Goal: Information Seeking & Learning: Learn about a topic

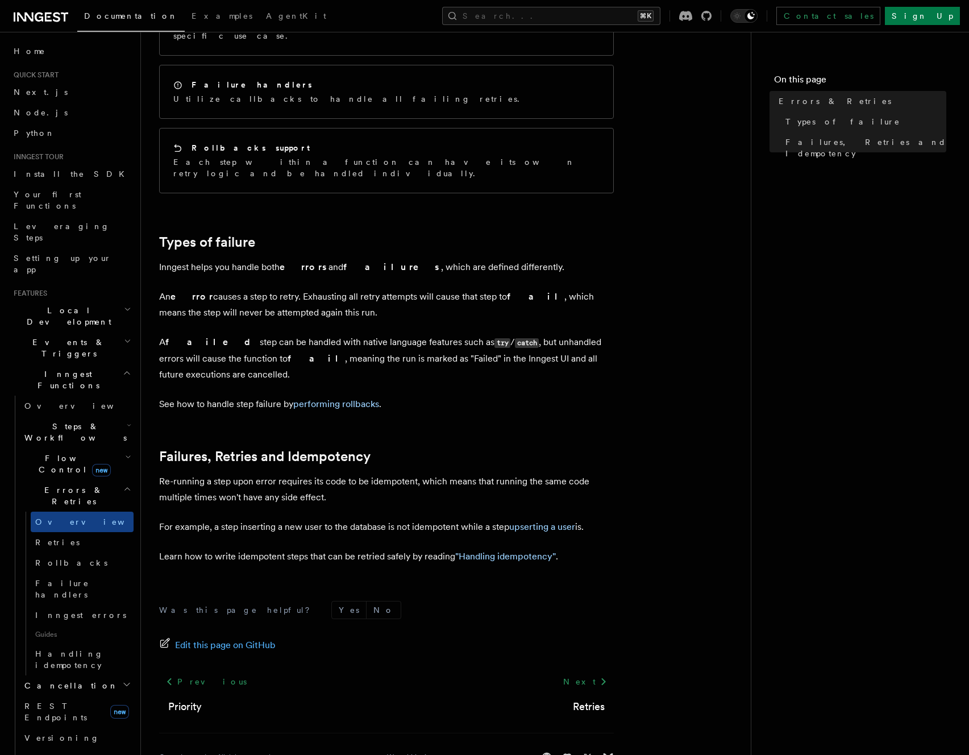
scroll to position [222, 0]
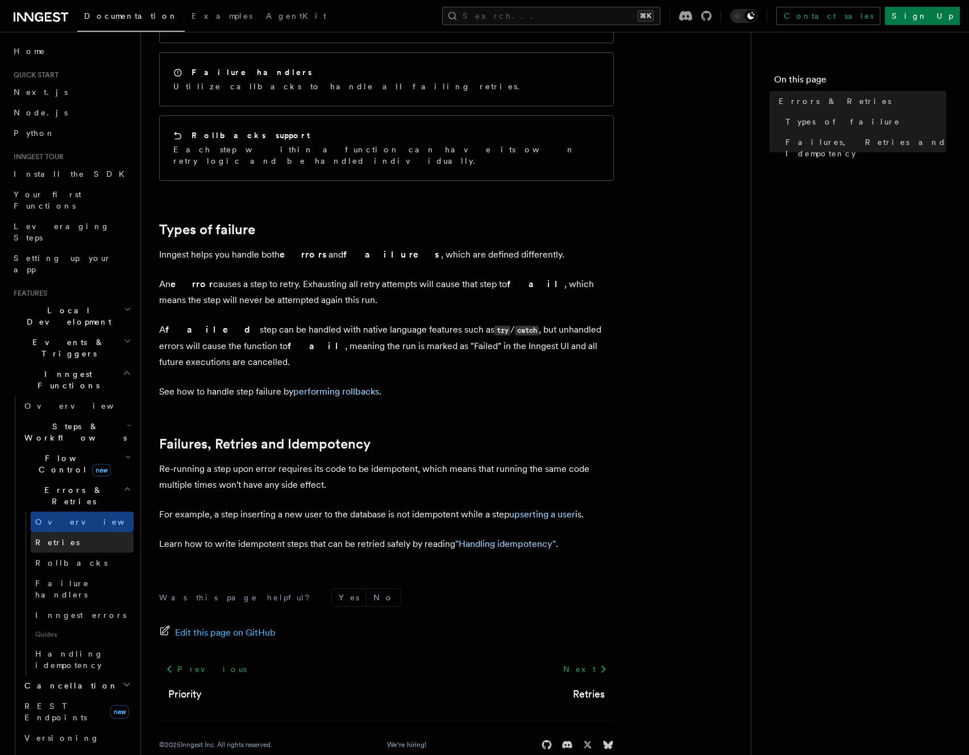
click at [63, 532] on link "Retries" at bounding box center [82, 542] width 103 height 20
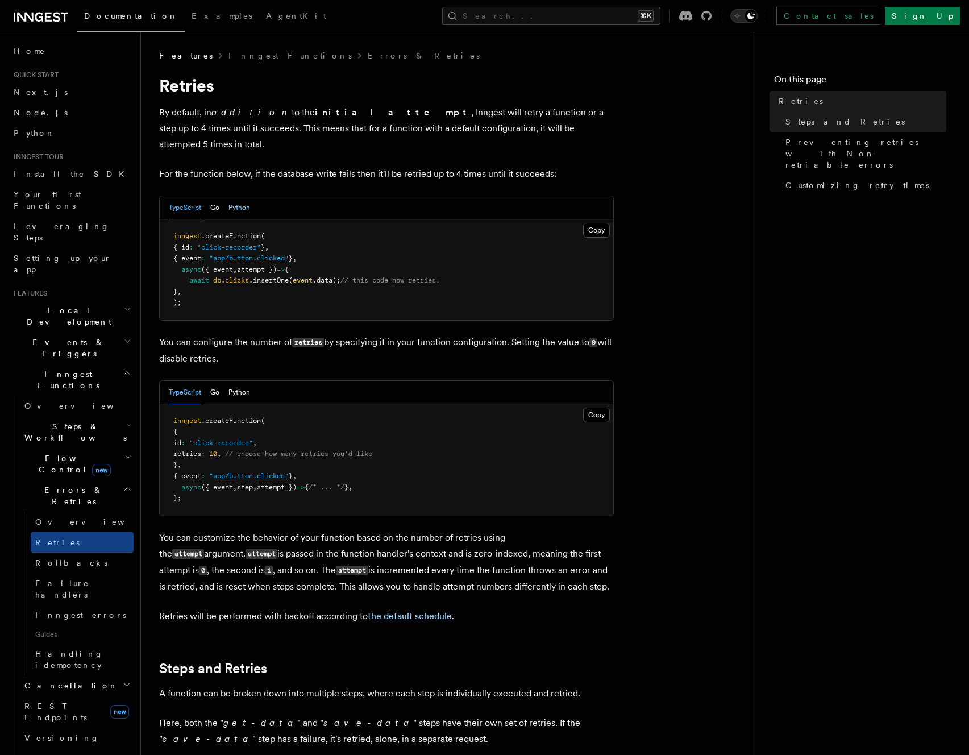
click at [240, 196] on button "Python" at bounding box center [240, 207] width 22 height 23
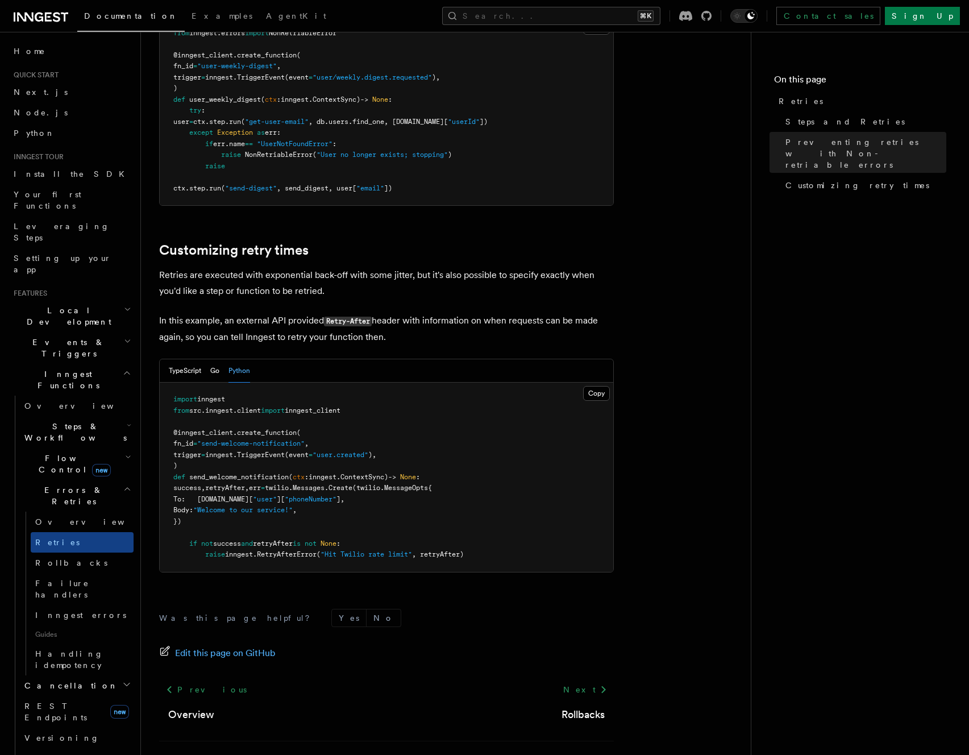
scroll to position [1131, 0]
click at [234, 538] on span "success" at bounding box center [227, 542] width 28 height 8
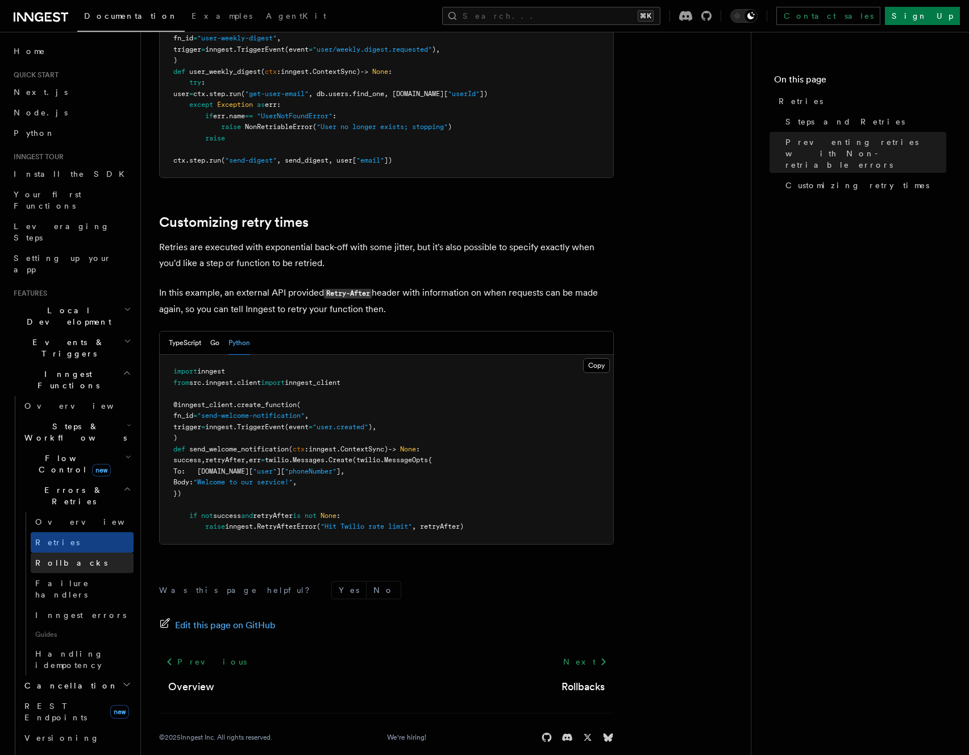
click at [81, 553] on link "Rollbacks" at bounding box center [82, 563] width 103 height 20
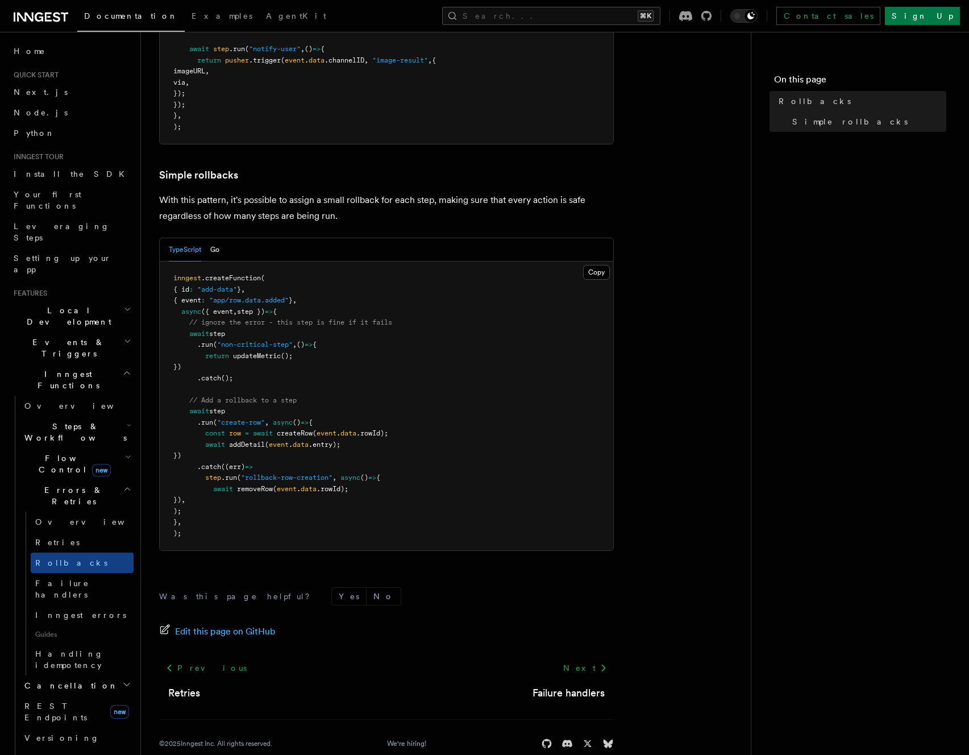
scroll to position [492, 0]
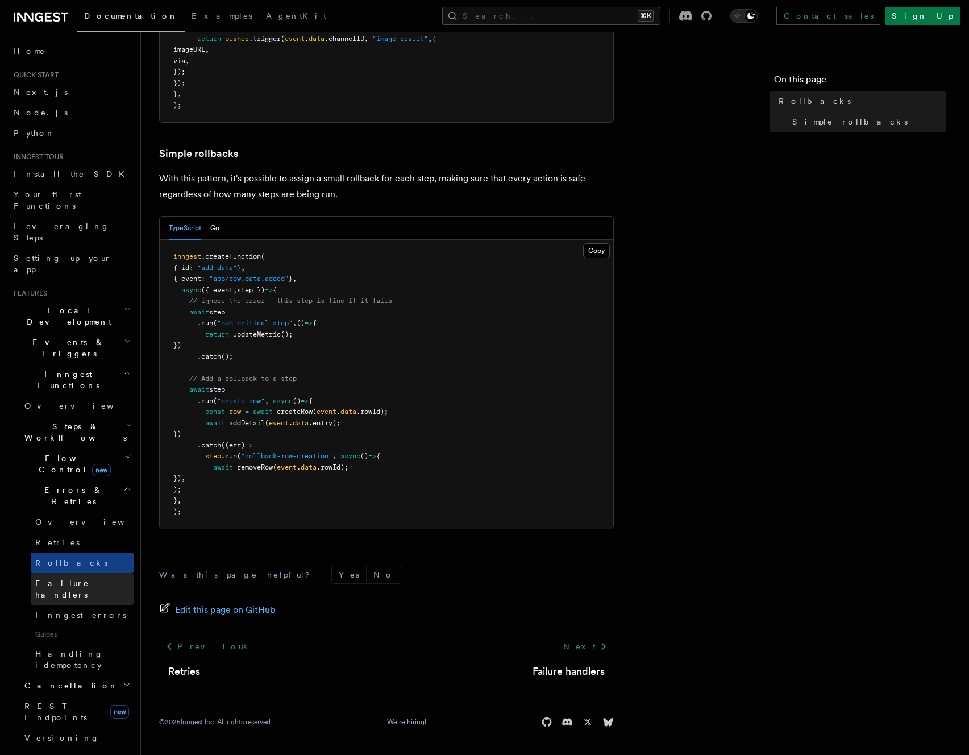
click at [78, 573] on link "Failure handlers" at bounding box center [82, 589] width 103 height 32
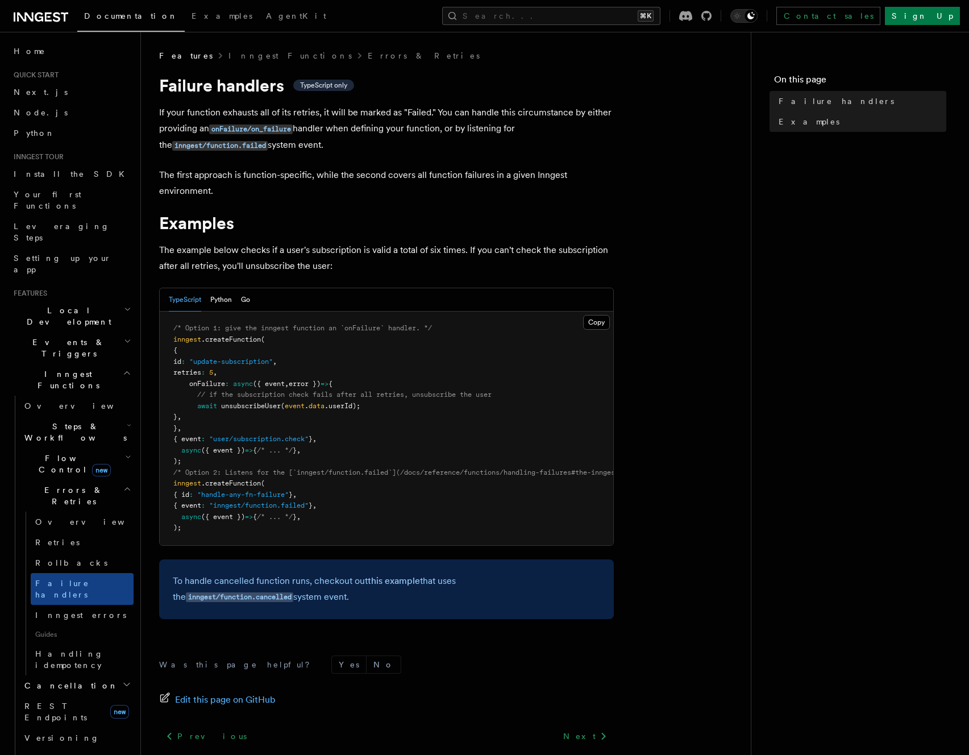
click at [715, 419] on article "Features Inngest Functions Errors & Retries Failure handlers TypeScript only If…" at bounding box center [446, 447] width 574 height 795
click at [247, 296] on button "Go" at bounding box center [245, 299] width 9 height 23
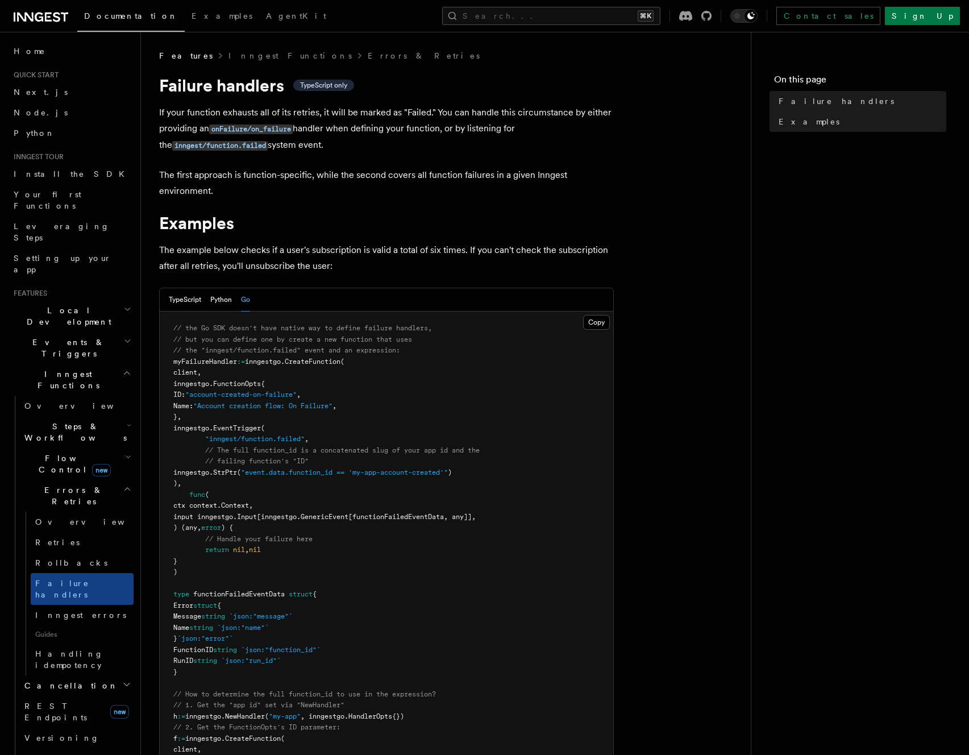
click at [209, 299] on div "TypeScript Python Go" at bounding box center [209, 299] width 81 height 23
click at [220, 299] on button "Python" at bounding box center [221, 299] width 22 height 23
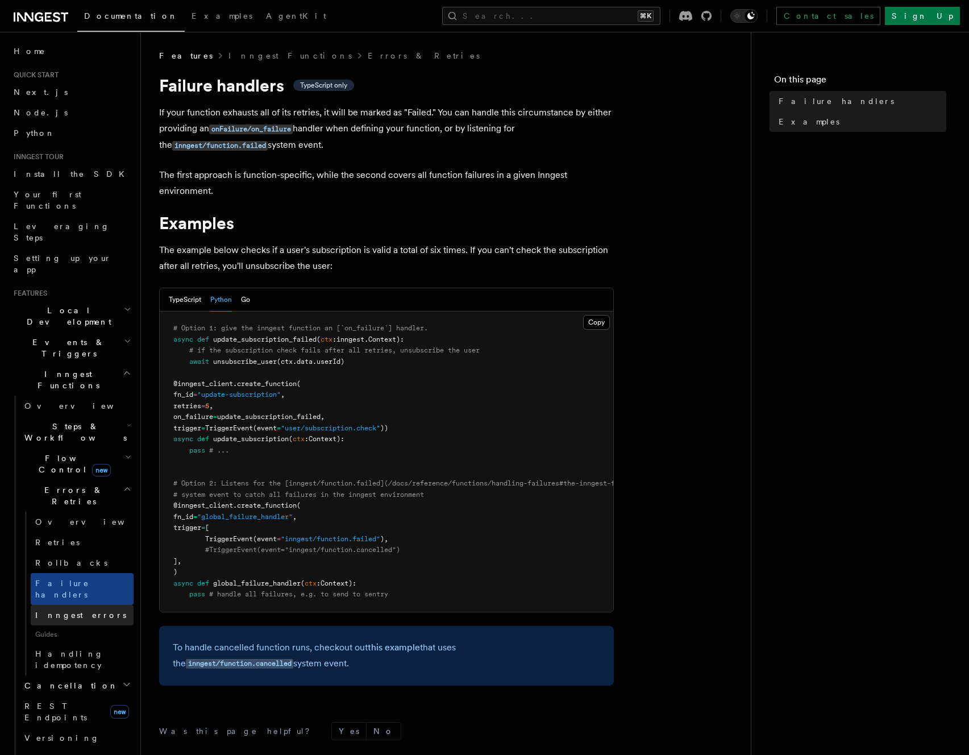
click at [82, 611] on span "Inngest errors" at bounding box center [80, 615] width 91 height 9
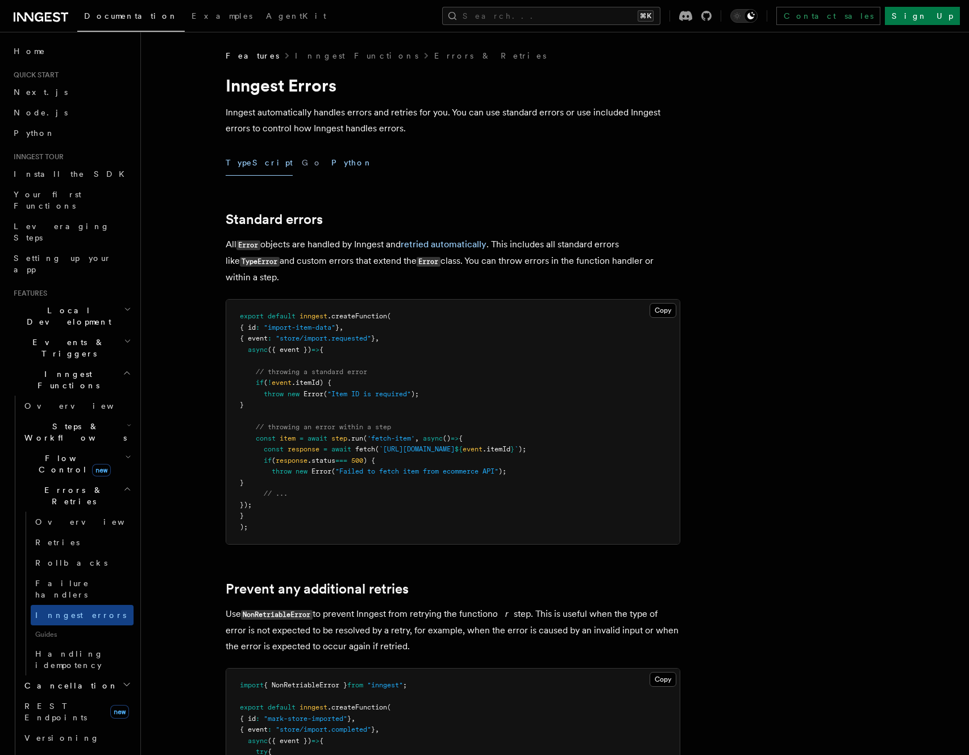
click at [331, 167] on button "Python" at bounding box center [351, 163] width 41 height 26
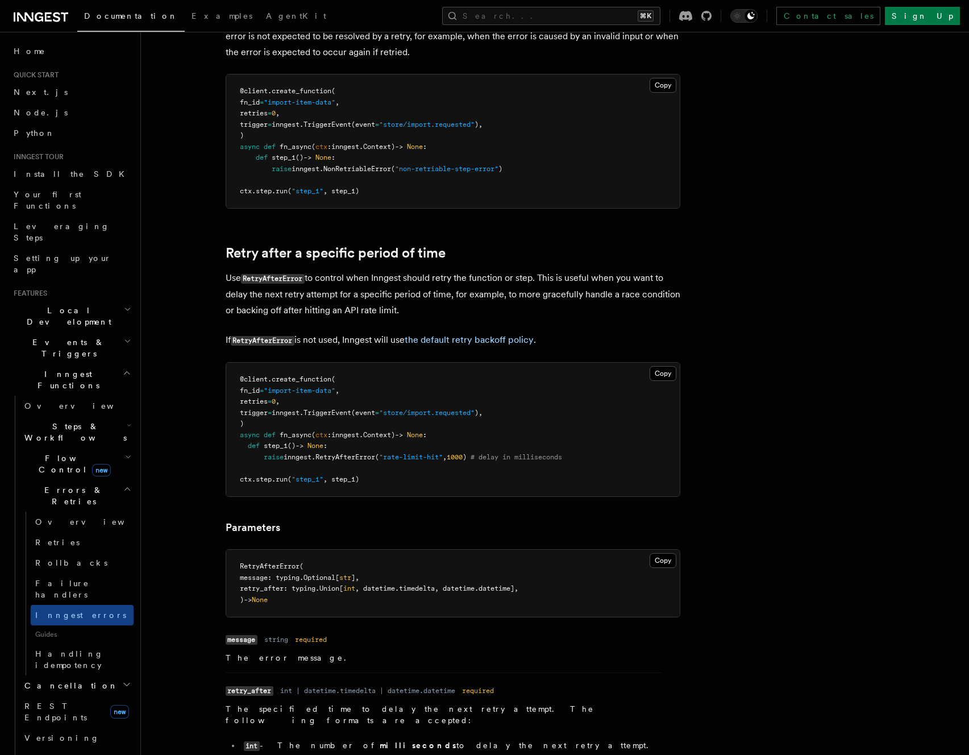
scroll to position [458, 0]
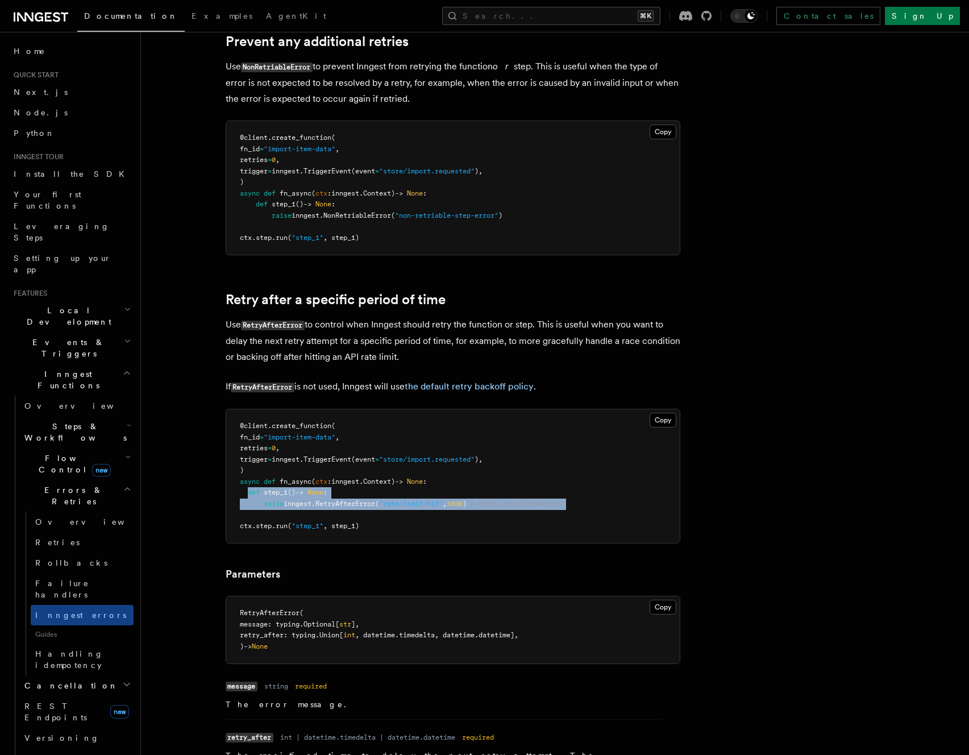
drag, startPoint x: 247, startPoint y: 493, endPoint x: 574, endPoint y: 509, distance: 327.3
click at [575, 510] on pre "@client . create_function ( fn_id = "import-item-data" , retries = 0 , trigger …" at bounding box center [453, 476] width 454 height 134
copy code "def step_1 () -> None : raise inngest . RetryAfterError ( "rate-limit-hit" , 10…"
click at [79, 579] on span "Failure handlers" at bounding box center [62, 589] width 54 height 20
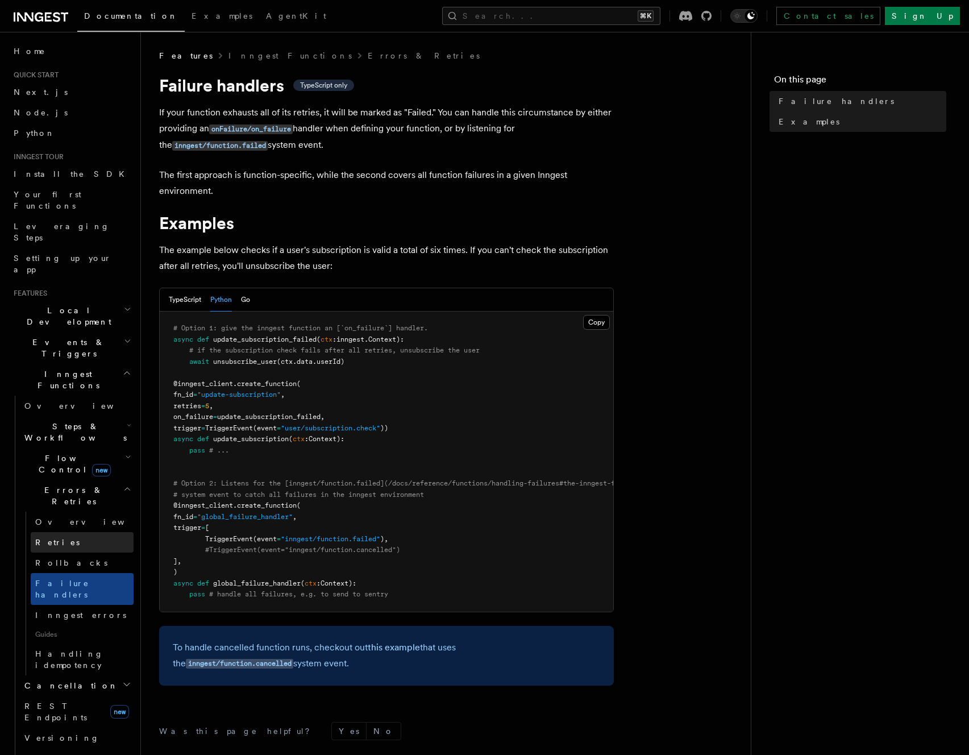
click at [71, 532] on link "Retries" at bounding box center [82, 542] width 103 height 20
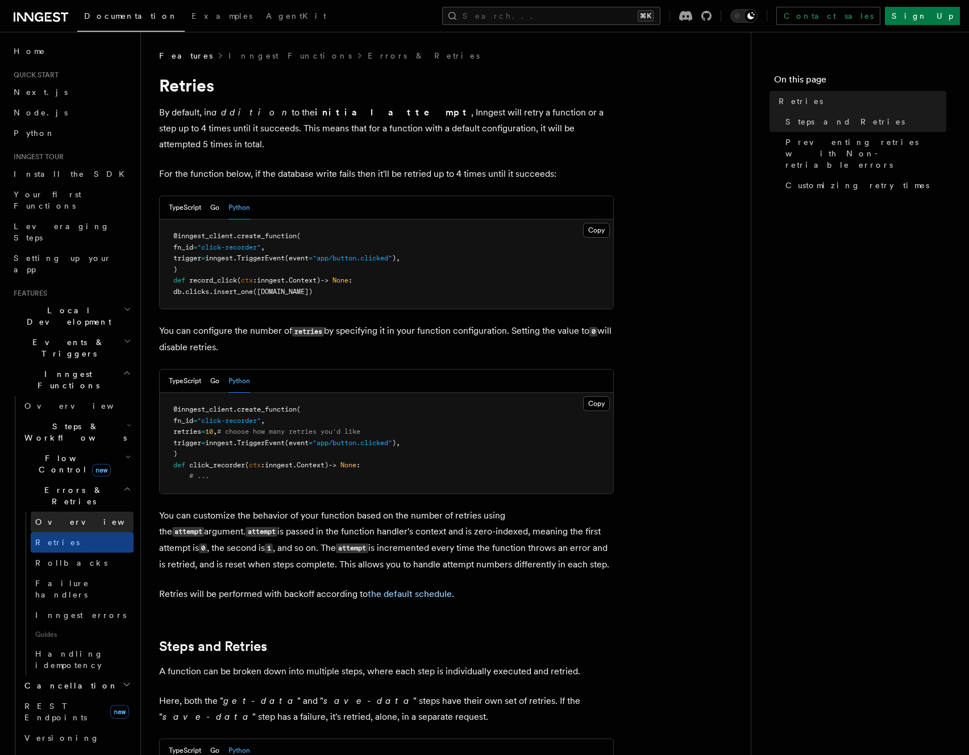
click at [68, 516] on span "Overview" at bounding box center [93, 521] width 117 height 11
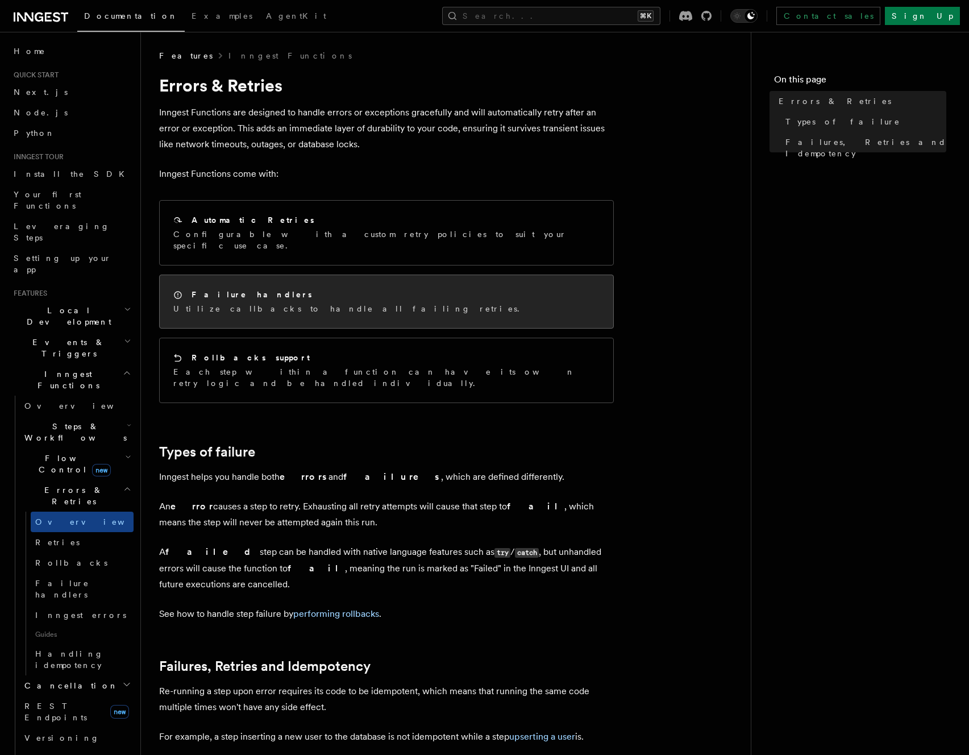
click at [230, 303] on p "Utilize callbacks to handle all failing retries." at bounding box center [349, 308] width 353 height 11
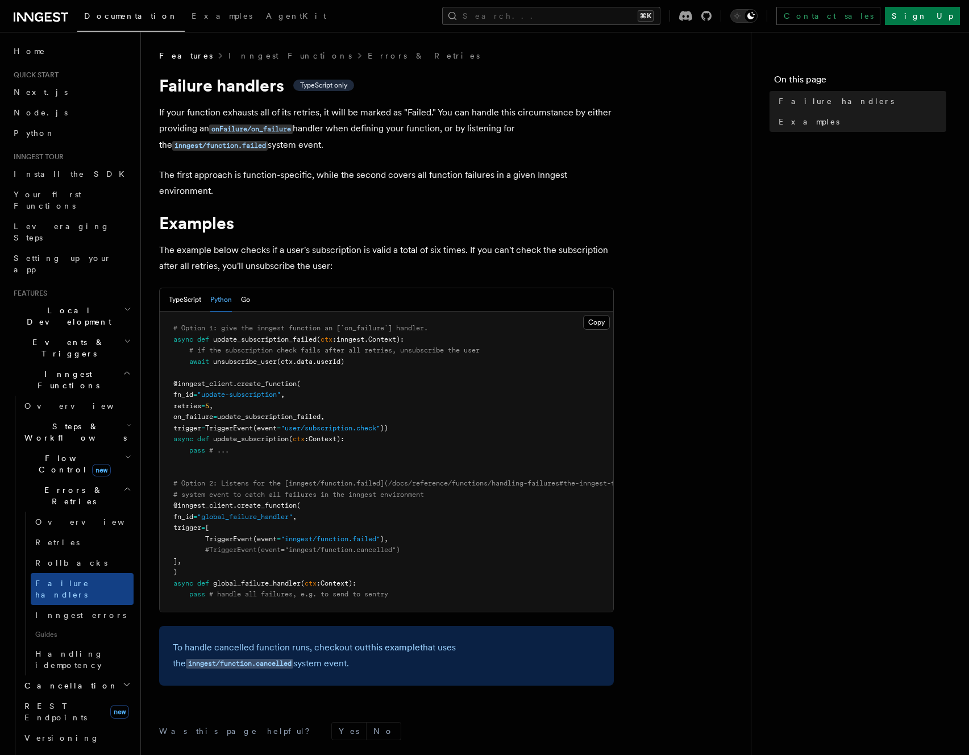
scroll to position [0, 114]
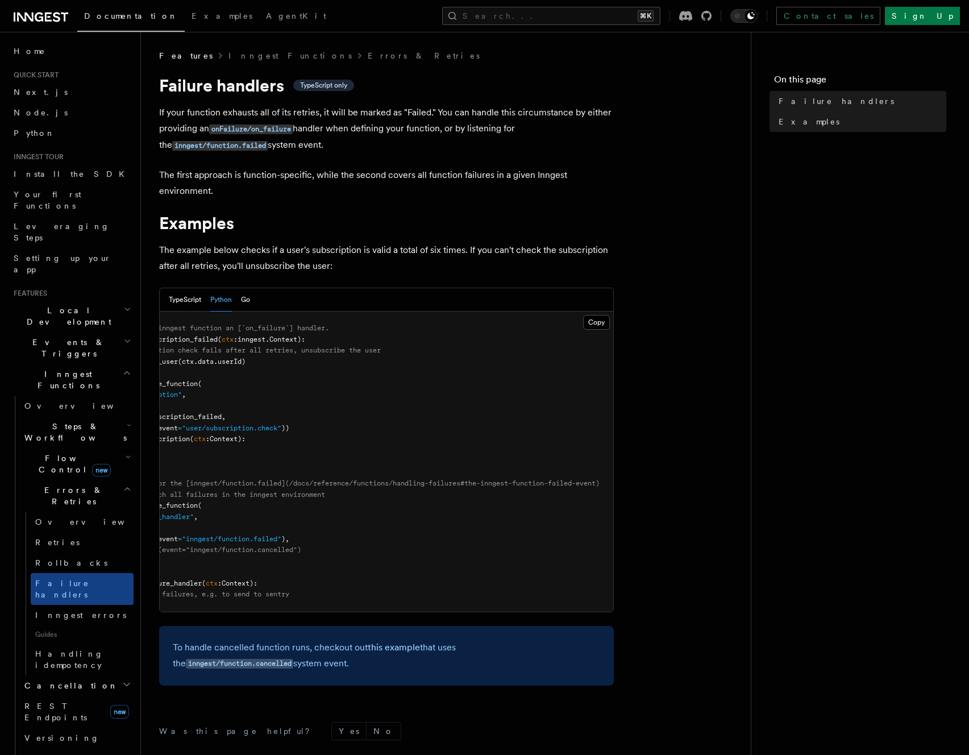
click at [611, 134] on p "If your function exhausts all of its retries, it will be marked as "Failed." Yo…" at bounding box center [386, 129] width 455 height 49
click at [544, 18] on button "Search... ⌘K" at bounding box center [551, 16] width 218 height 18
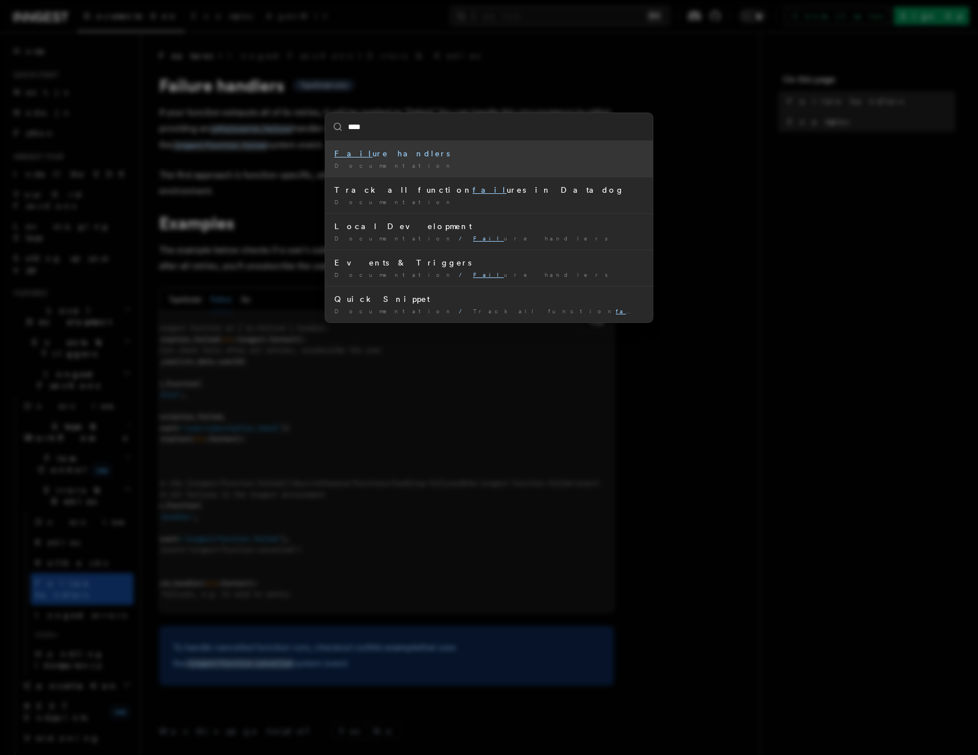
type input "*****"
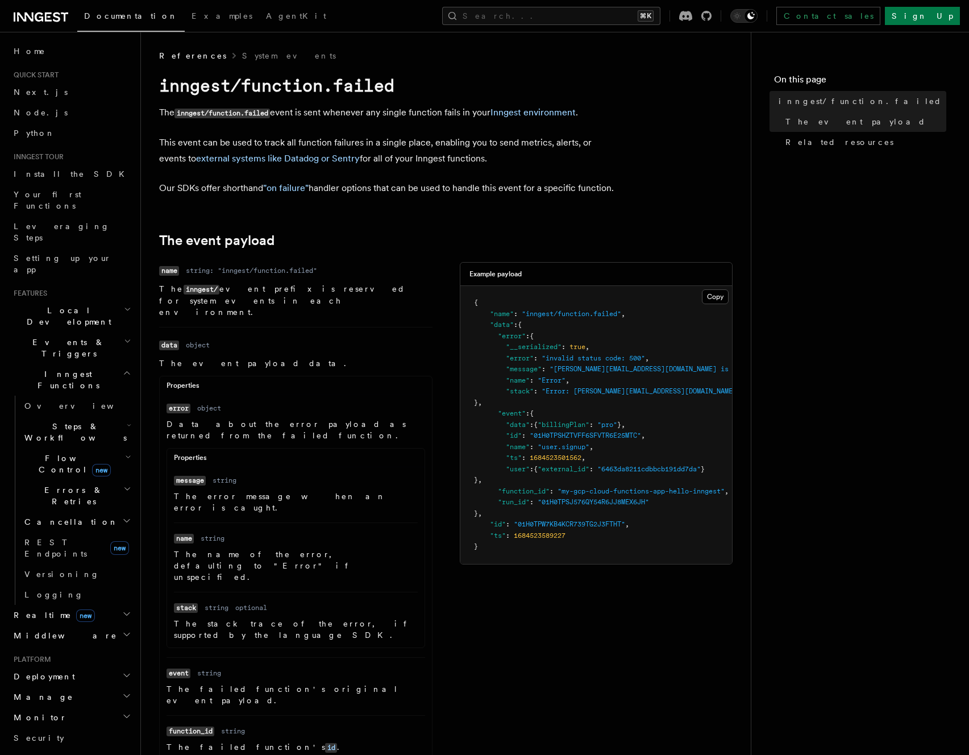
click at [432, 181] on p "Our SDKs offer shorthand "on failure" handler options that can be used to handl…" at bounding box center [386, 188] width 455 height 16
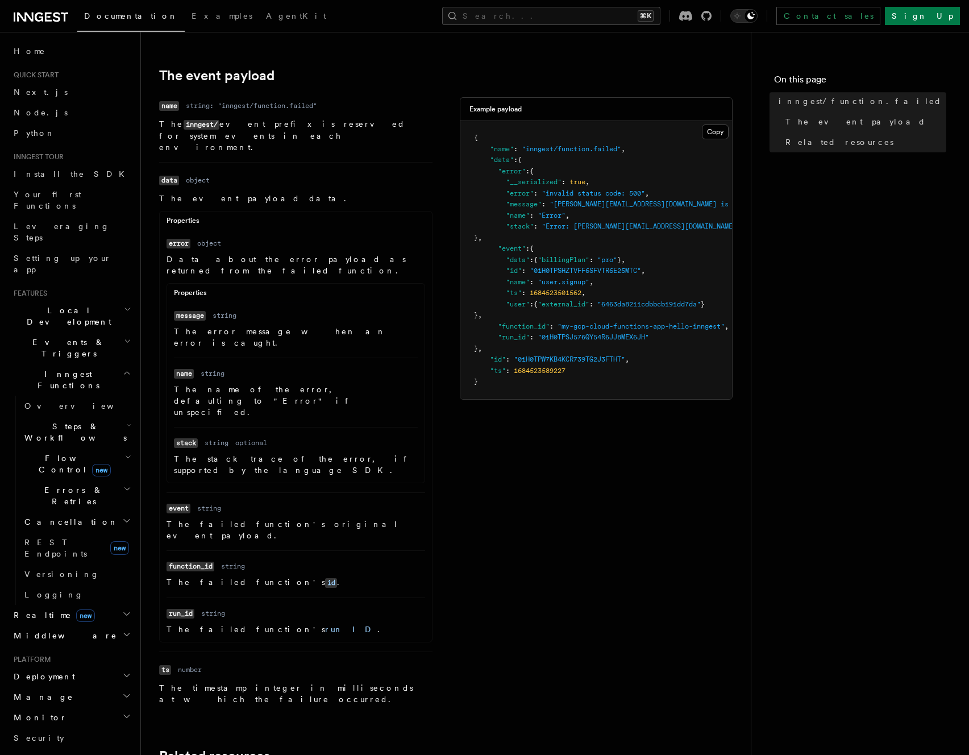
scroll to position [163, 0]
click at [670, 566] on div "Name name Type string: "inngest/function.failed" Description The inngest/ event…" at bounding box center [446, 406] width 574 height 615
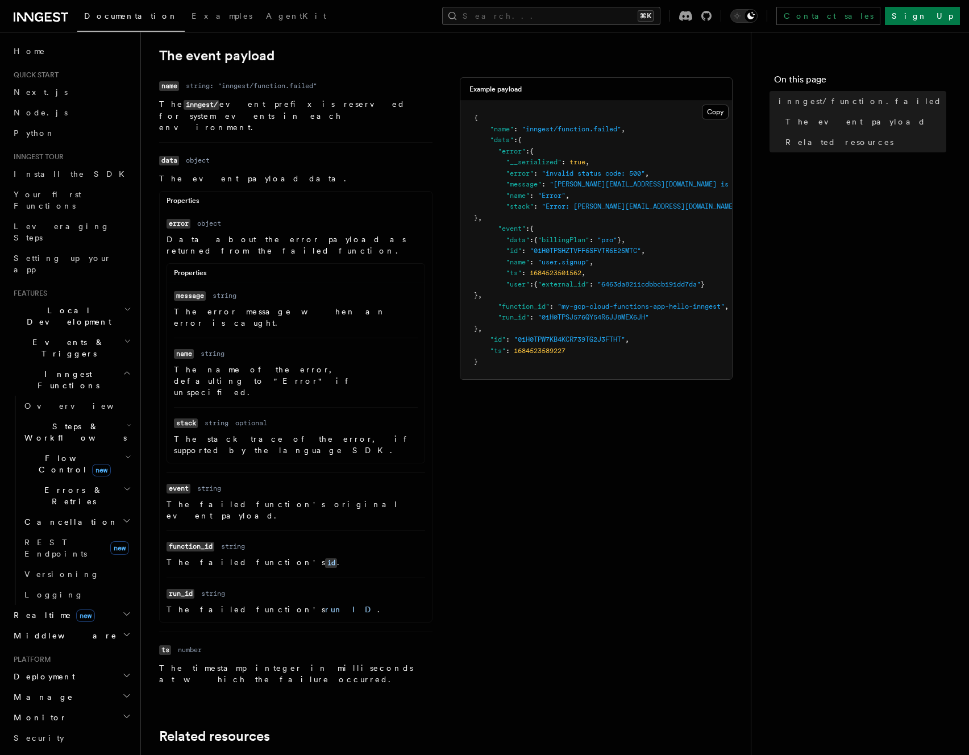
scroll to position [185, 0]
click at [64, 516] on span "Cancellation" at bounding box center [69, 521] width 98 height 11
click at [549, 13] on button "Search... ⌘K" at bounding box center [551, 16] width 218 height 18
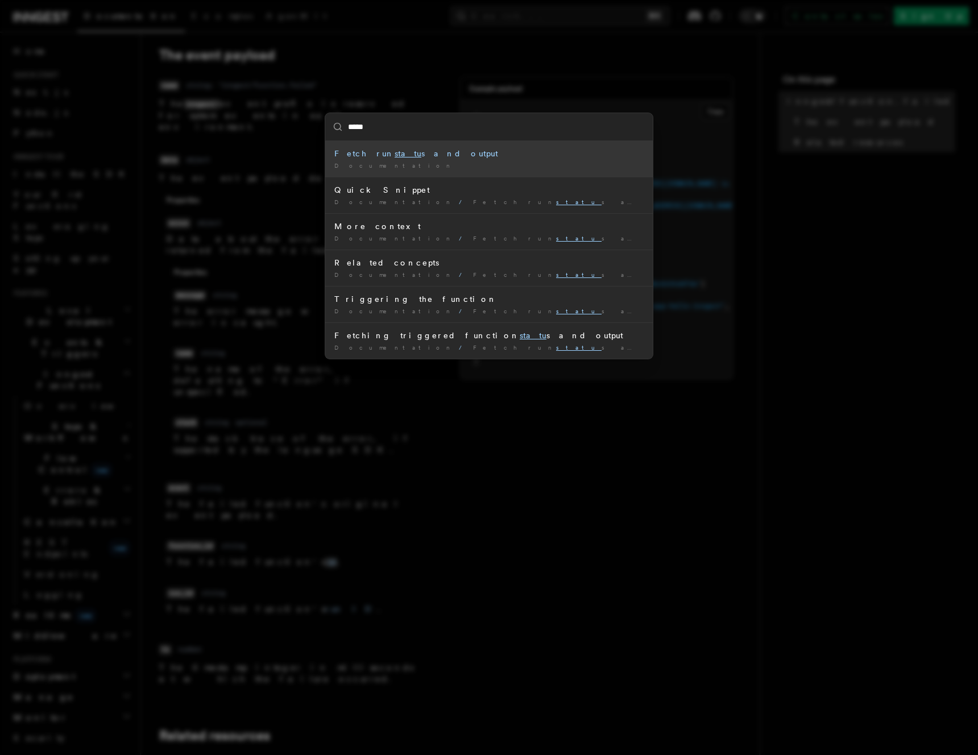
type input "******"
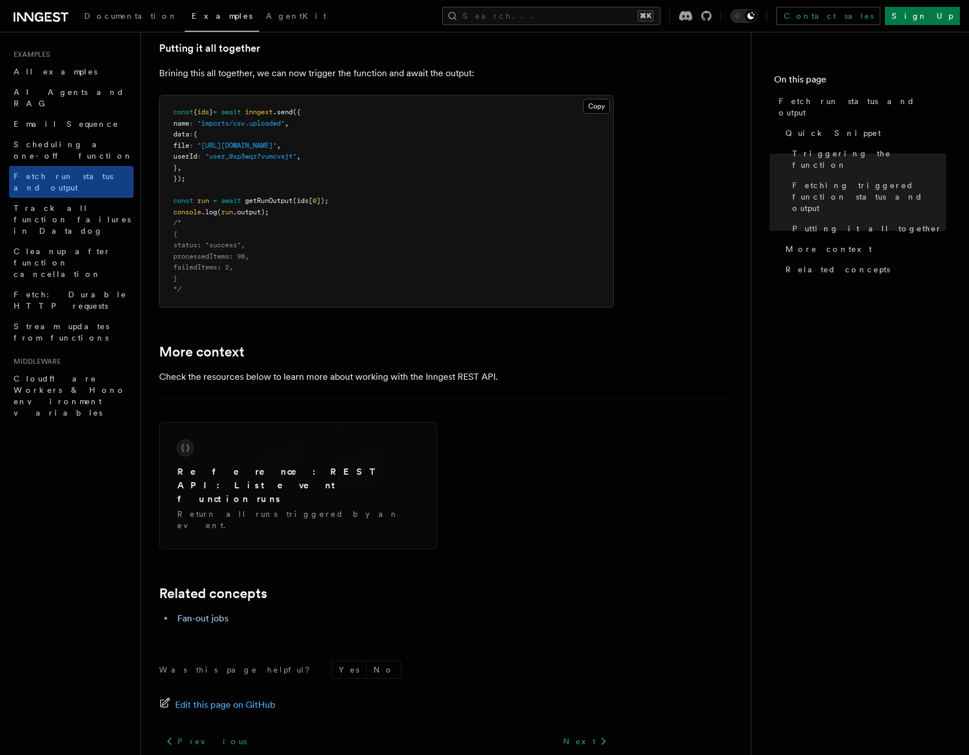
scroll to position [1537, 0]
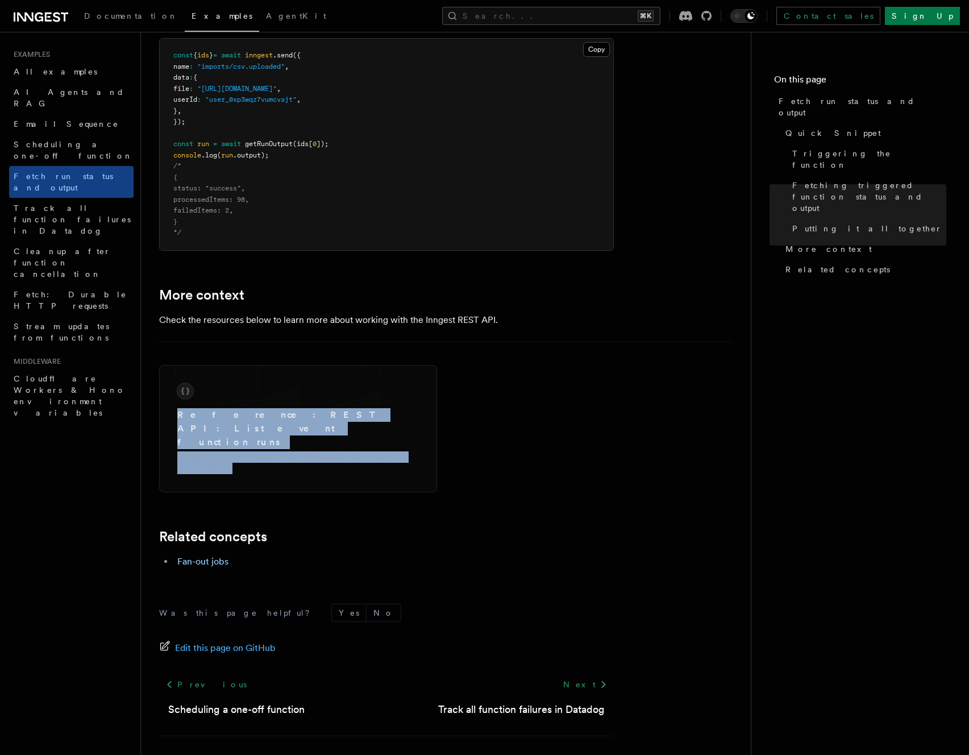
click at [656, 427] on div "Reference: REST API: List event function runs Return all runs triggered by an e…" at bounding box center [446, 417] width 574 height 151
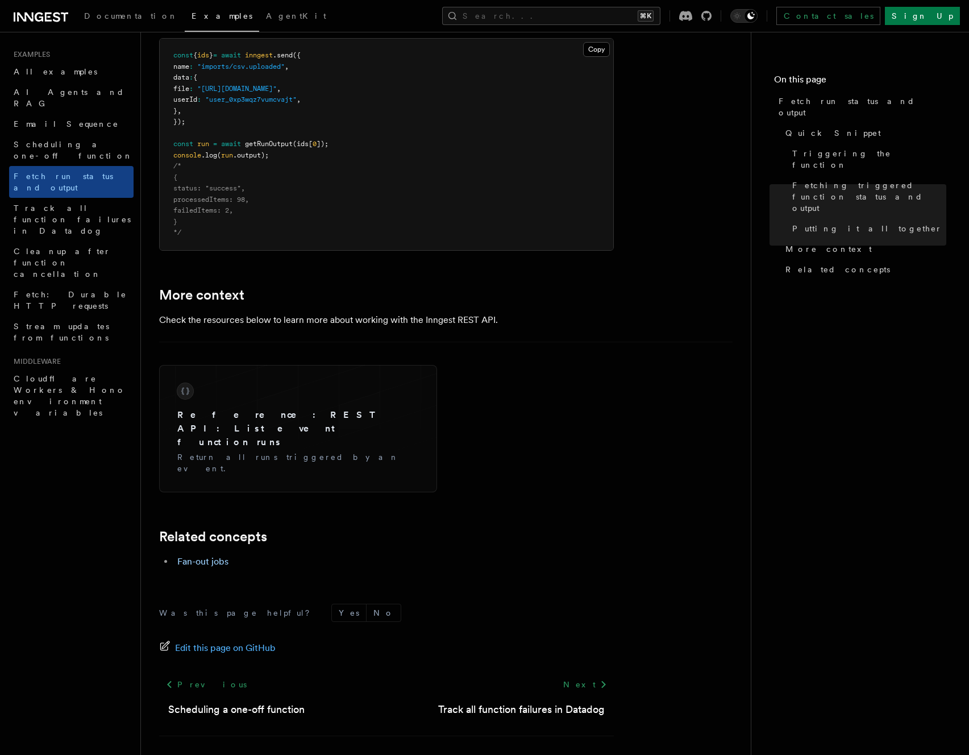
scroll to position [0, 0]
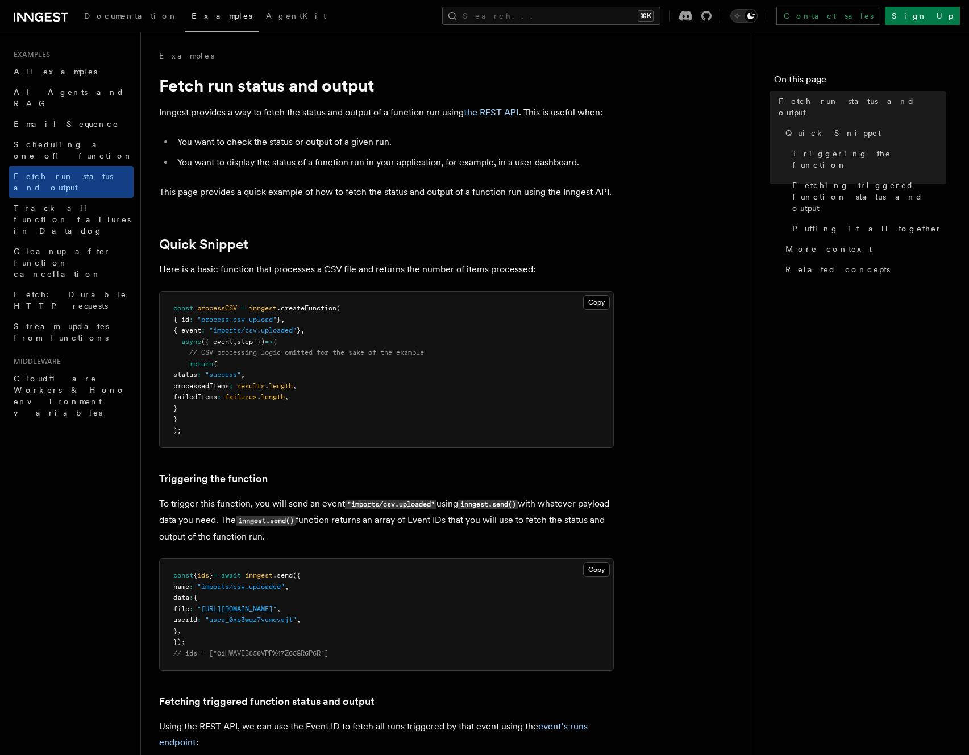
click at [574, 162] on li "You want to display the status of a function run in your application, for examp…" at bounding box center [394, 163] width 440 height 16
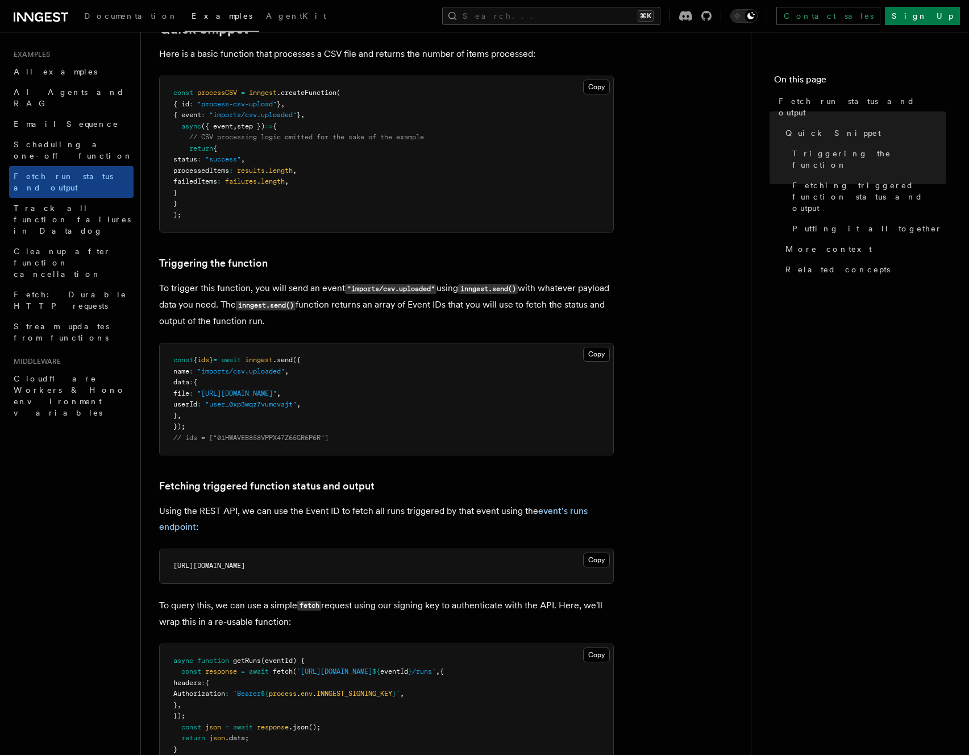
scroll to position [216, 0]
click at [591, 528] on p "Using the REST API, we can use the Event ID to fetch all runs triggered by that…" at bounding box center [386, 519] width 455 height 32
click at [590, 563] on button "Copy Copied" at bounding box center [596, 559] width 27 height 15
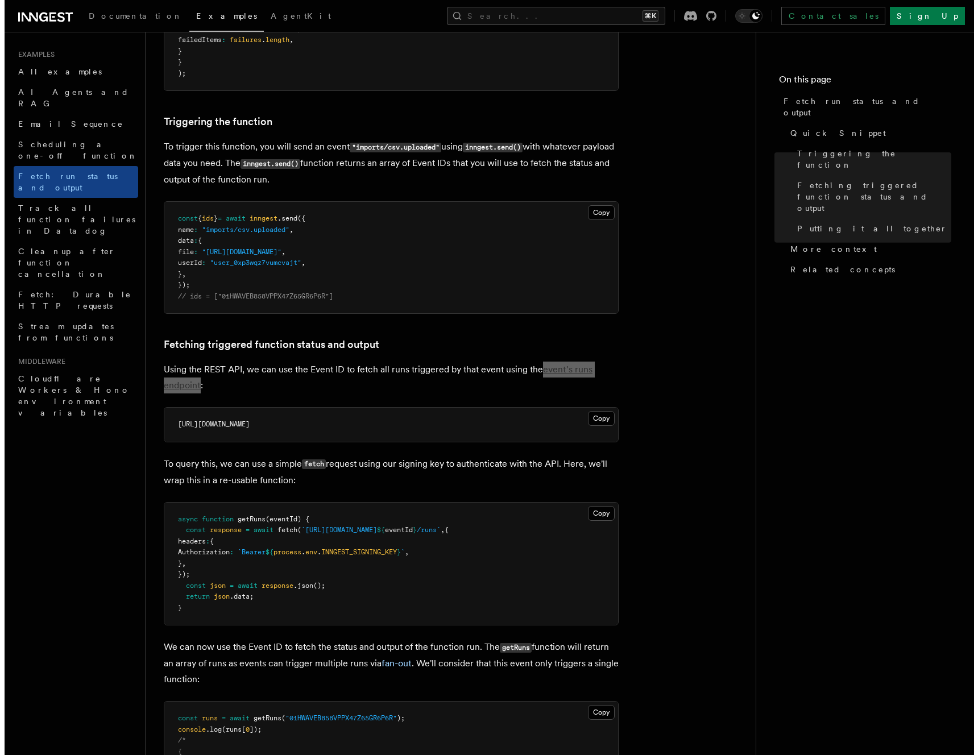
scroll to position [0, 0]
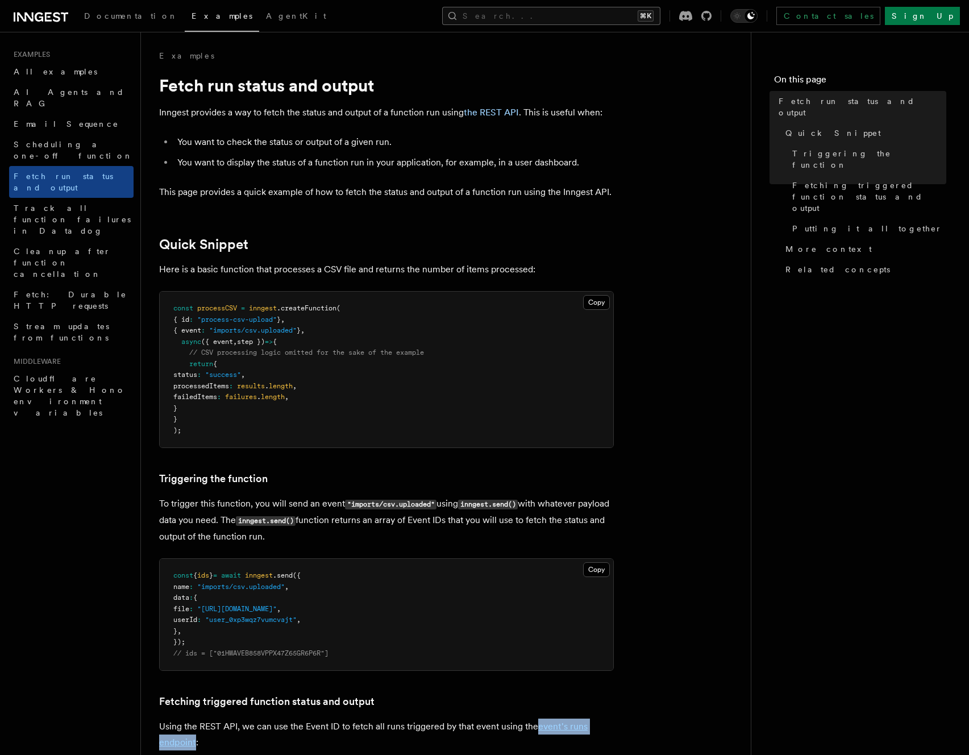
click at [546, 17] on button "Search... ⌘K" at bounding box center [551, 16] width 218 height 18
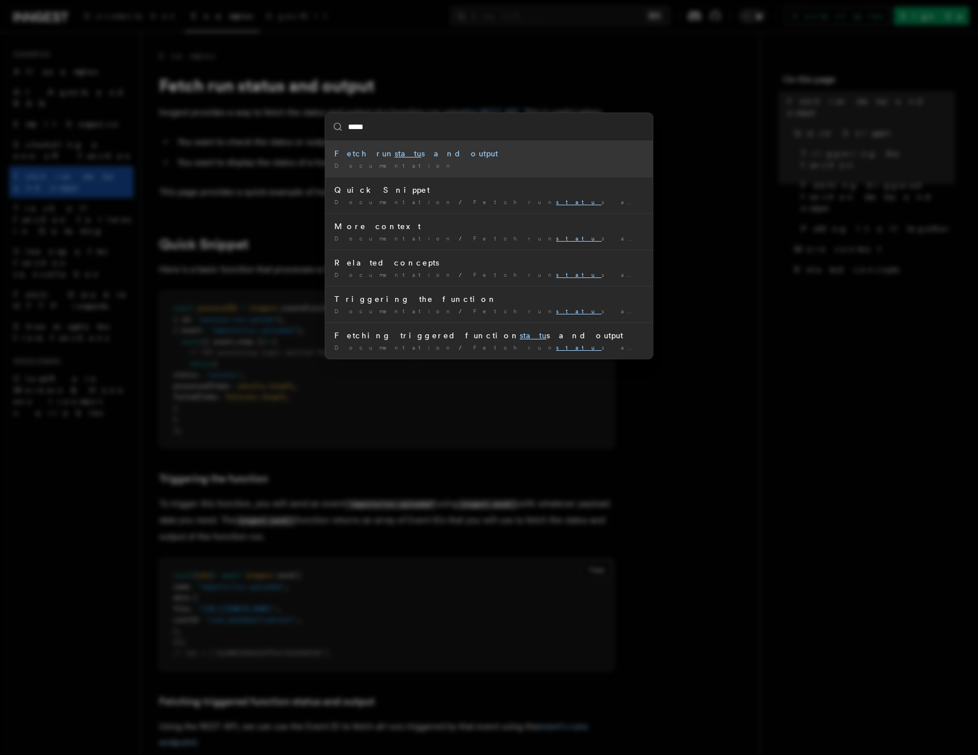
type input "******"
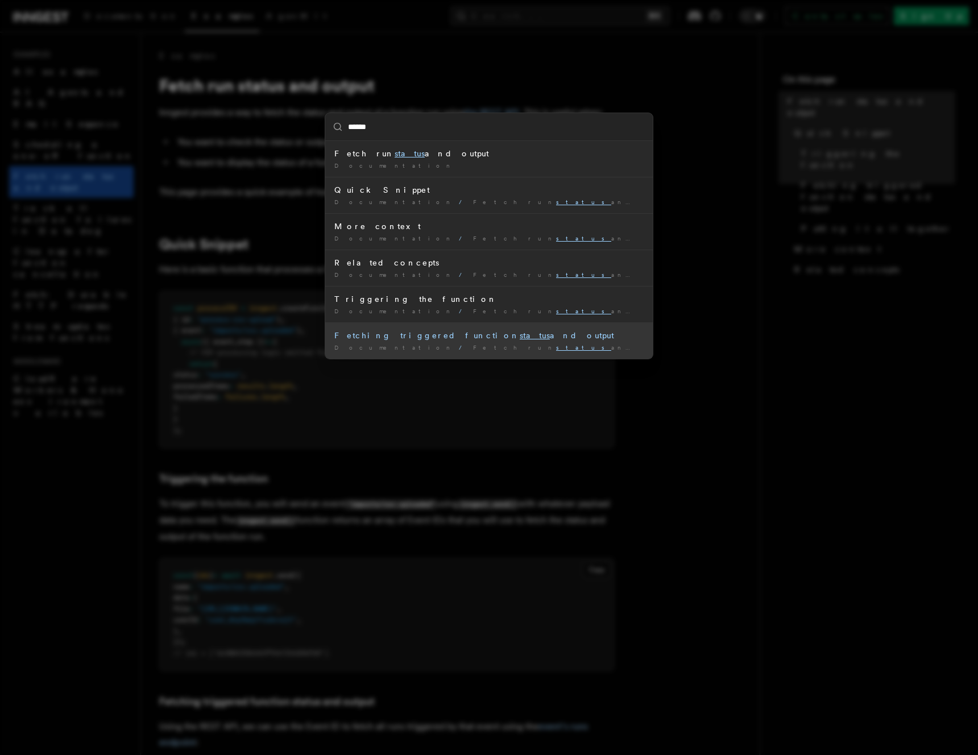
click at [541, 351] on div "Documentation / Fetch run status and output / Quick Snippet /" at bounding box center [488, 347] width 309 height 9
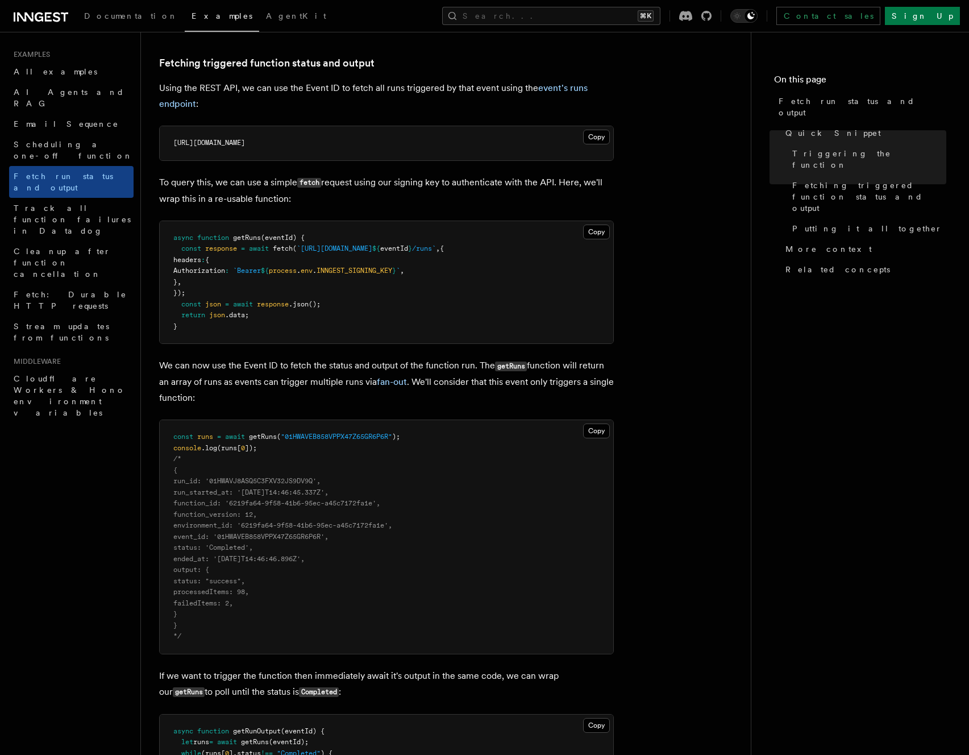
scroll to position [639, 0]
click at [504, 389] on p "We can now use the Event ID to fetch the status and output of the function run.…" at bounding box center [386, 381] width 455 height 48
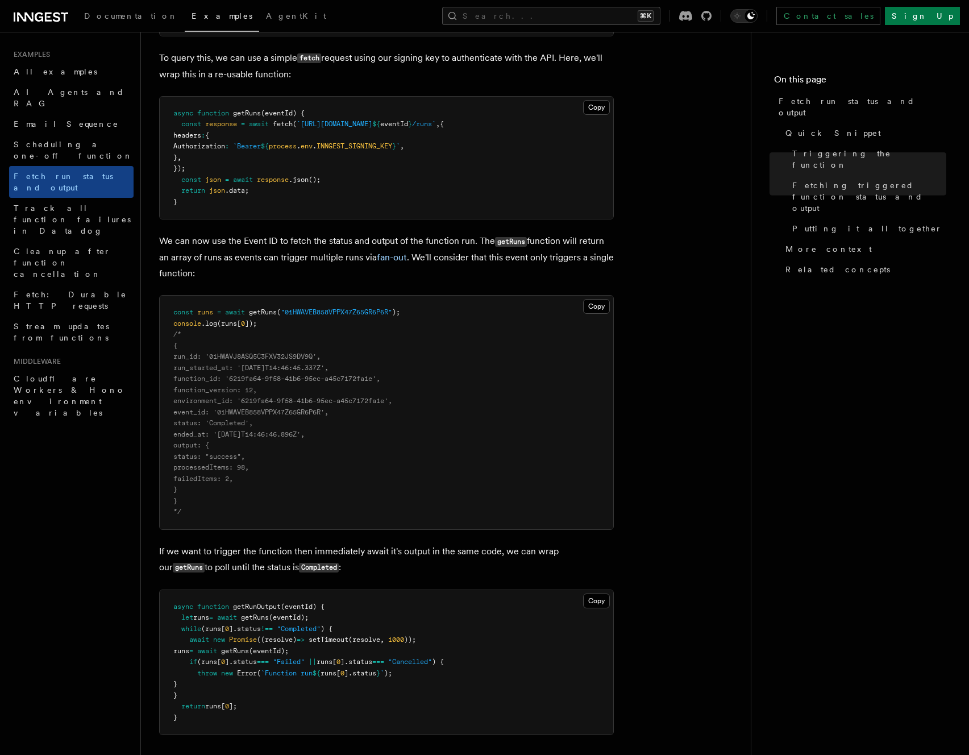
scroll to position [762, 0]
click at [586, 19] on button "Search... ⌘K" at bounding box center [551, 16] width 218 height 18
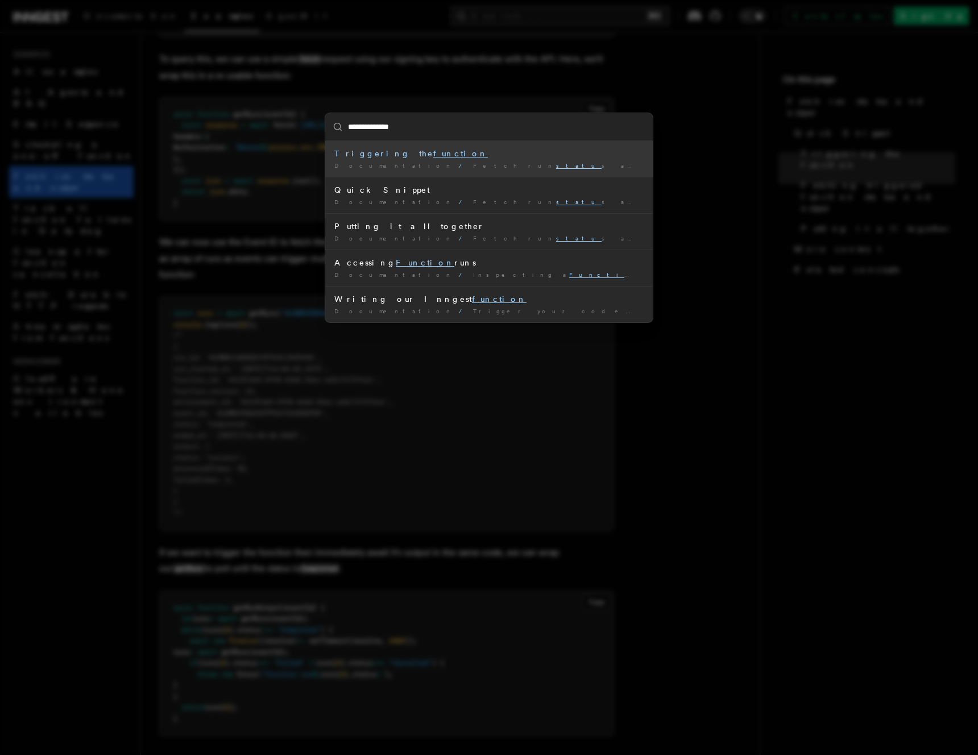
type input "**********"
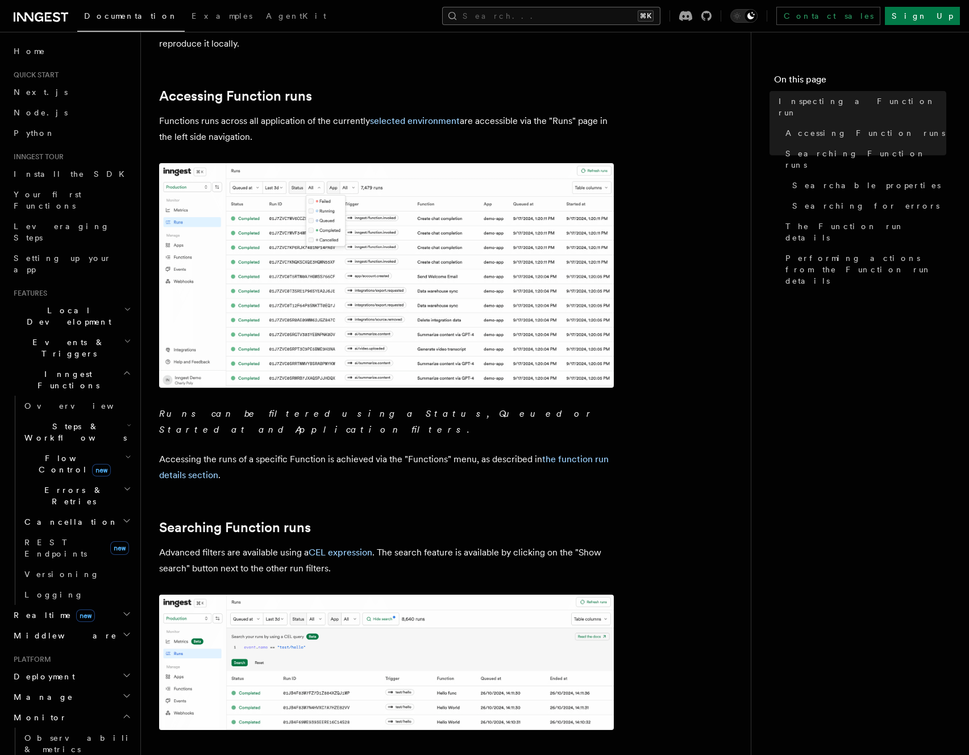
scroll to position [134, 0]
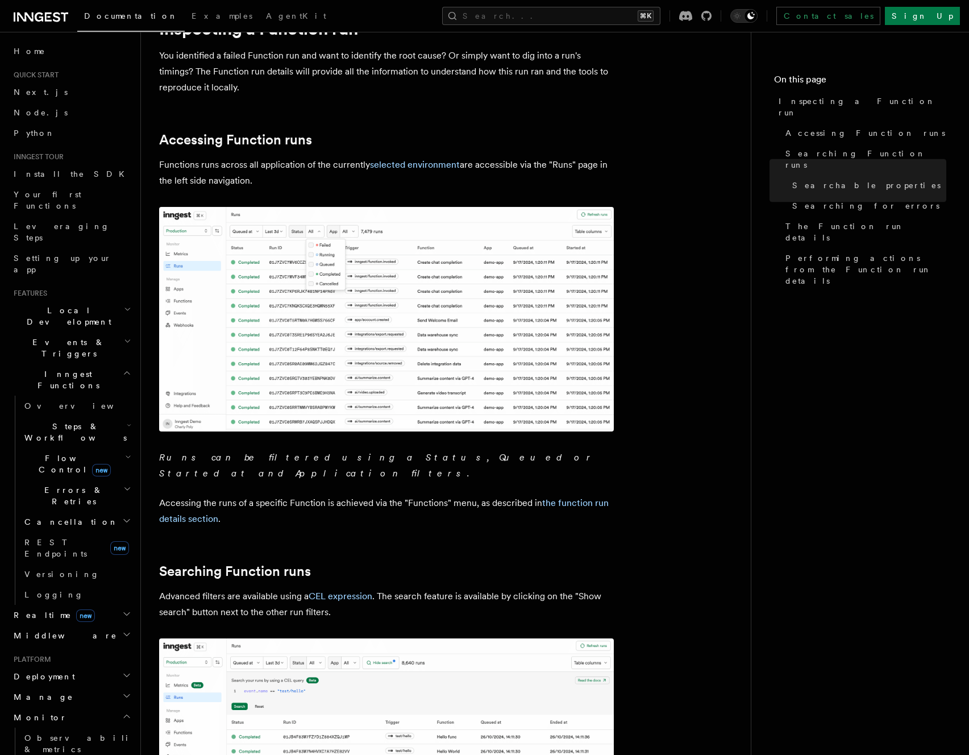
scroll to position [0, 0]
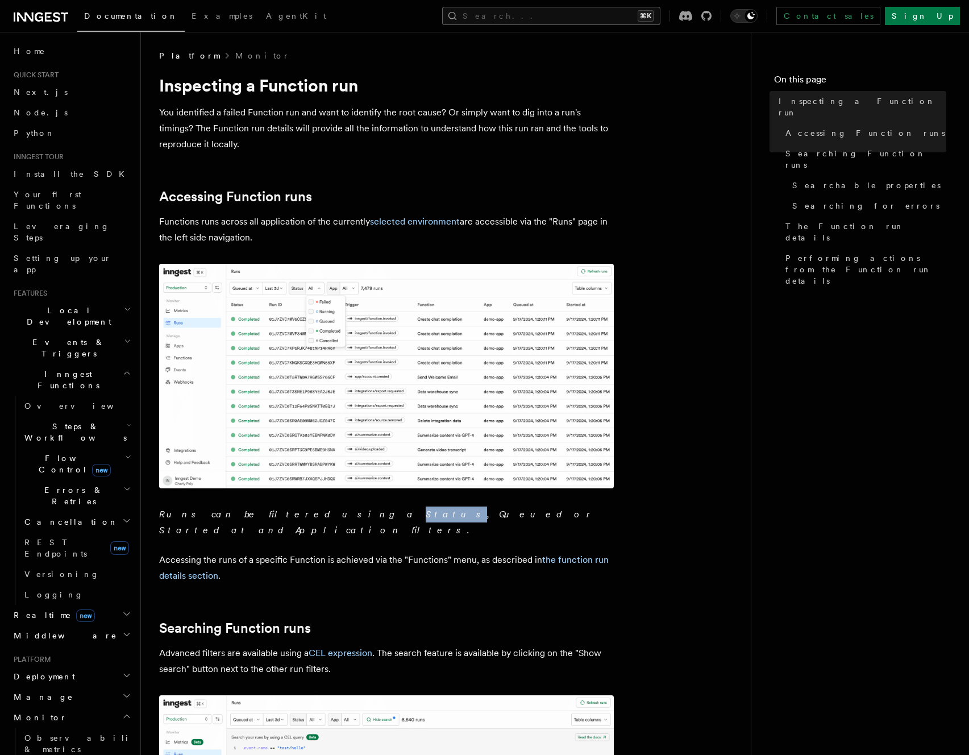
click at [624, 14] on button "Search... ⌘K" at bounding box center [551, 16] width 218 height 18
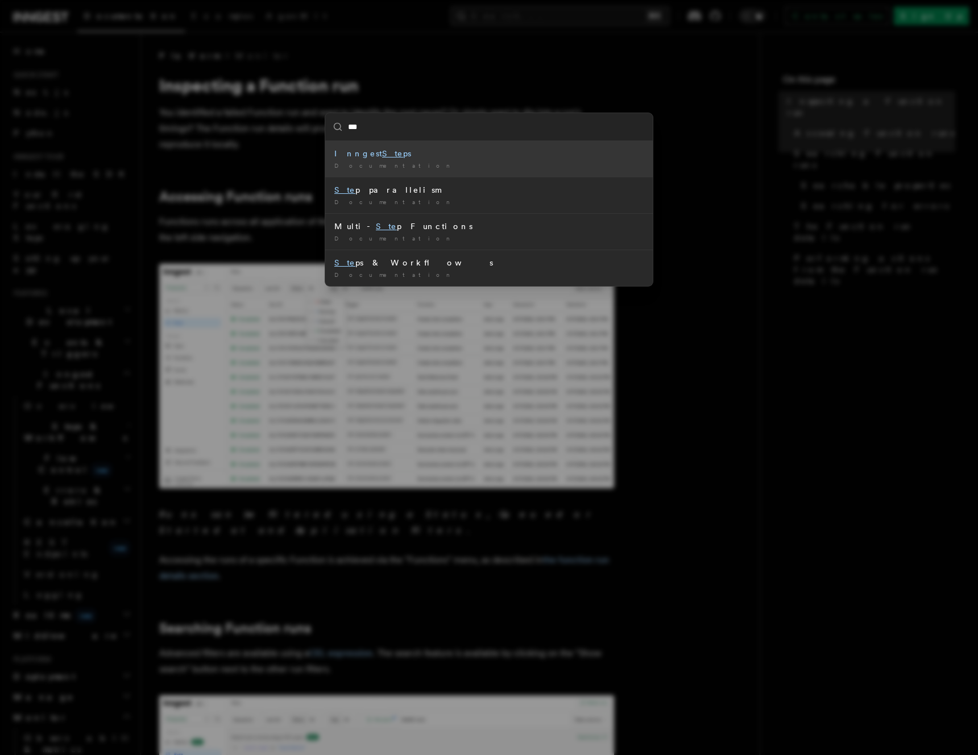
type input "****"
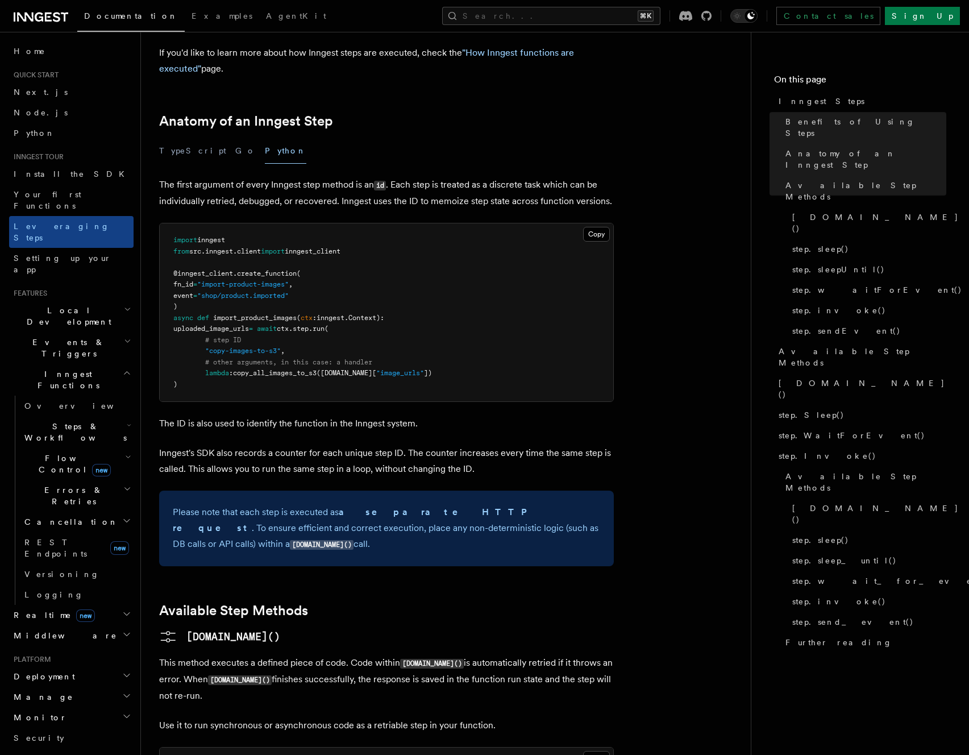
scroll to position [502, 0]
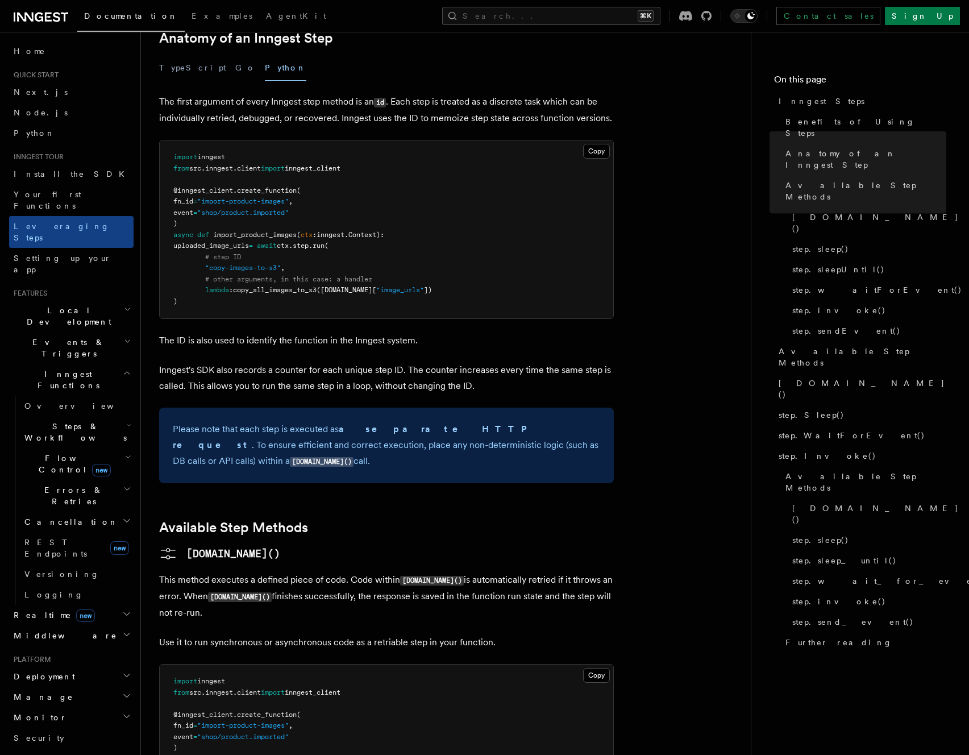
click at [816, 637] on span "Further reading" at bounding box center [839, 642] width 107 height 11
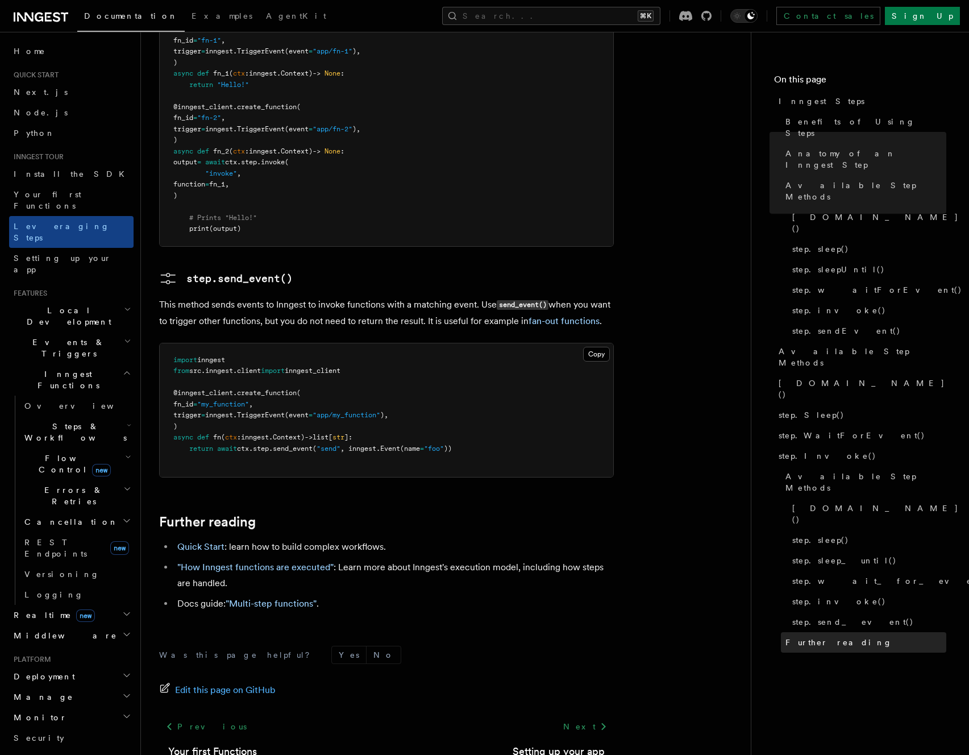
scroll to position [2372, 0]
click at [214, 541] on link "Quick Start" at bounding box center [200, 546] width 47 height 11
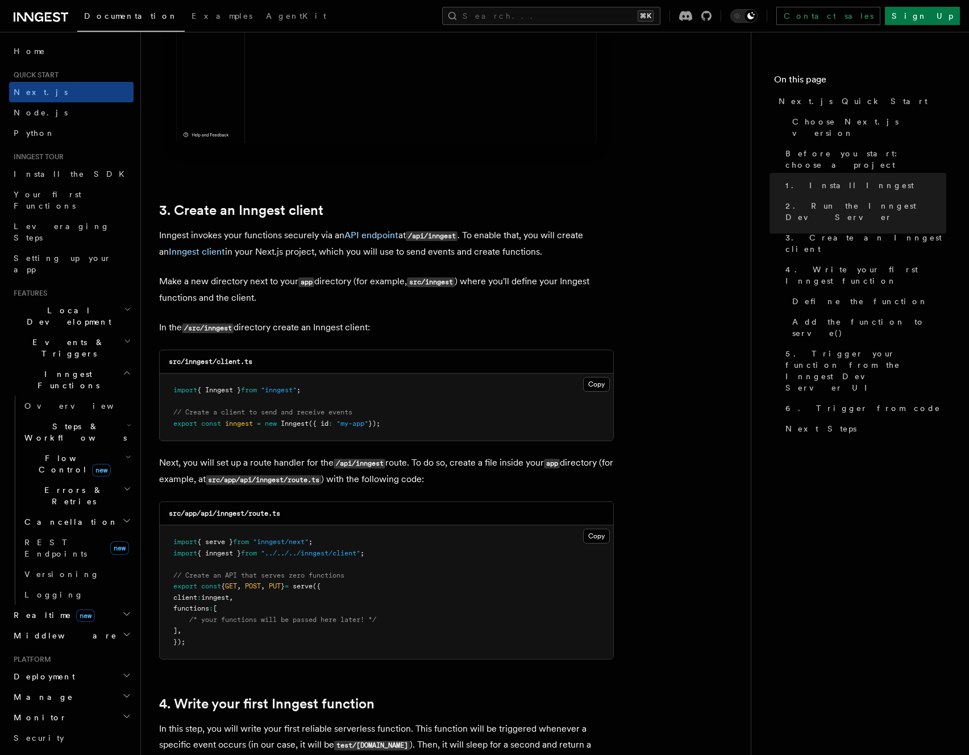
scroll to position [1194, 0]
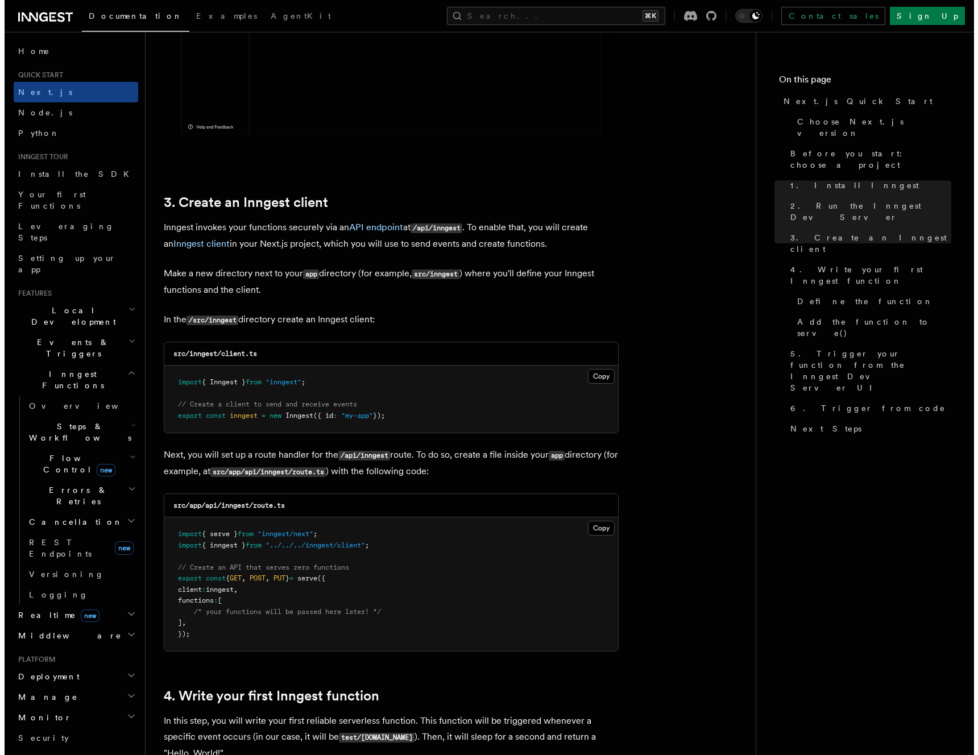
scroll to position [2198, 0]
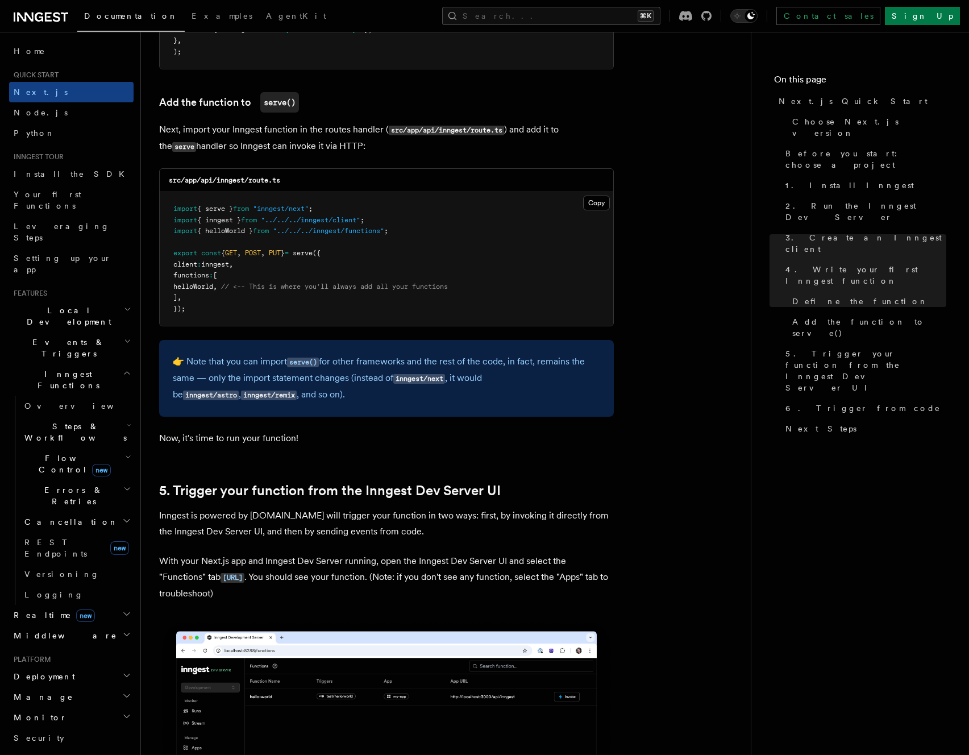
click at [642, 17] on button "Search... ⌘K" at bounding box center [551, 16] width 218 height 18
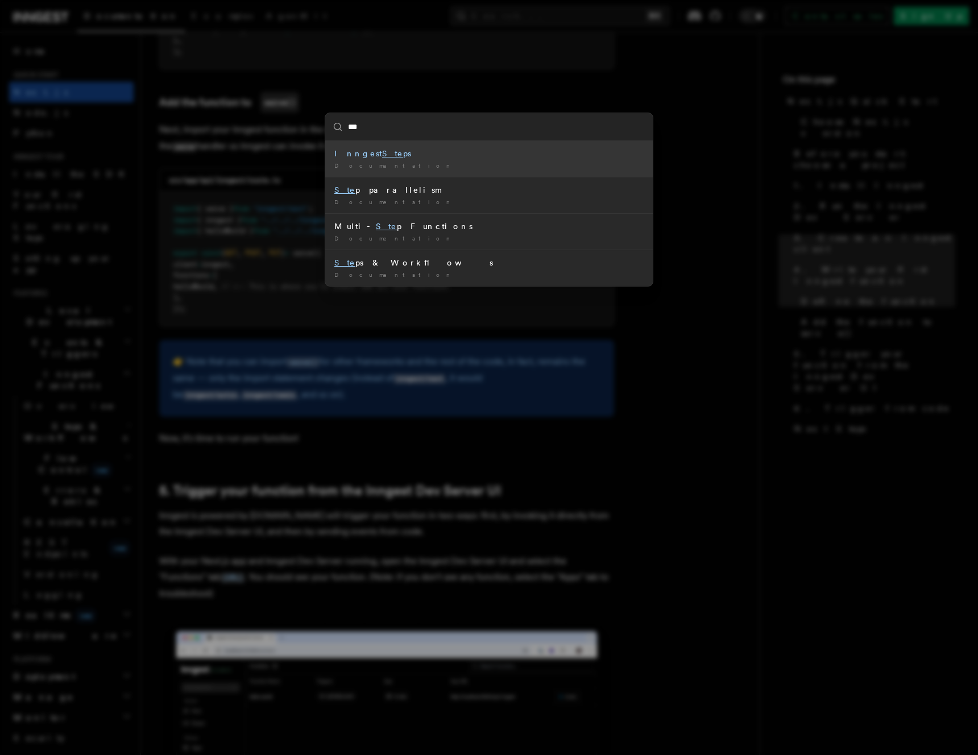
type input "****"
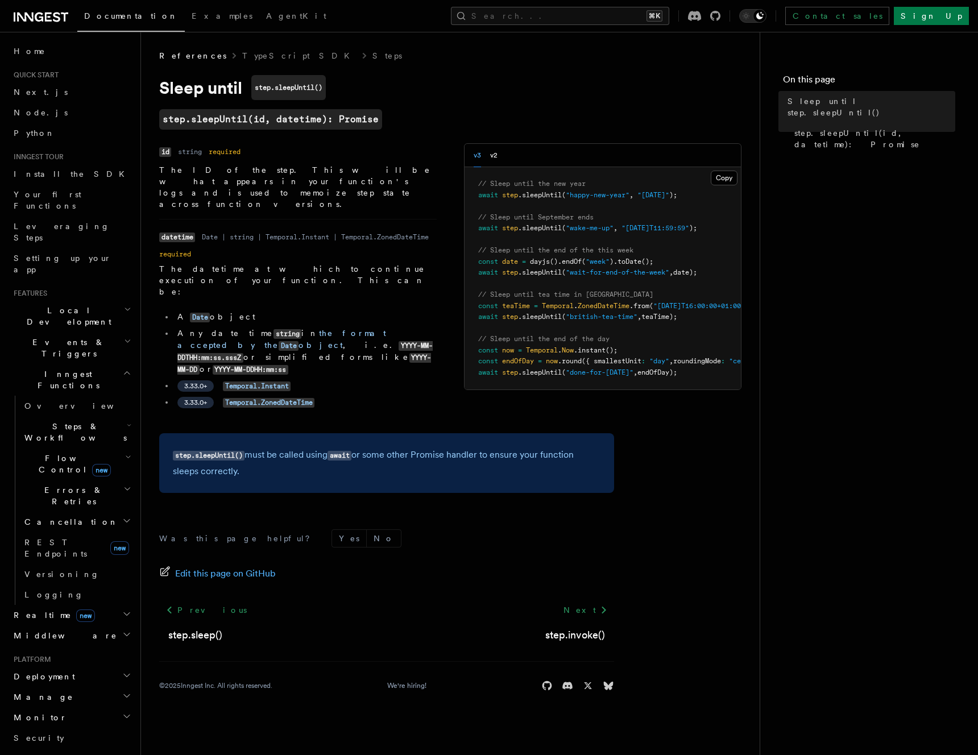
click at [348, 373] on div "Name id Type string Required required Description The ID of the step. This will…" at bounding box center [450, 281] width 582 height 276
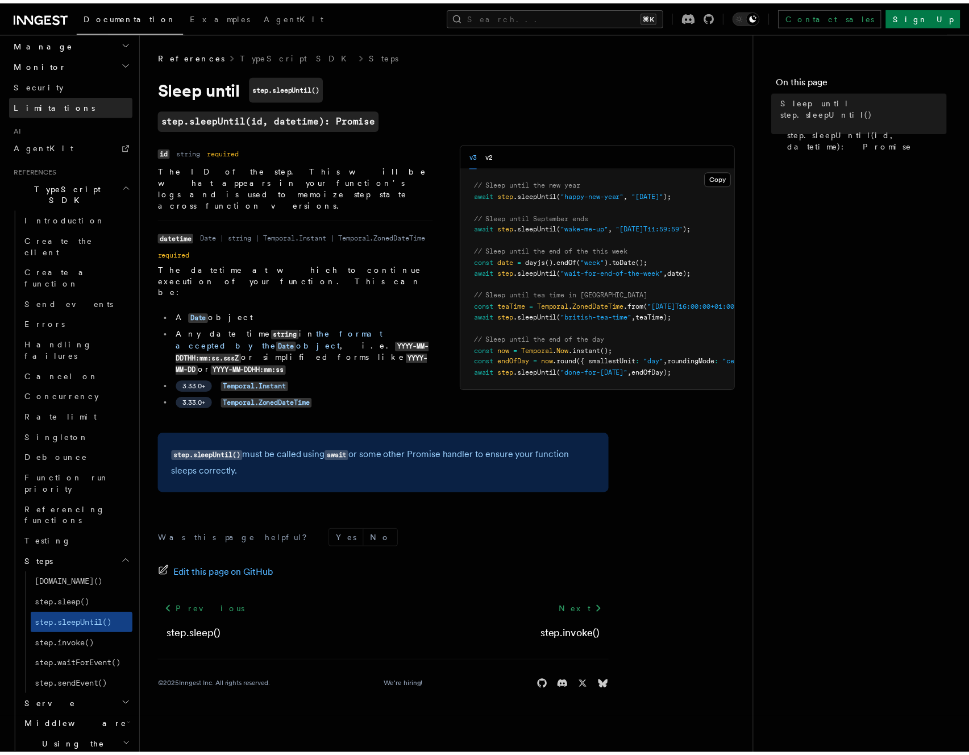
scroll to position [669, 0]
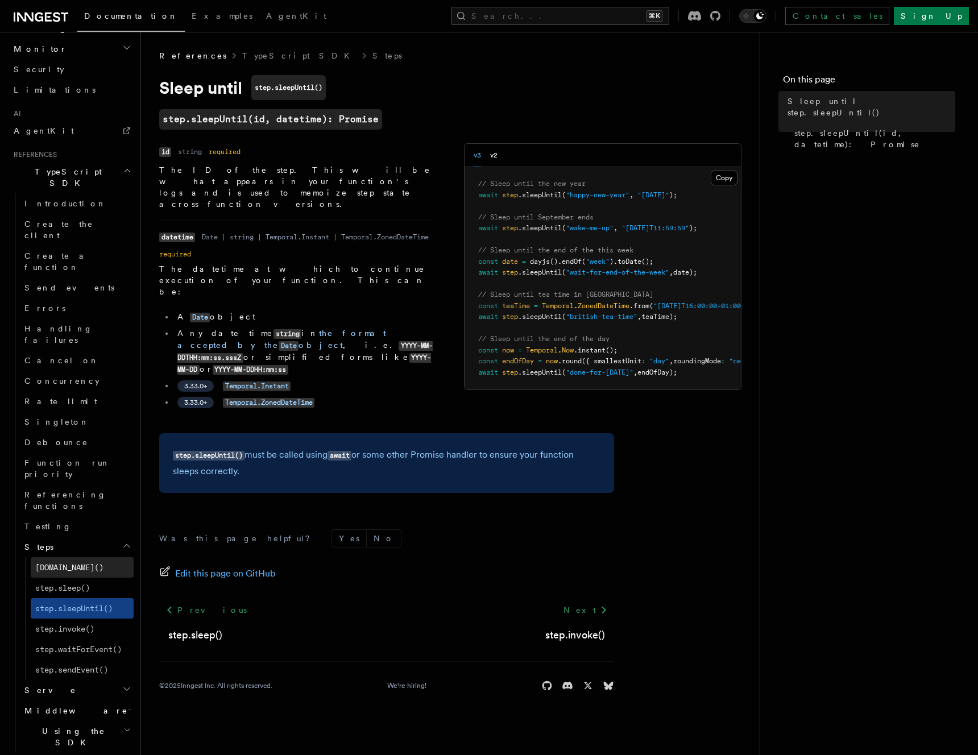
click at [91, 557] on link "step.run()" at bounding box center [82, 567] width 103 height 20
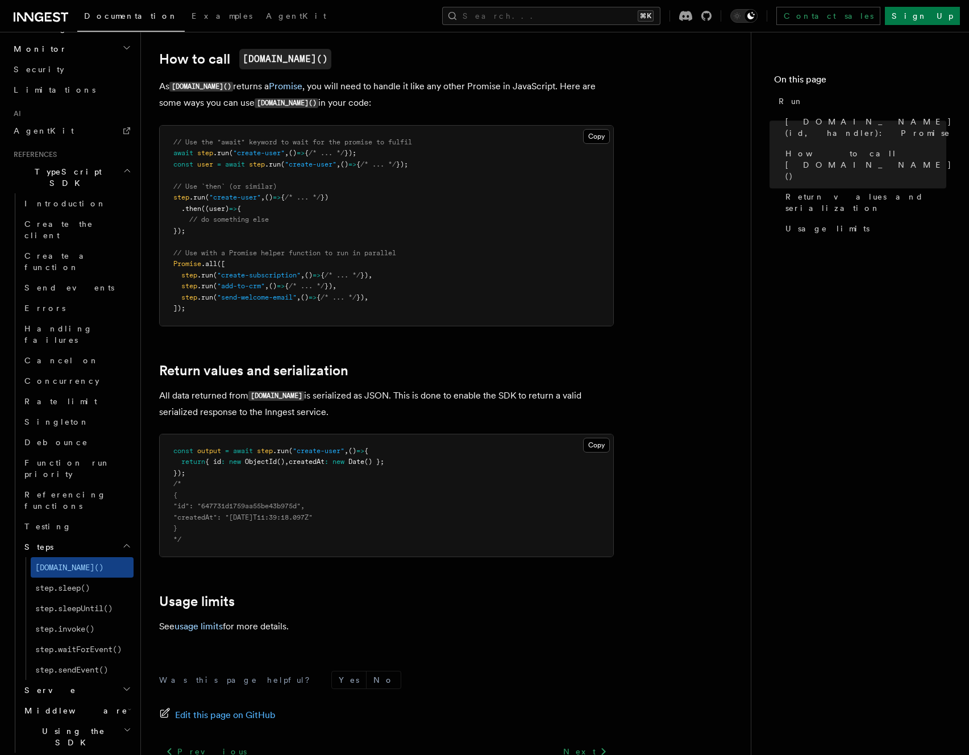
scroll to position [682, 0]
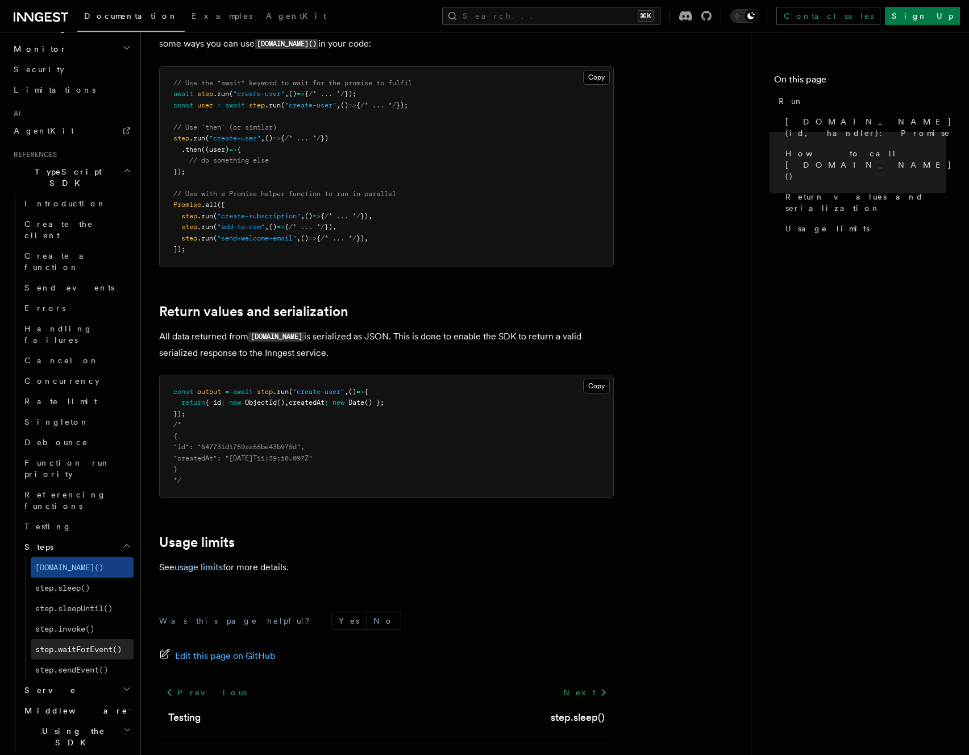
click at [94, 645] on span "step.waitForEvent()" at bounding box center [78, 649] width 86 height 9
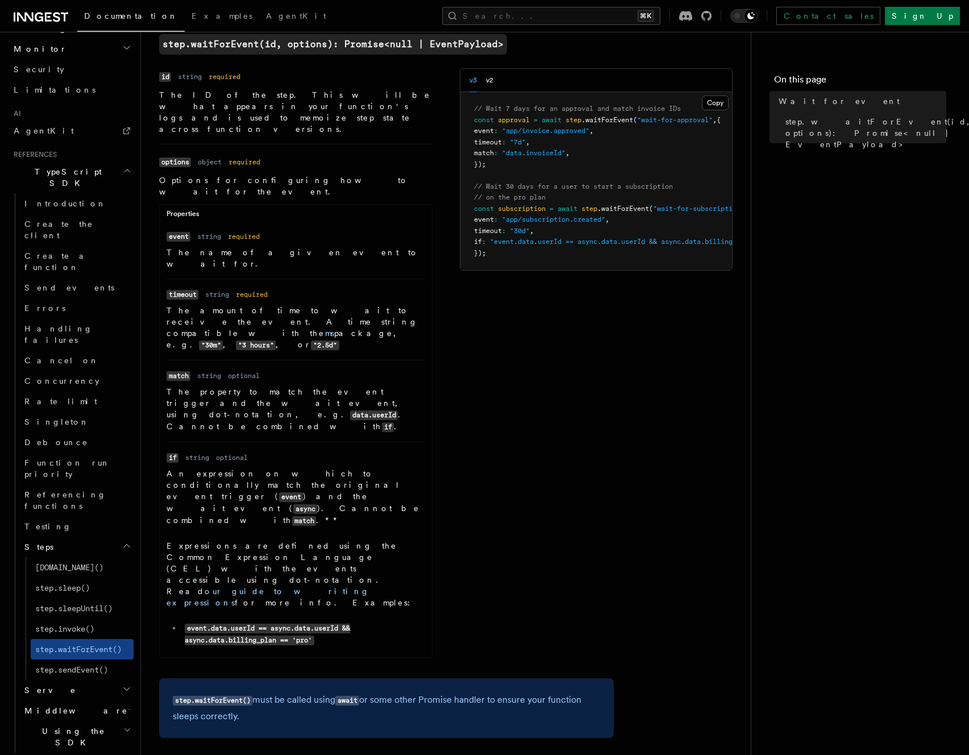
scroll to position [74, 0]
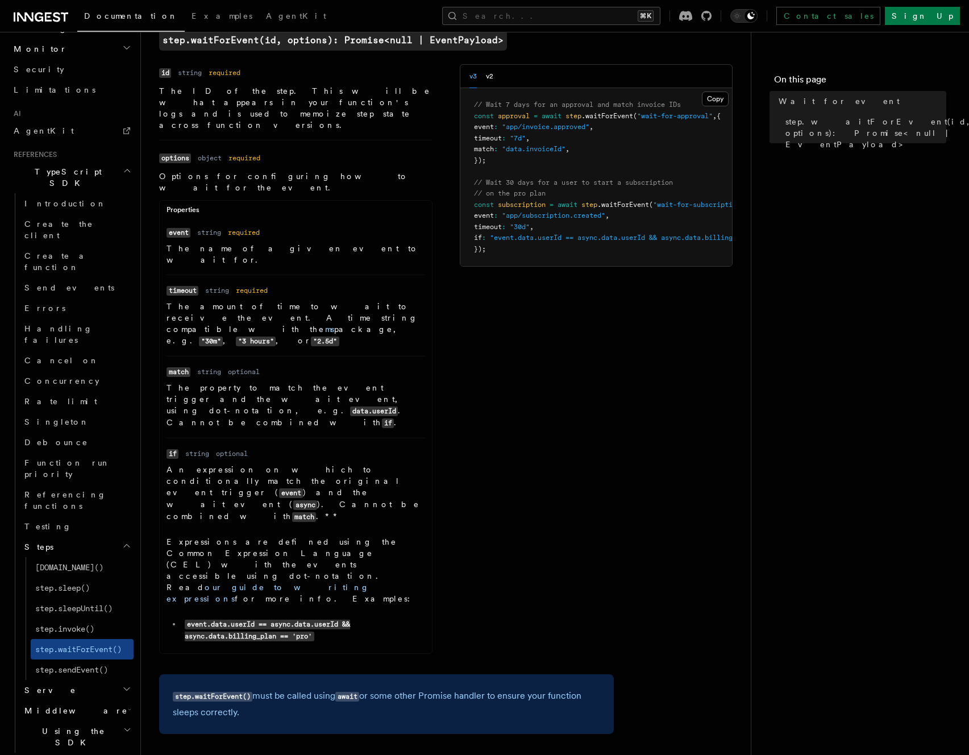
click at [86, 753] on h2 "Python SDK" at bounding box center [71, 763] width 124 height 20
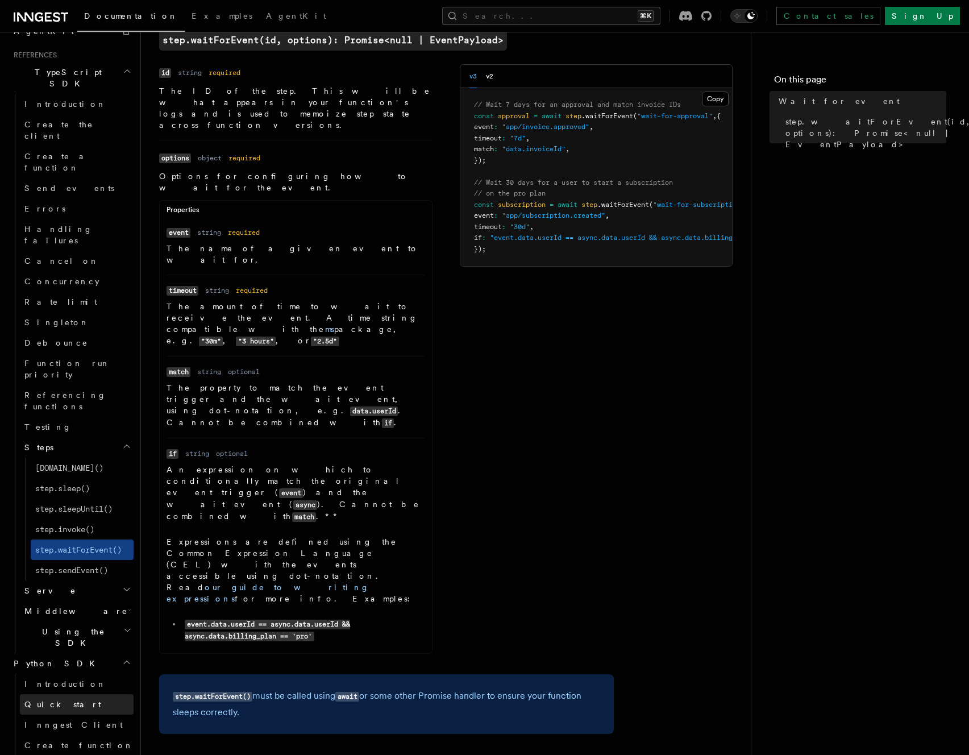
scroll to position [776, 0]
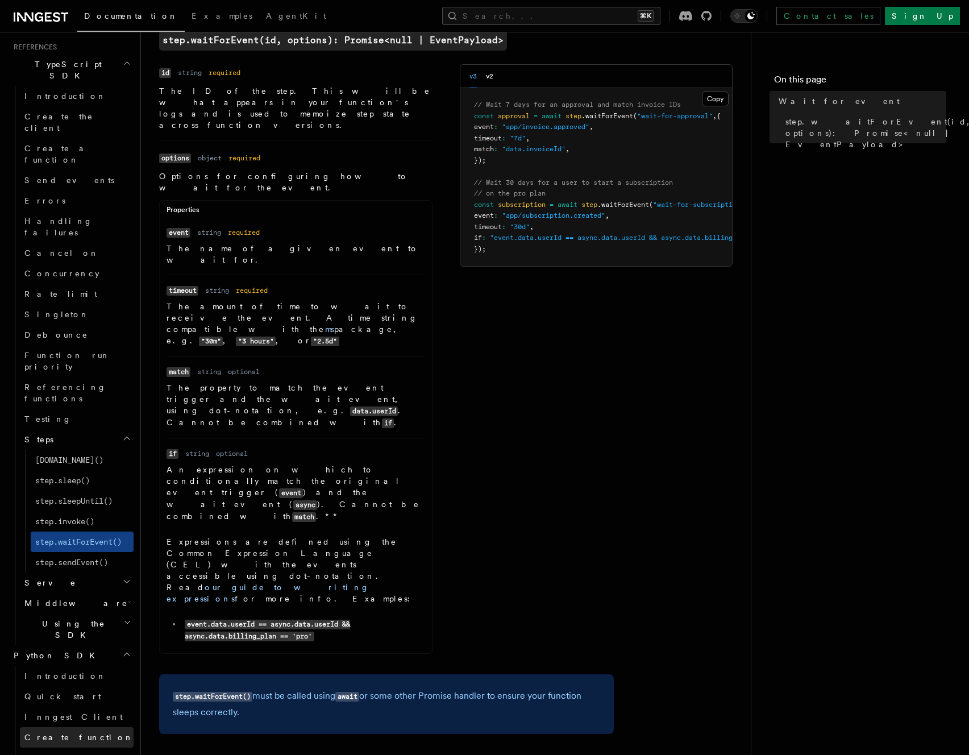
click at [84, 727] on link "Create function" at bounding box center [77, 737] width 114 height 20
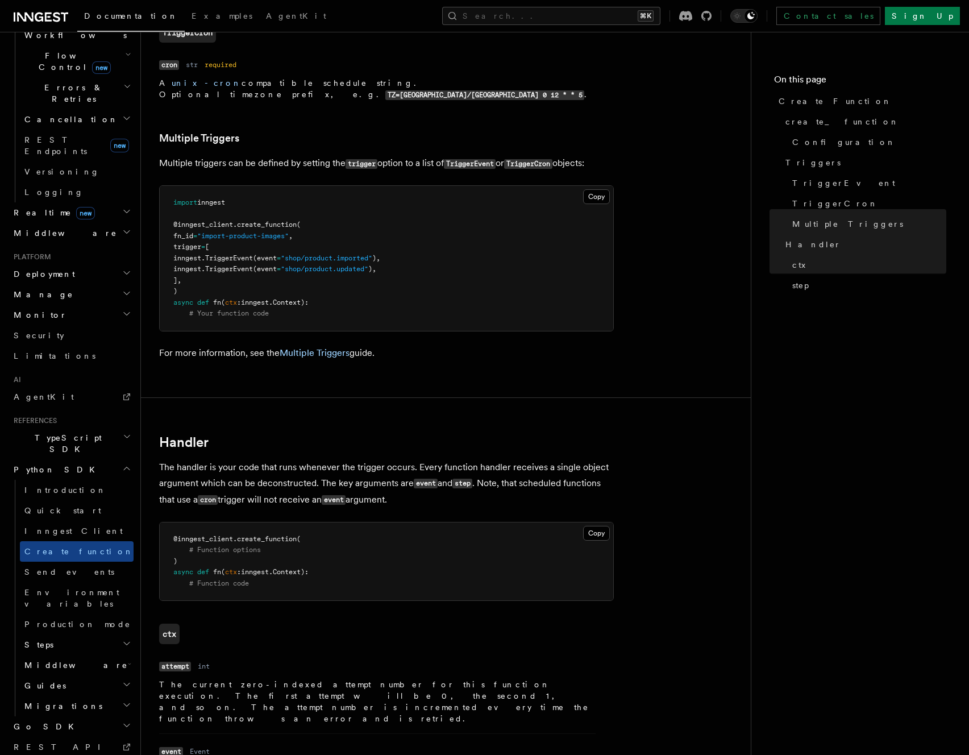
scroll to position [1631, 0]
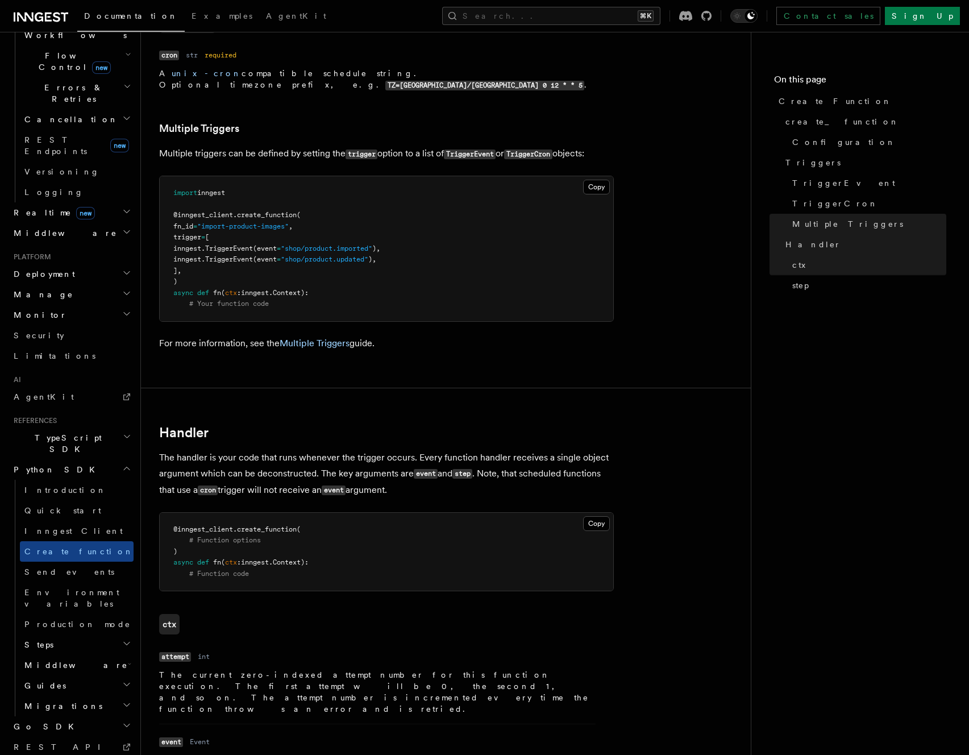
click at [74, 634] on h2 "Steps" at bounding box center [77, 644] width 114 height 20
click at [72, 634] on h2 "Steps" at bounding box center [77, 644] width 114 height 20
click at [67, 655] on link "invoke" at bounding box center [82, 665] width 103 height 20
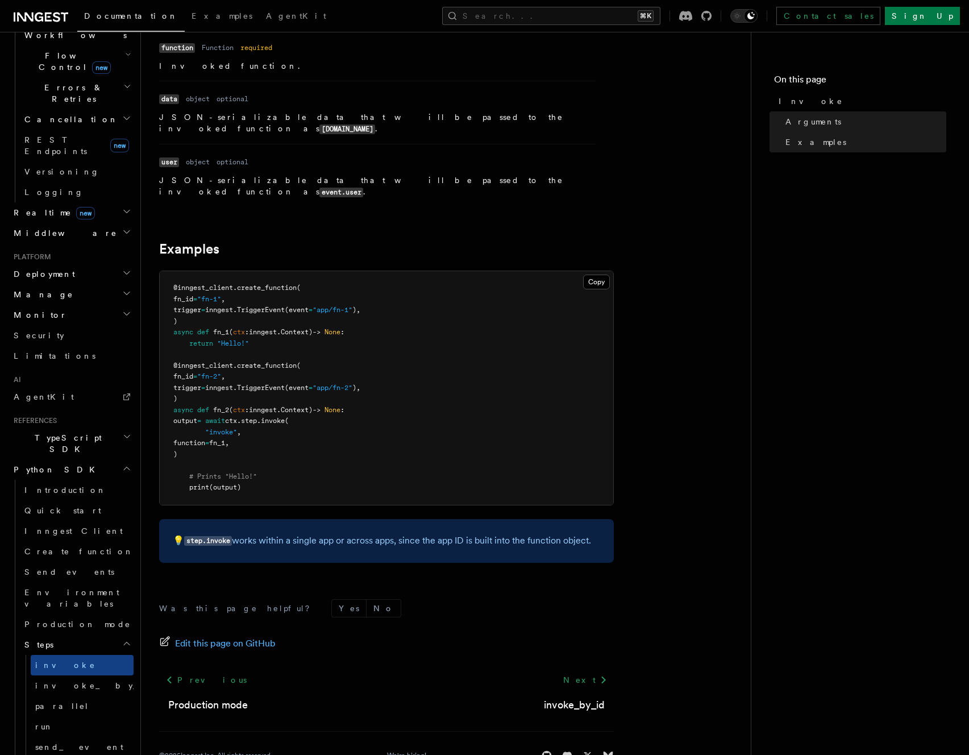
scroll to position [209, 0]
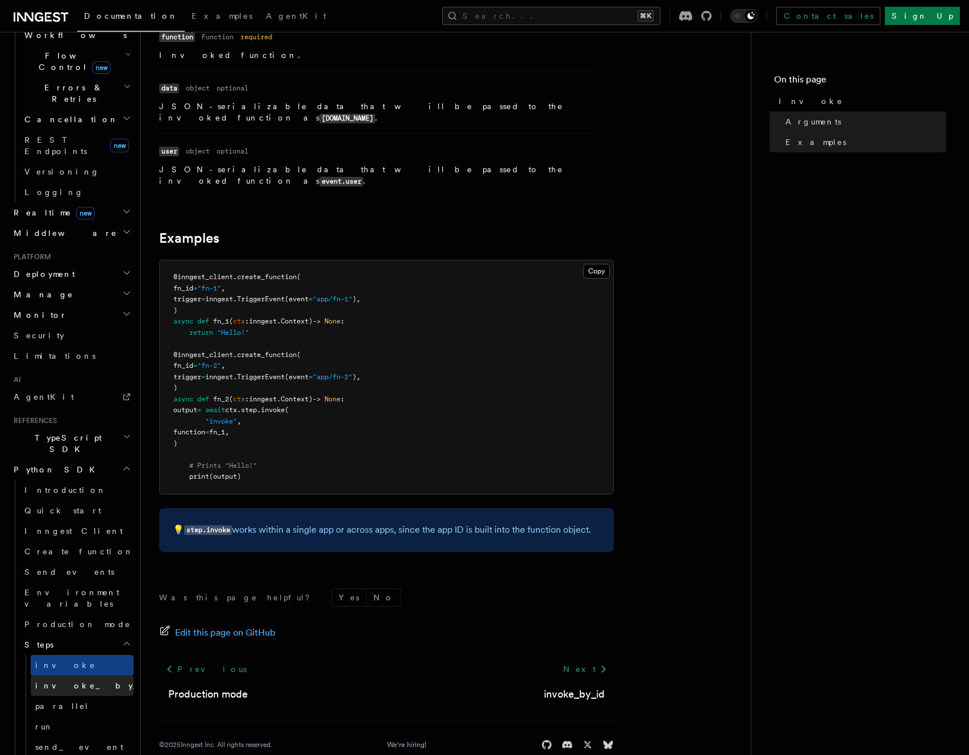
click at [90, 675] on link "invoke_by_id" at bounding box center [82, 685] width 103 height 20
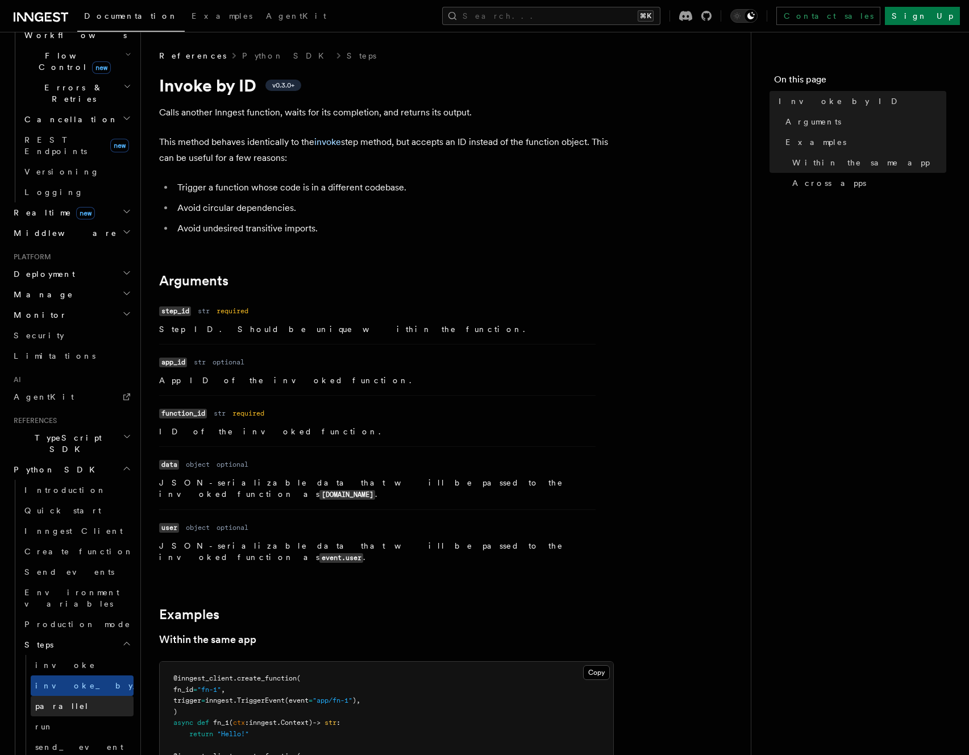
click at [81, 696] on link "parallel" at bounding box center [82, 706] width 103 height 20
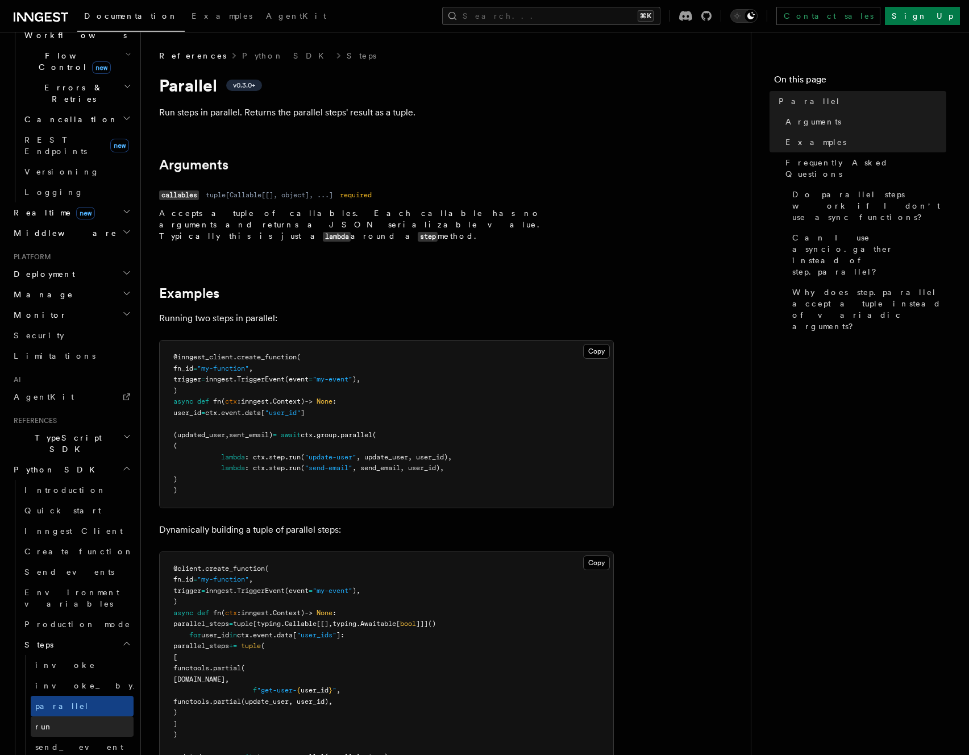
click at [97, 716] on link "run" at bounding box center [82, 726] width 103 height 20
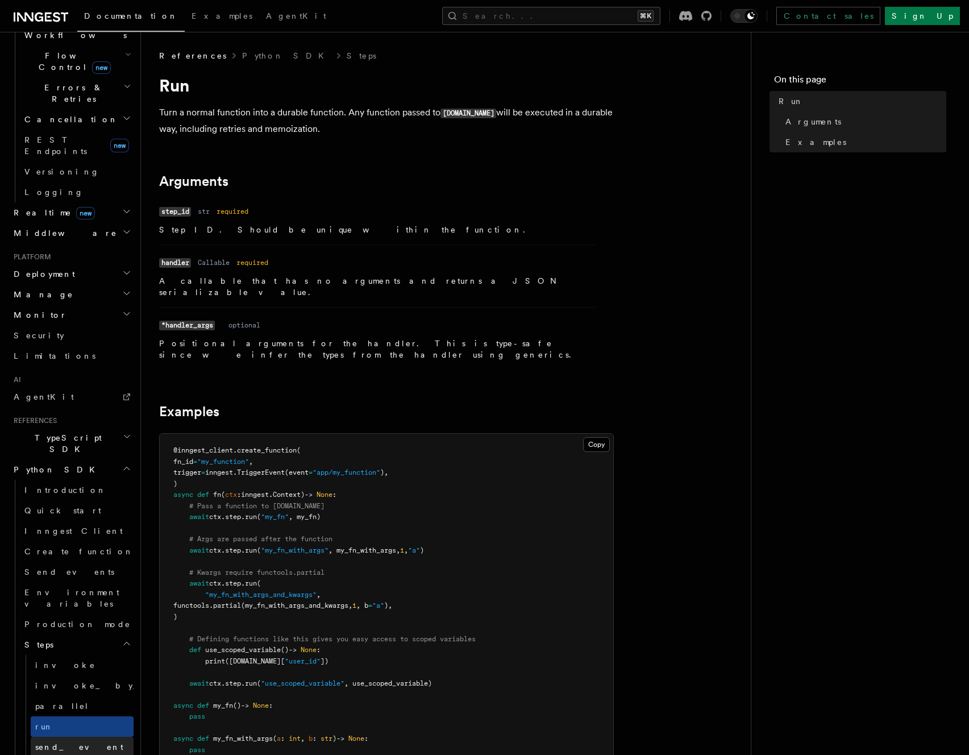
click at [89, 737] on link "send_event" at bounding box center [82, 747] width 103 height 20
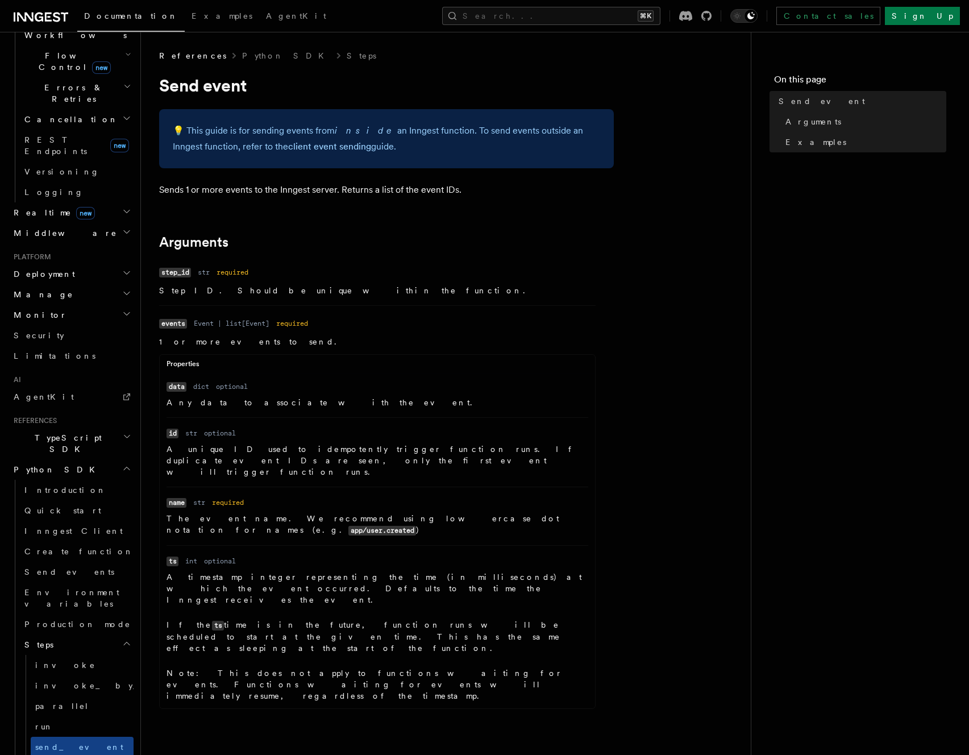
click at [78, 754] on link "sleep" at bounding box center [82, 767] width 103 height 20
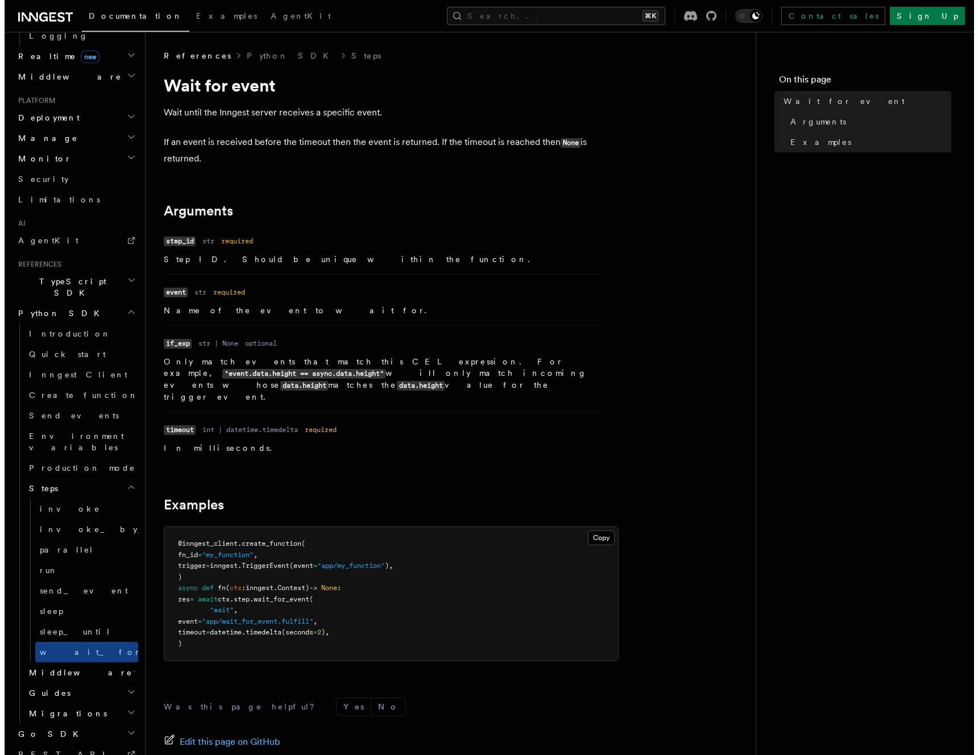
scroll to position [566, 0]
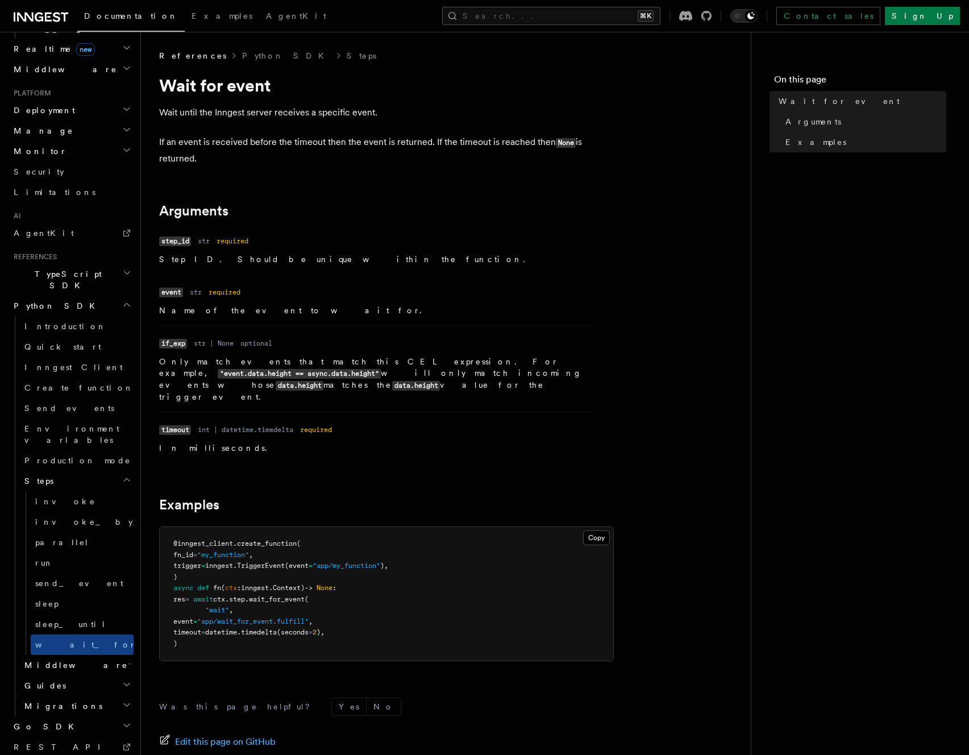
click at [90, 655] on h2 "Middleware" at bounding box center [77, 665] width 114 height 20
click at [78, 675] on link "Overview" at bounding box center [82, 685] width 103 height 20
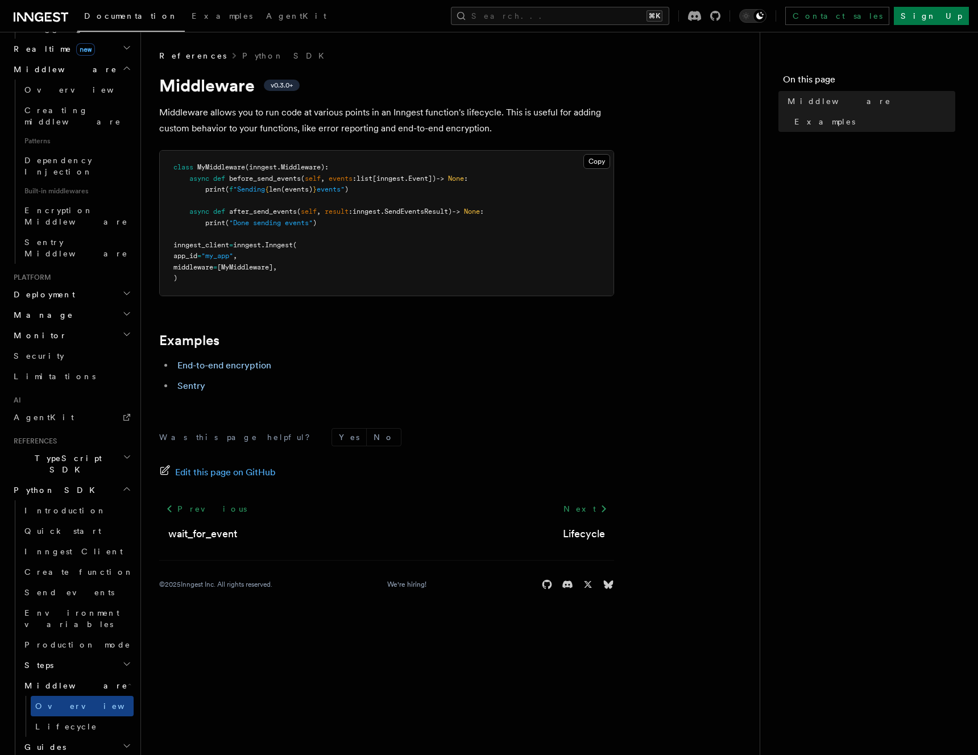
click at [74, 737] on h2 "Guides" at bounding box center [77, 747] width 114 height 20
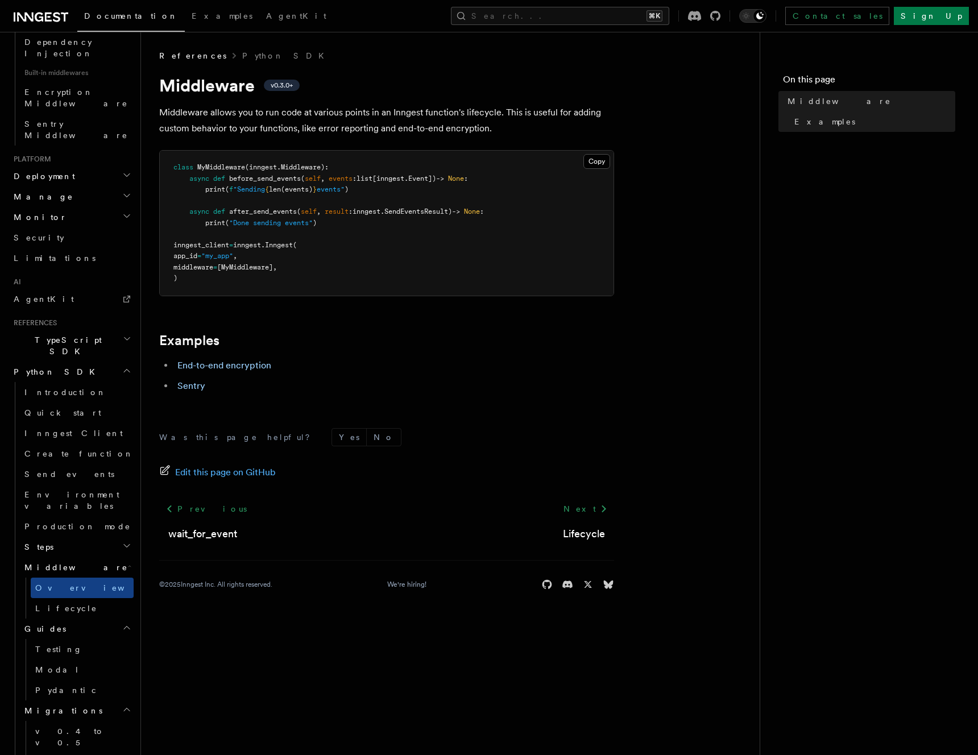
click at [641, 20] on button "Search... ⌘K" at bounding box center [560, 16] width 218 height 18
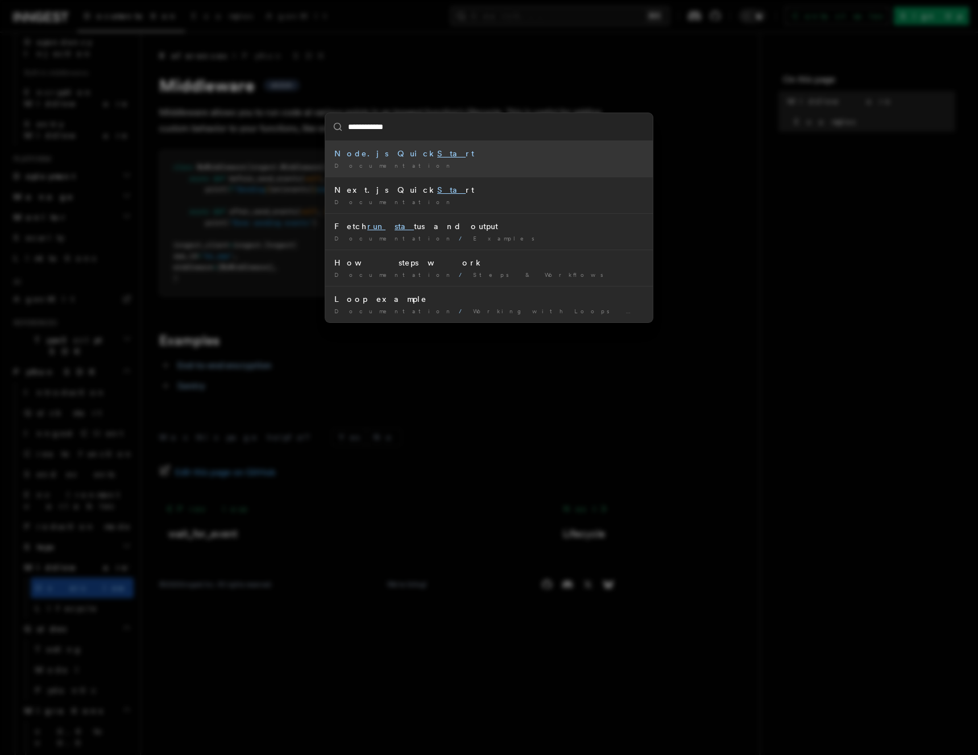
type input "**********"
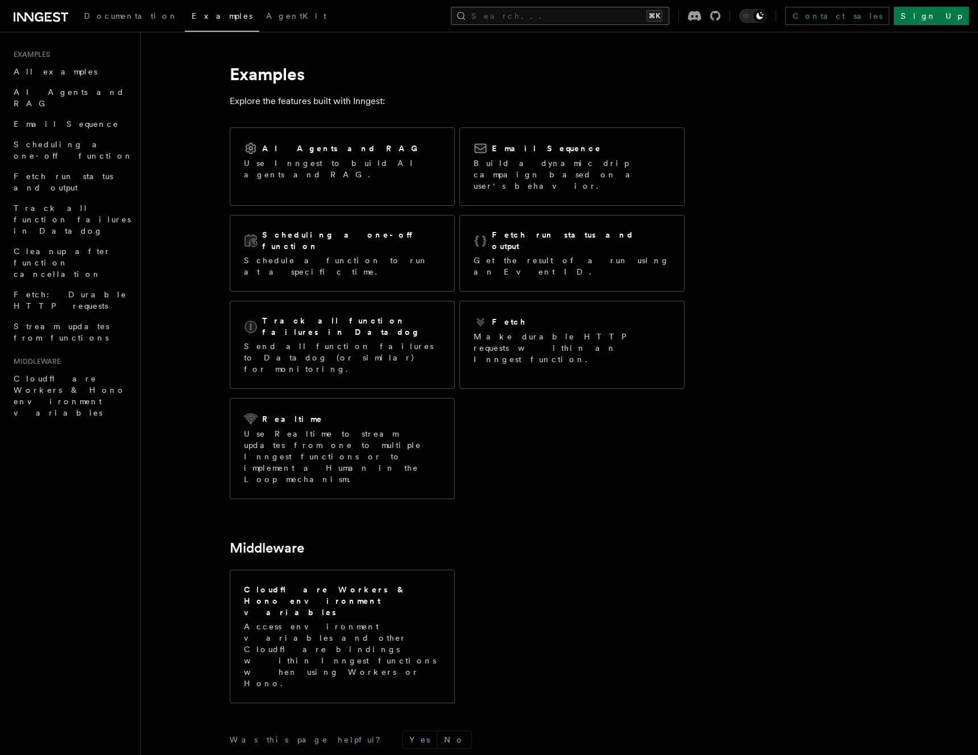
click at [635, 17] on button "Search... ⌘K" at bounding box center [560, 16] width 218 height 18
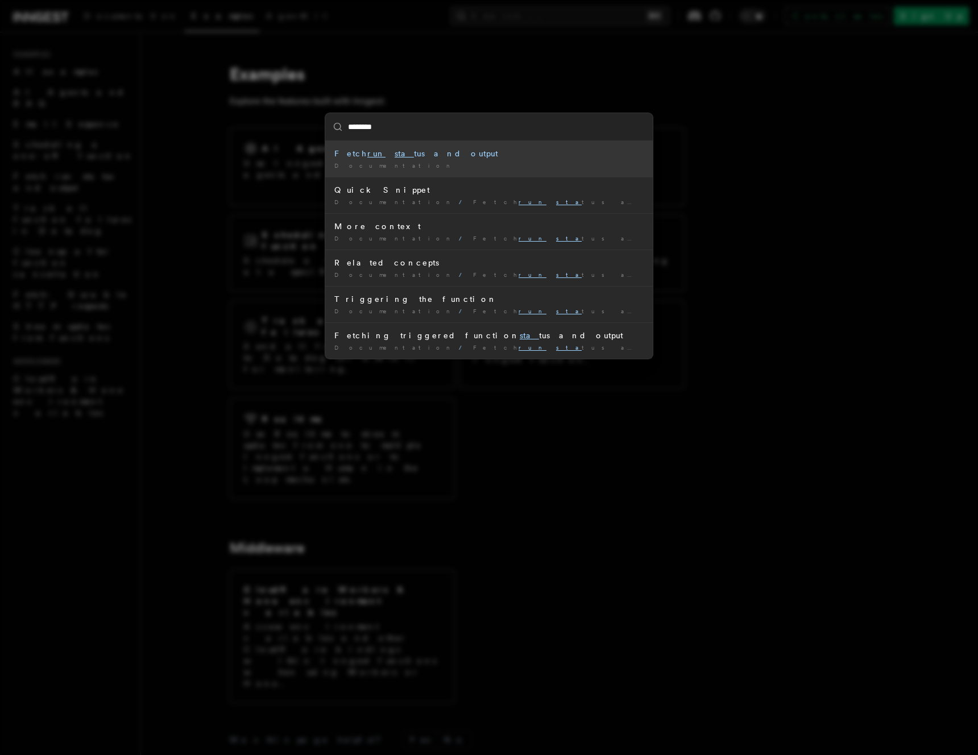
type input "*********"
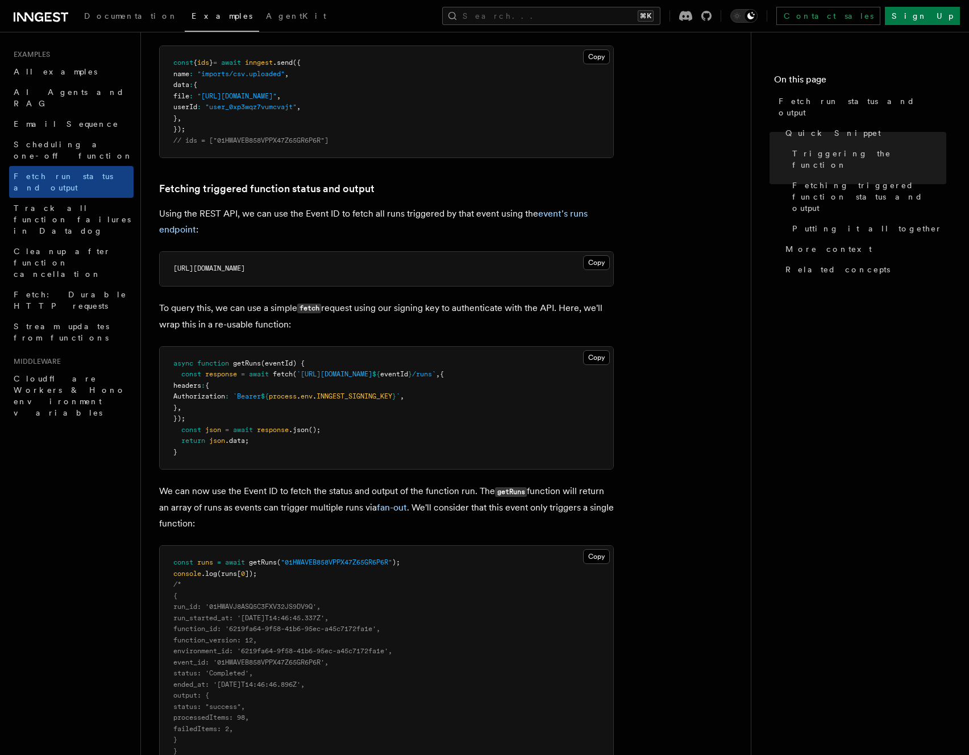
scroll to position [514, 0]
click at [674, 538] on article "Examples Fetch run status and output Inngest provides a way to fetch the status…" at bounding box center [446, 676] width 574 height 2280
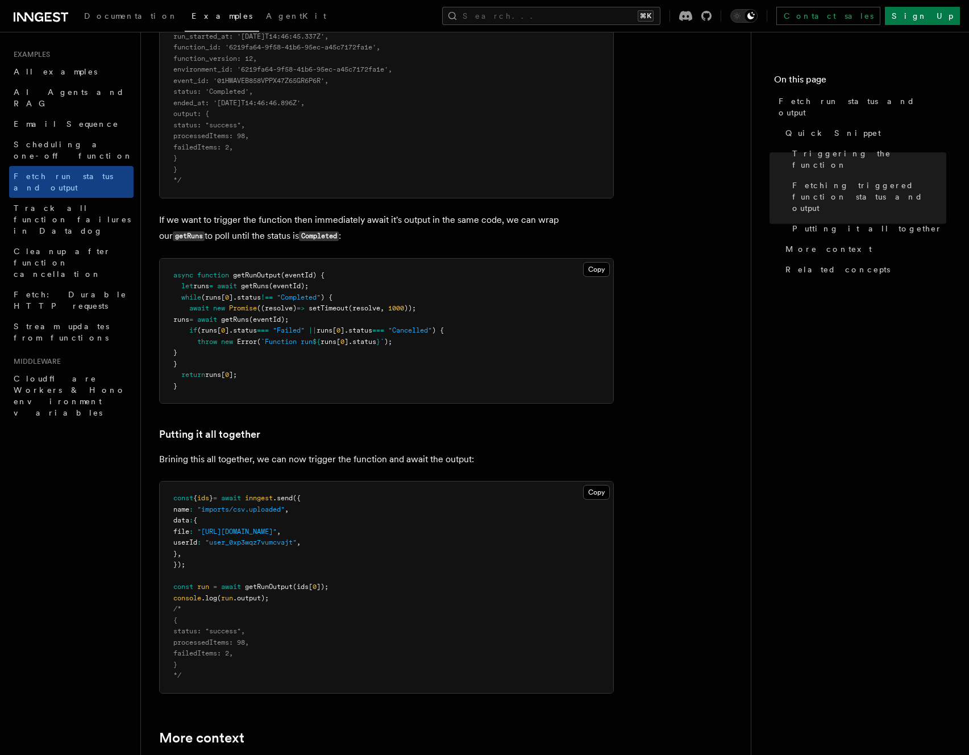
scroll to position [1097, 0]
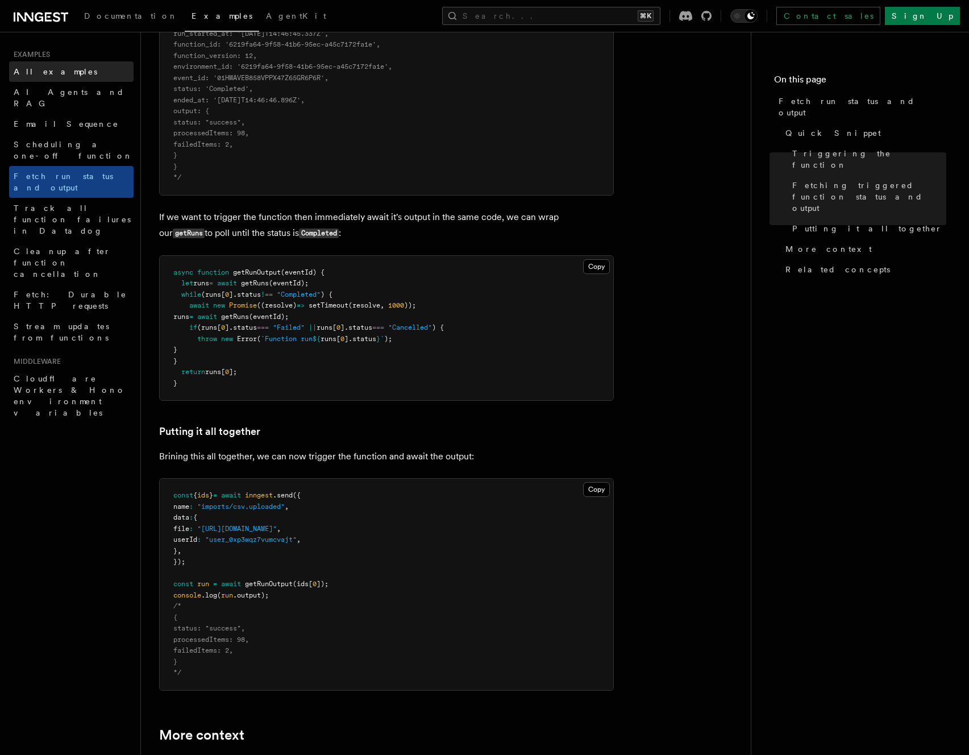
click at [43, 71] on span "All examples" at bounding box center [56, 71] width 84 height 9
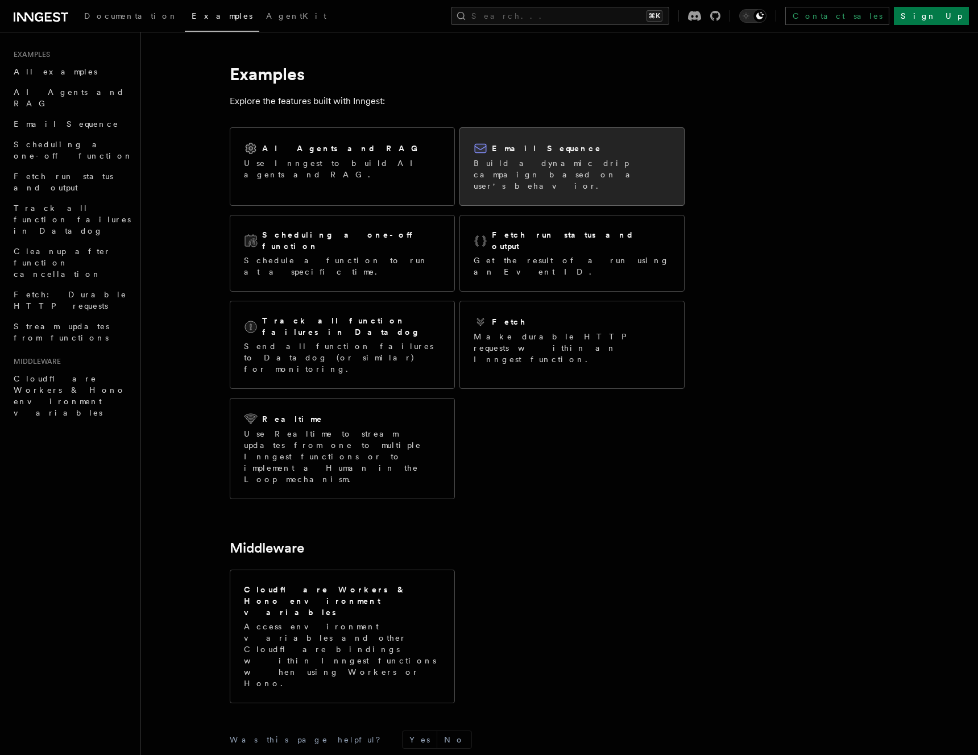
click at [530, 148] on h2 "Email Sequence" at bounding box center [547, 148] width 110 height 11
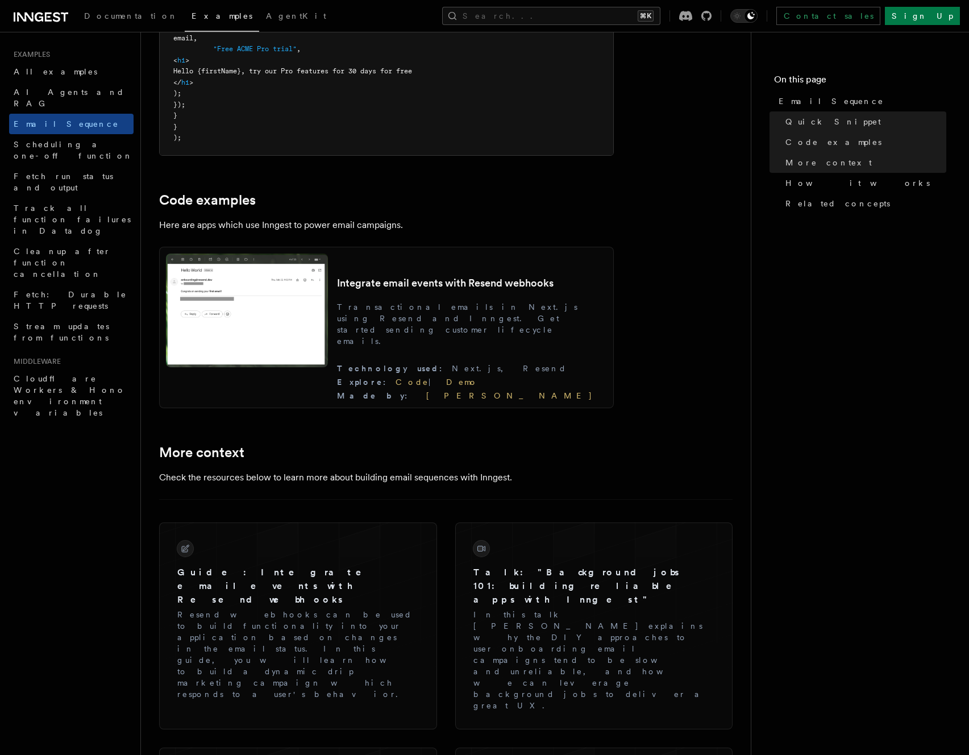
scroll to position [910, 0]
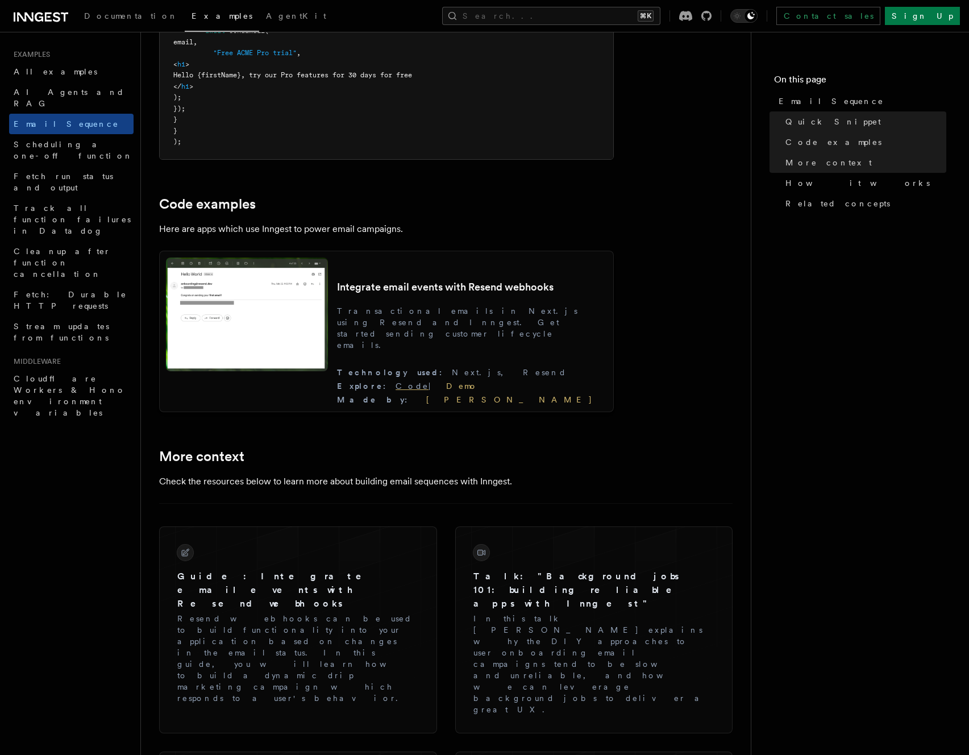
click at [429, 390] on link "Code" at bounding box center [412, 385] width 33 height 9
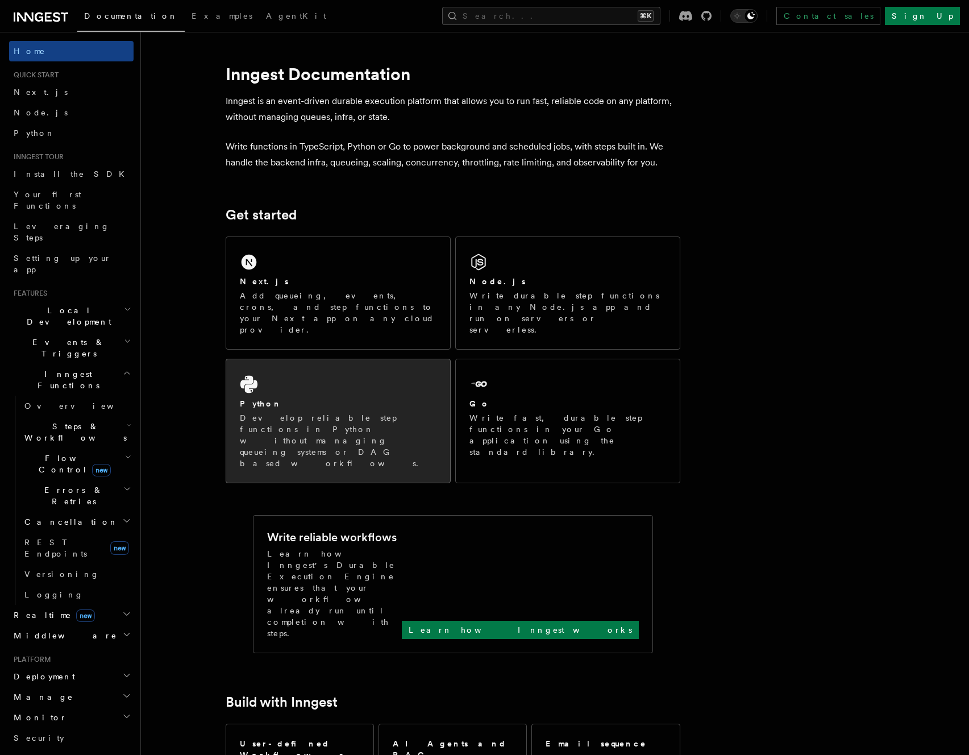
click at [350, 398] on div "Python Develop reliable step functions in Python without managing queueing syst…" at bounding box center [338, 433] width 197 height 71
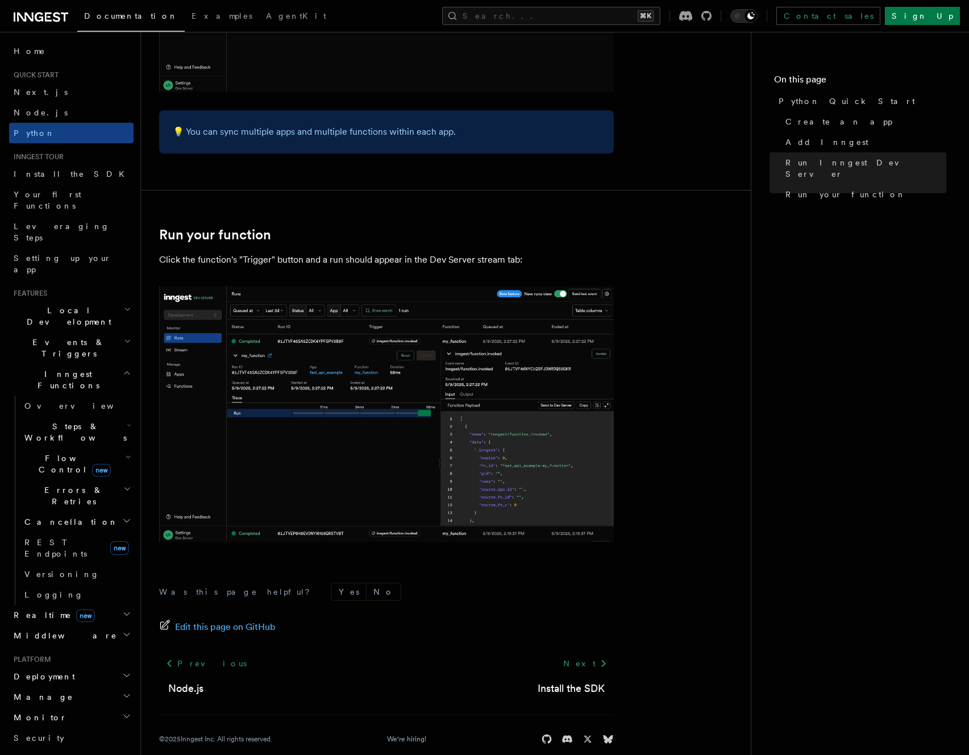
scroll to position [2119, 0]
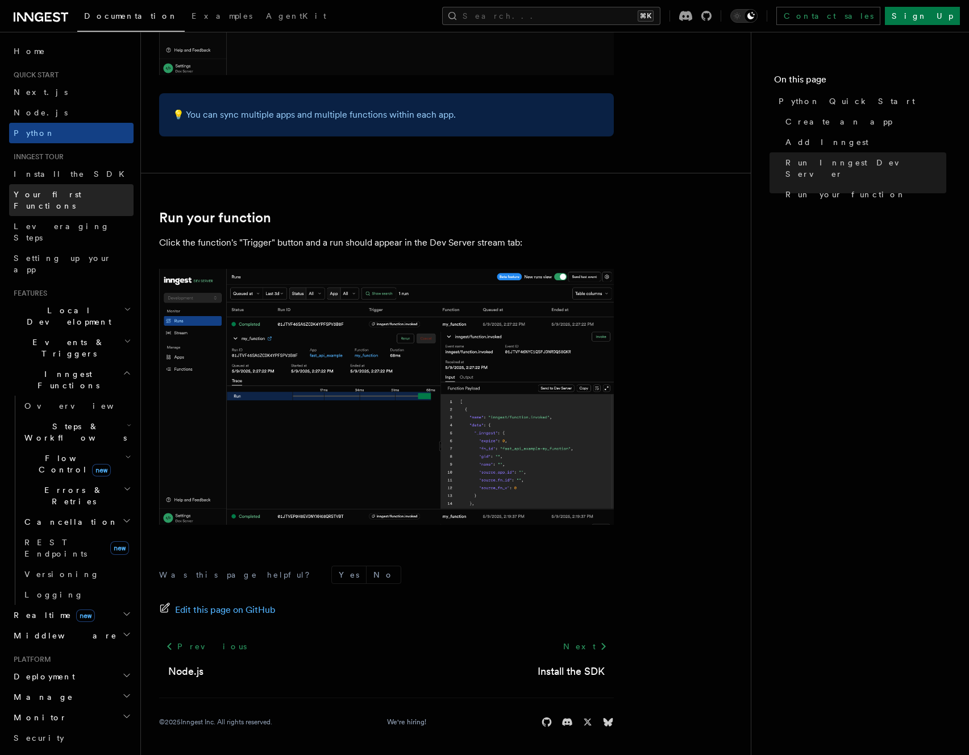
click at [58, 200] on link "Your first Functions" at bounding box center [71, 200] width 124 height 32
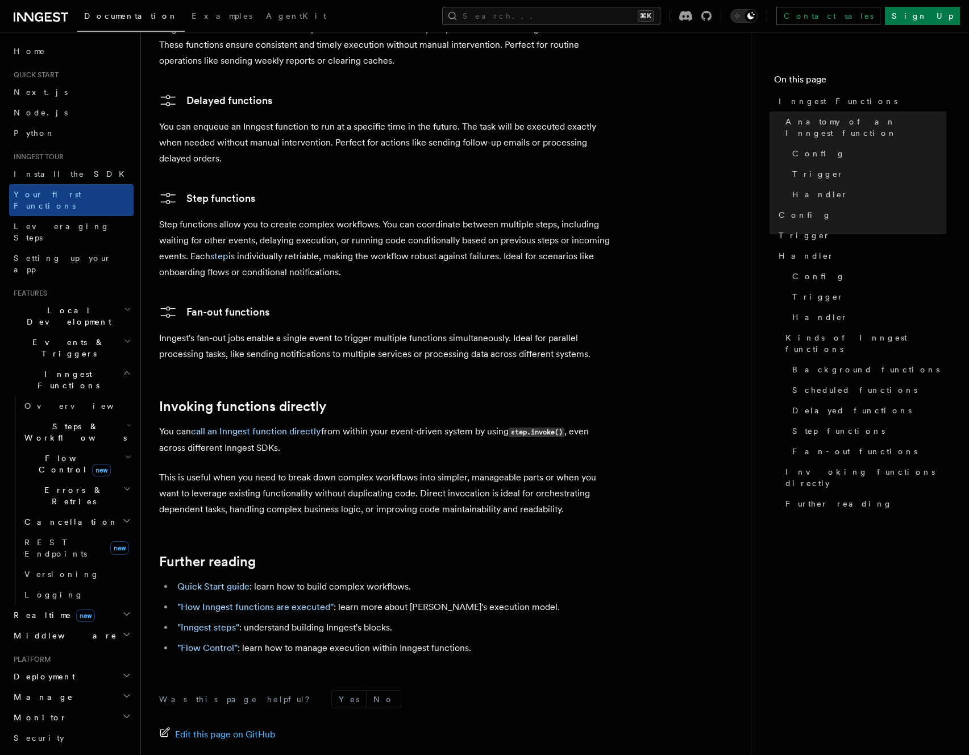
scroll to position [2098, 0]
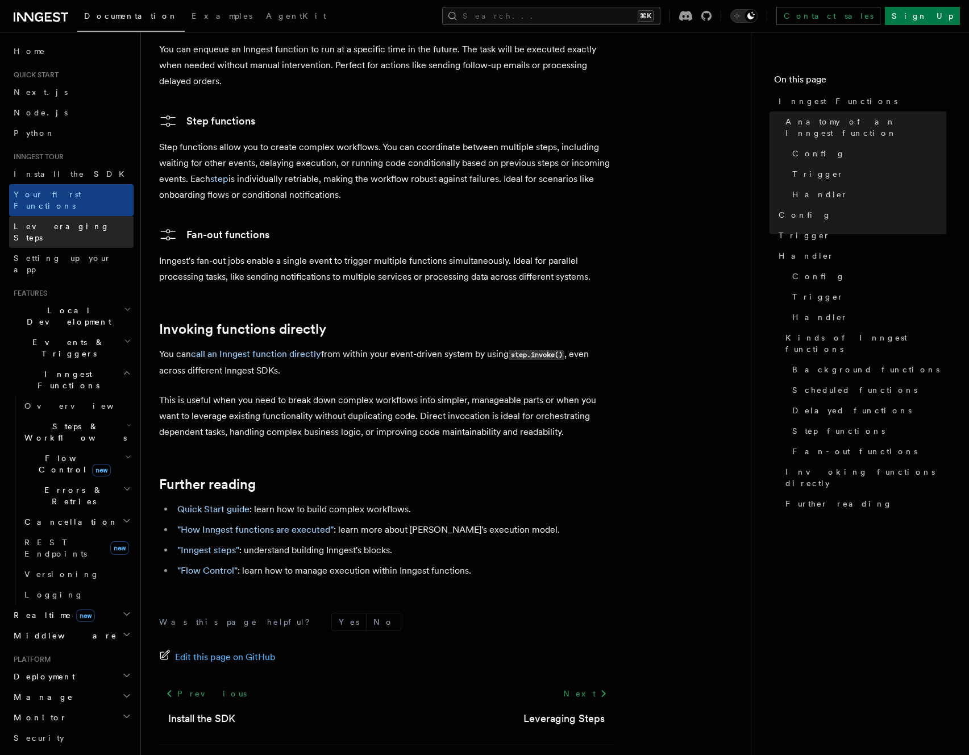
click at [32, 221] on link "Leveraging Steps" at bounding box center [71, 232] width 124 height 32
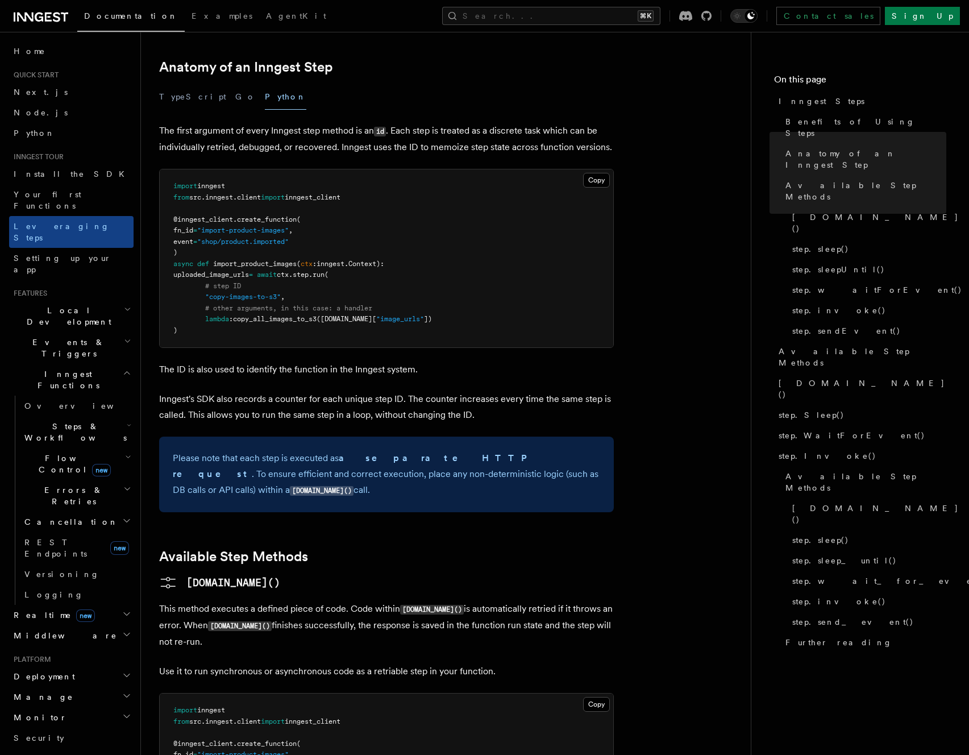
scroll to position [474, 0]
click at [81, 254] on span "Setting up your app" at bounding box center [63, 264] width 98 height 20
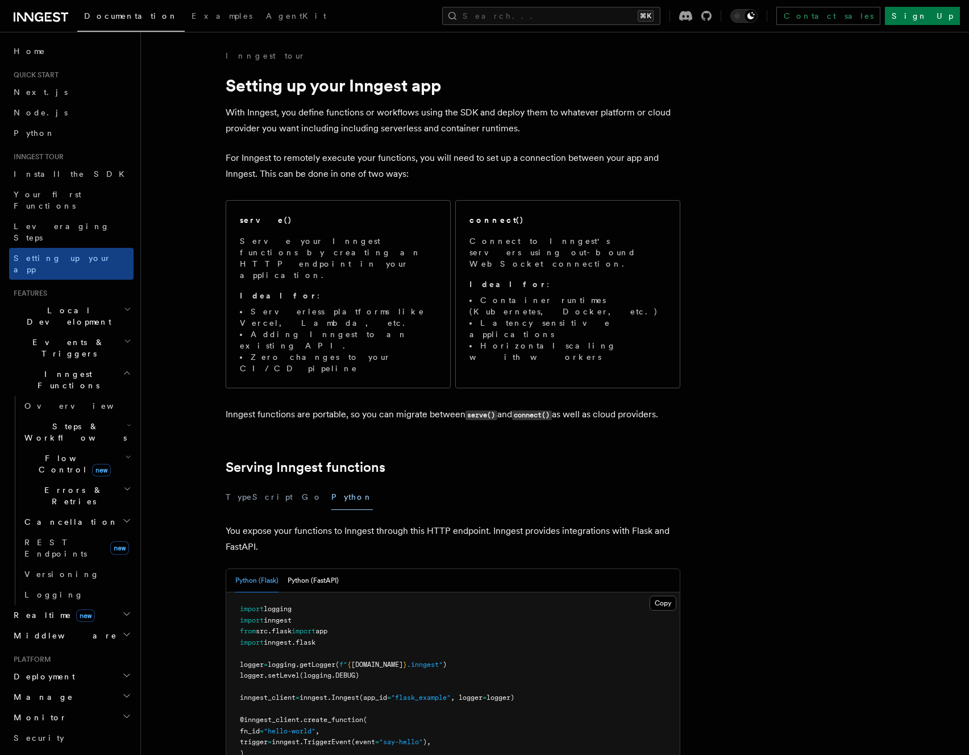
click at [77, 305] on span "Local Development" at bounding box center [66, 316] width 115 height 23
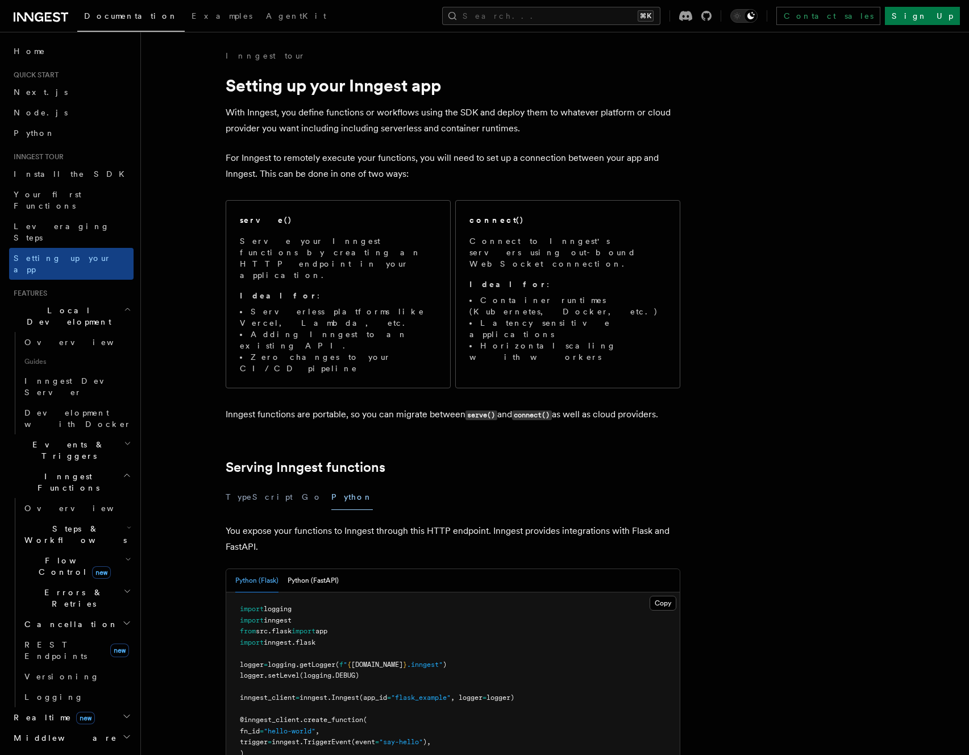
click at [77, 305] on span "Local Development" at bounding box center [66, 316] width 115 height 23
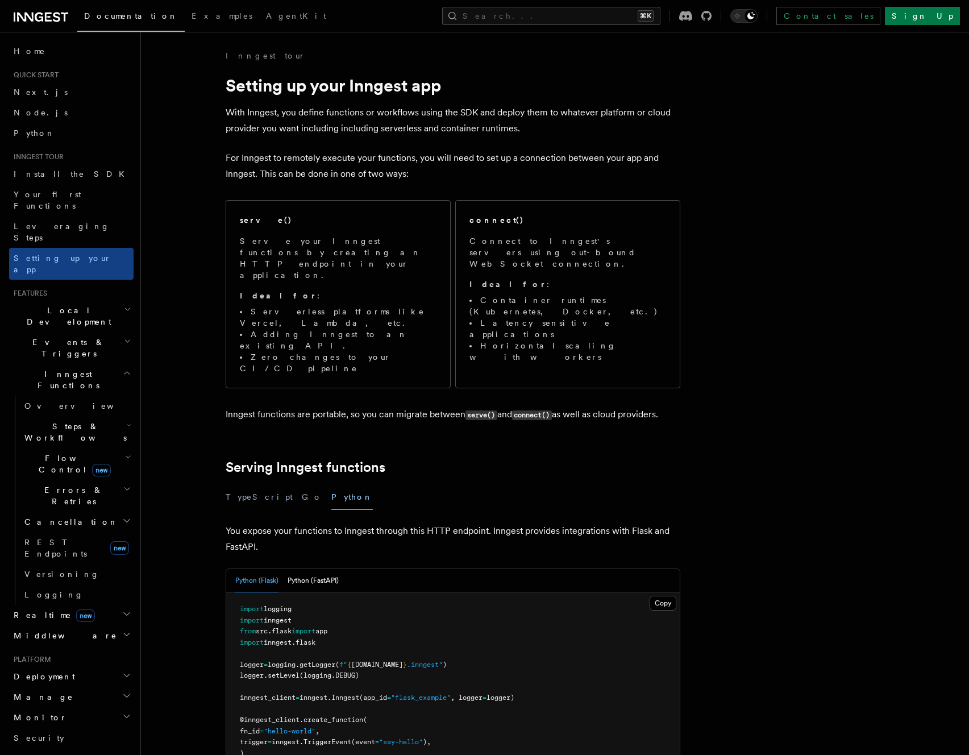
click at [72, 337] on span "Events & Triggers" at bounding box center [66, 348] width 115 height 23
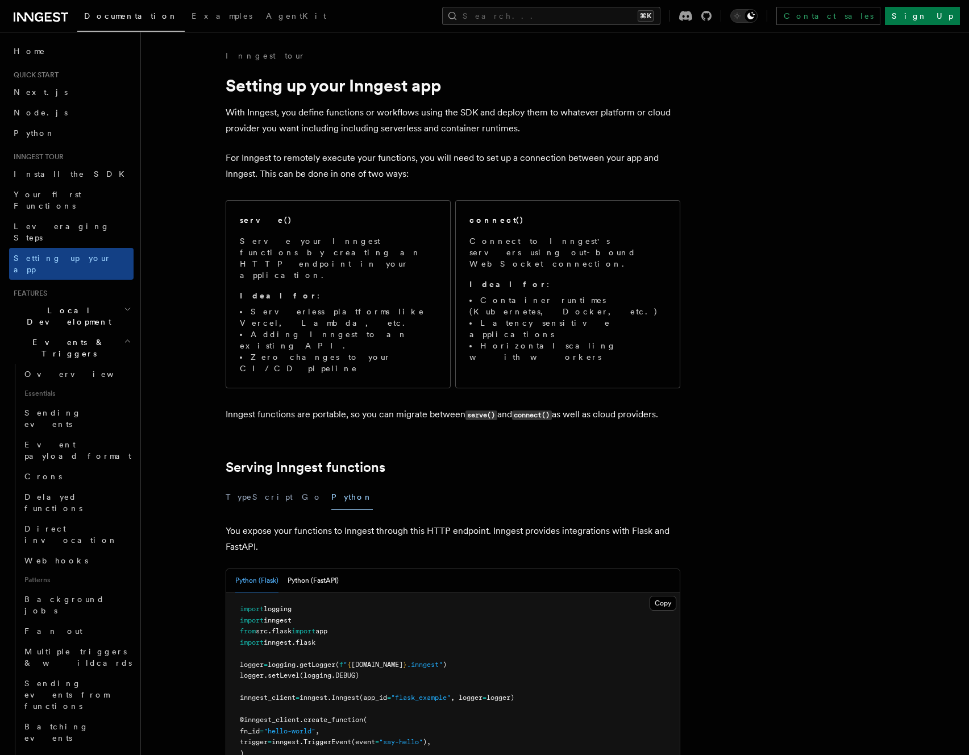
click at [72, 337] on span "Events & Triggers" at bounding box center [66, 348] width 115 height 23
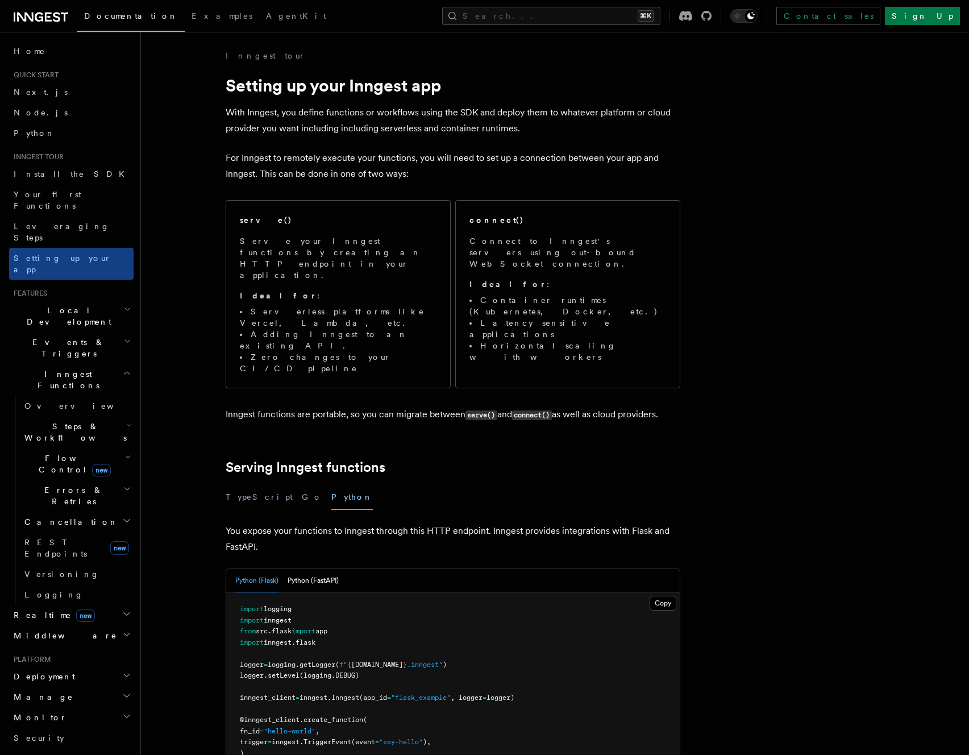
click at [64, 421] on span "Steps & Workflows" at bounding box center [73, 432] width 107 height 23
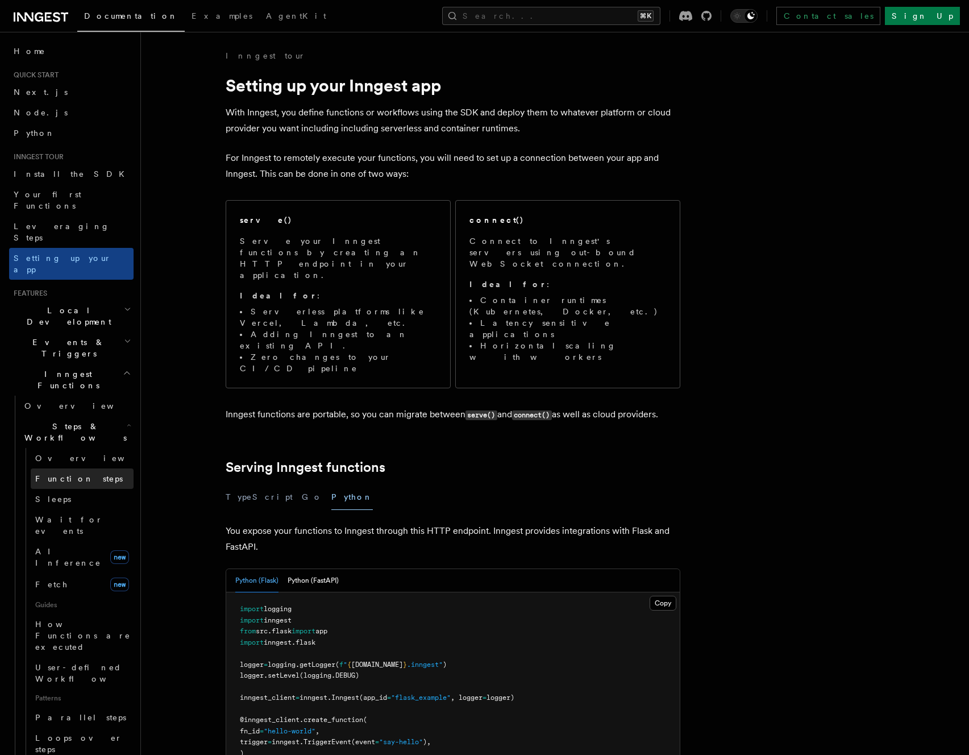
click at [69, 474] on span "Function steps" at bounding box center [79, 478] width 88 height 9
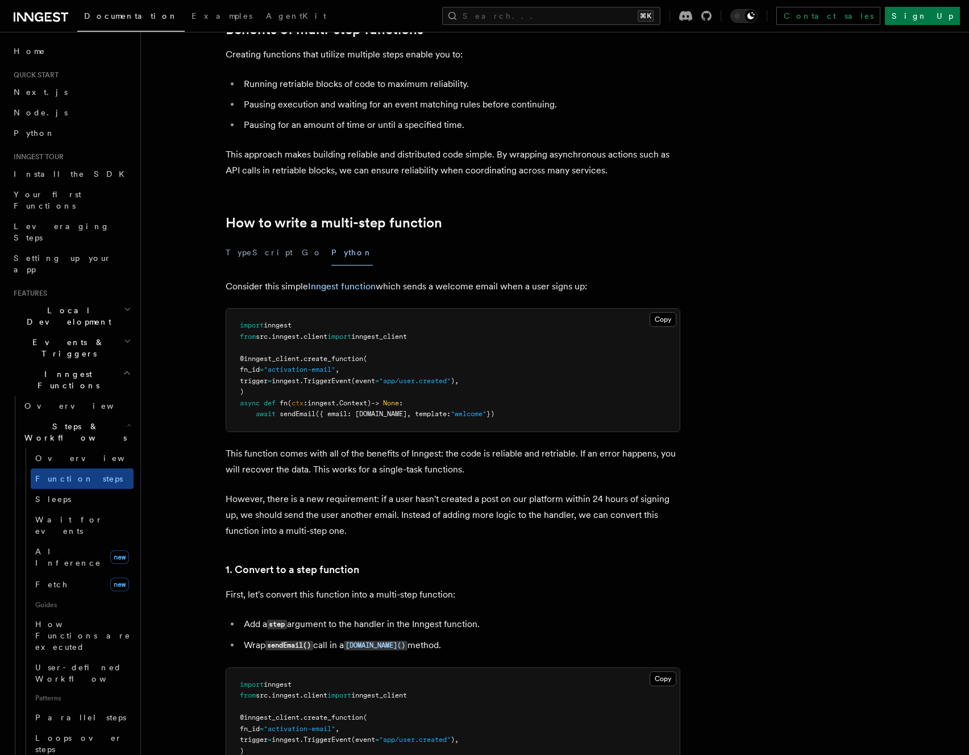
scroll to position [198, 0]
click at [68, 416] on h2 "Steps & Workflows" at bounding box center [77, 432] width 114 height 32
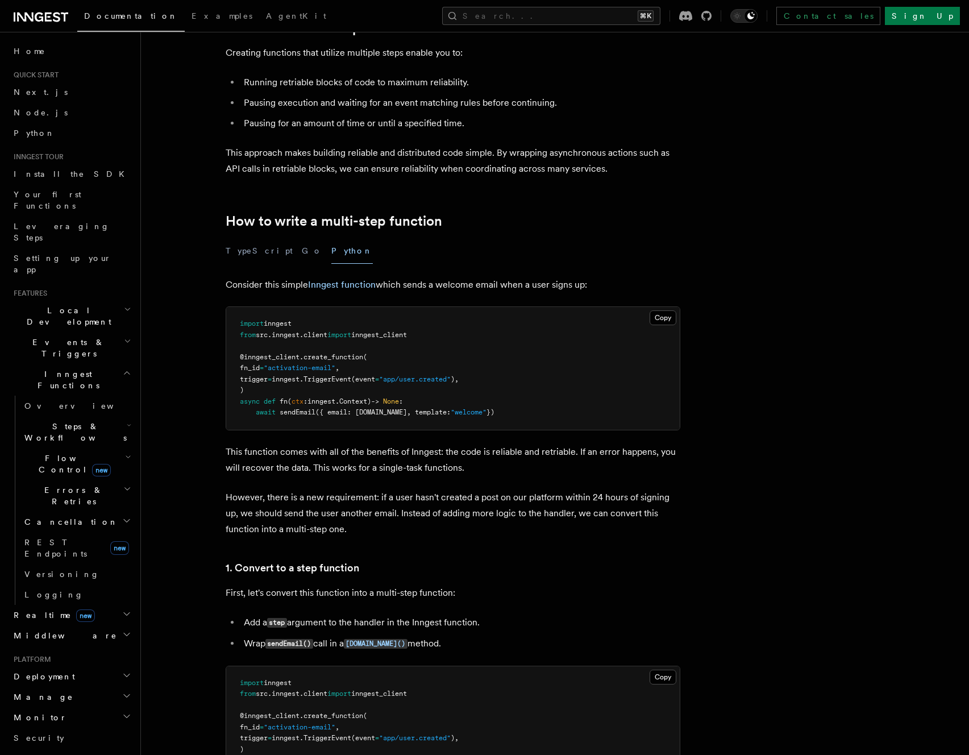
click at [61, 484] on span "Errors & Retries" at bounding box center [71, 495] width 103 height 23
click at [57, 532] on link "Retries" at bounding box center [82, 542] width 103 height 20
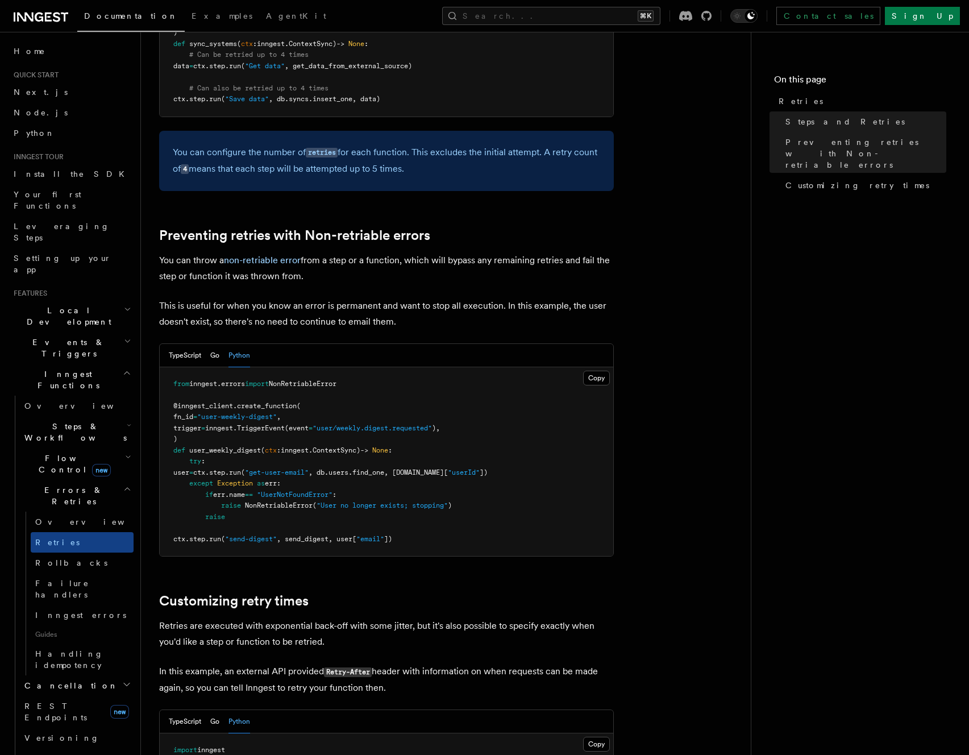
scroll to position [781, 0]
click at [681, 597] on article "Features Inngest Functions Errors & Retries Retries By default, in addition to …" at bounding box center [446, 208] width 574 height 1878
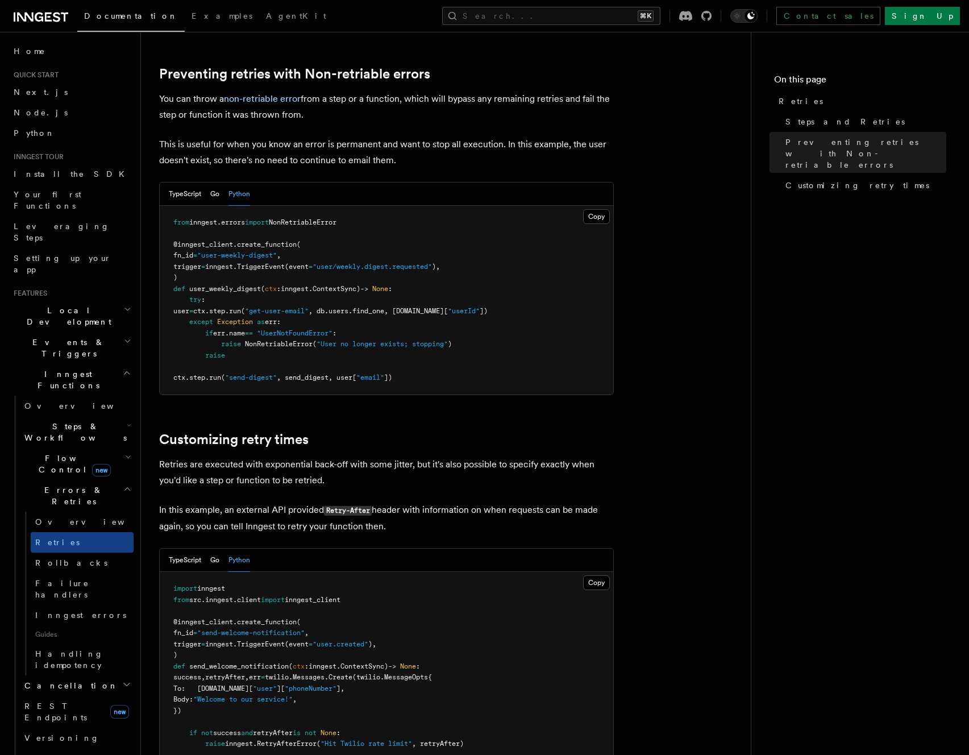
scroll to position [940, 0]
click at [317, 323] on pre "from inngest . errors import NonRetriableError @inngest_client . create_functio…" at bounding box center [387, 301] width 454 height 189
click at [95, 364] on h2 "Inngest Functions" at bounding box center [71, 380] width 124 height 32
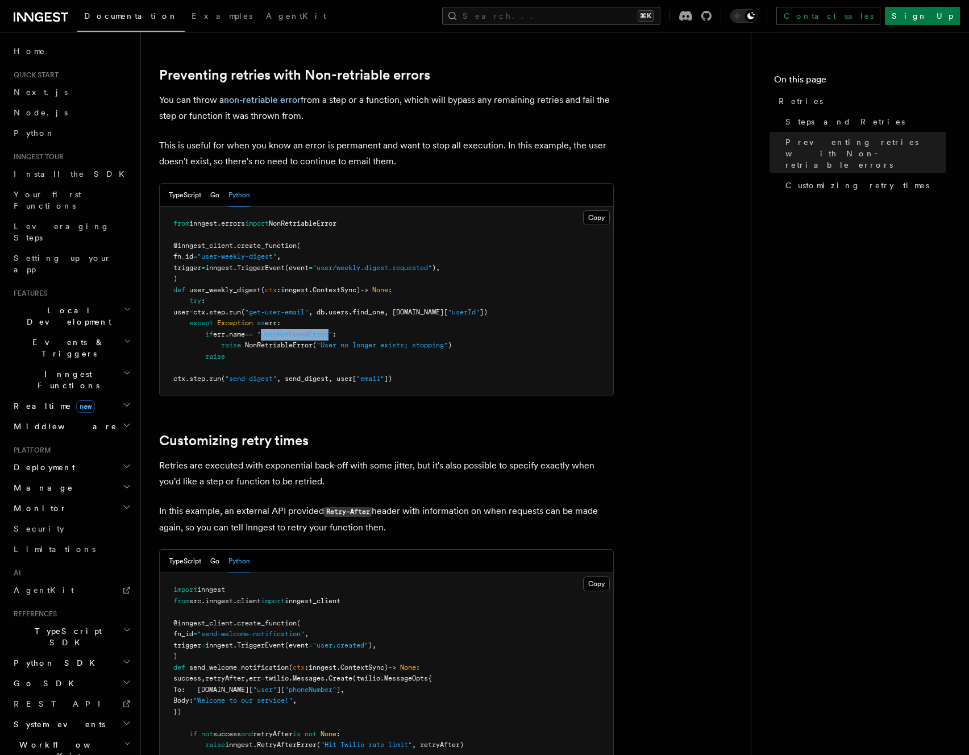
click at [95, 364] on h2 "Inngest Functions" at bounding box center [71, 380] width 124 height 32
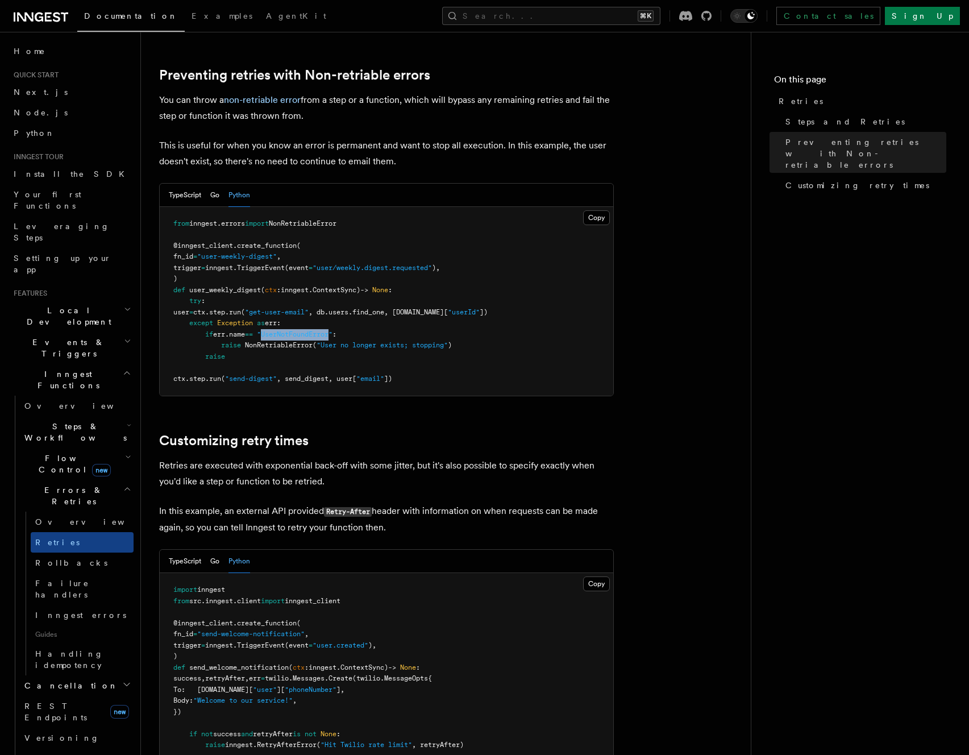
click at [79, 448] on h2 "Flow Control new" at bounding box center [77, 464] width 114 height 32
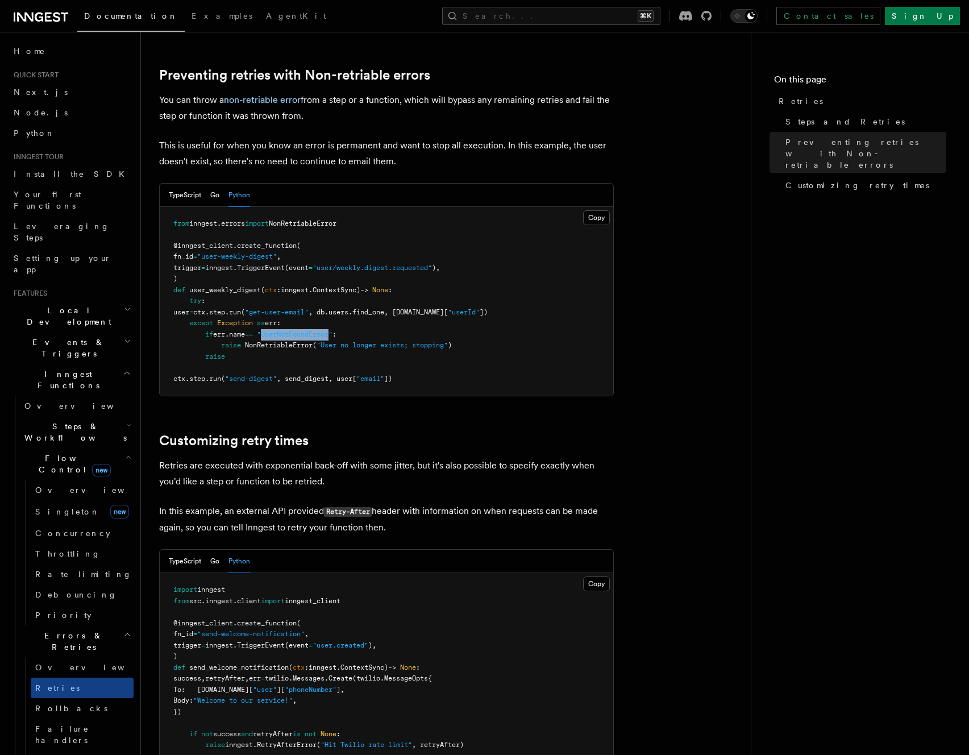
click at [77, 421] on span "Steps & Workflows" at bounding box center [73, 432] width 107 height 23
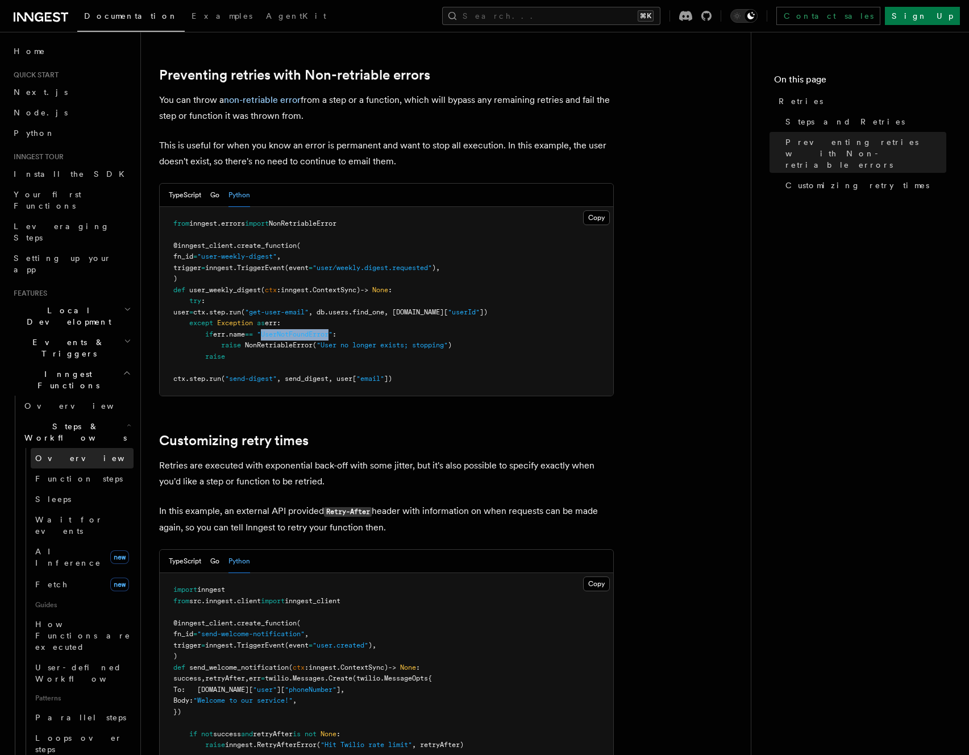
click at [71, 448] on link "Overview" at bounding box center [82, 458] width 103 height 20
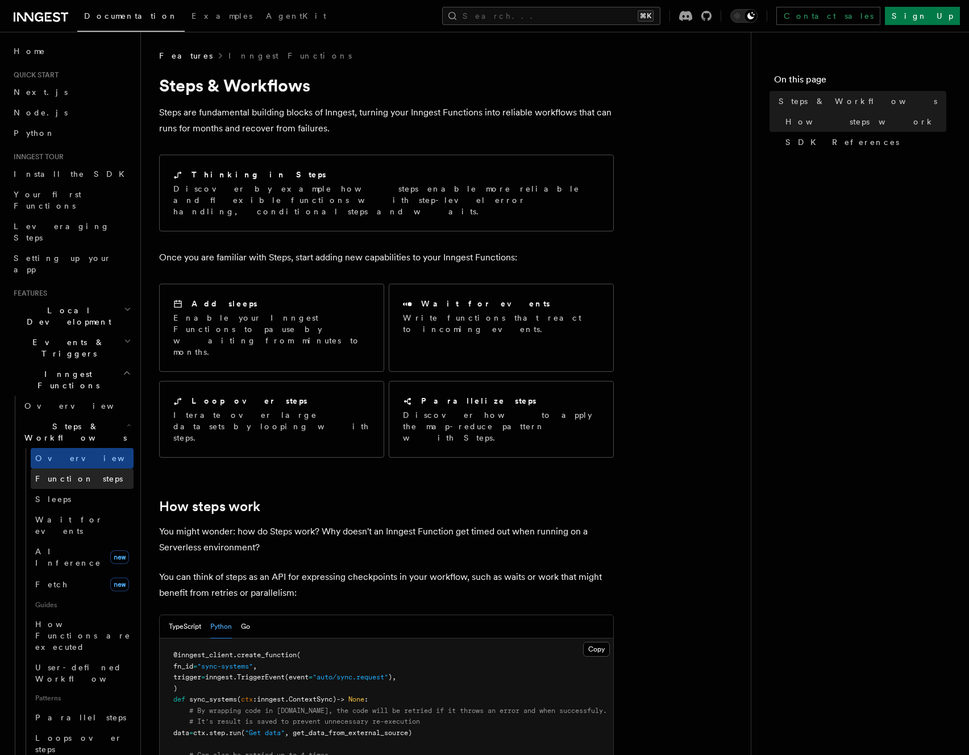
click at [70, 474] on span "Function steps" at bounding box center [79, 478] width 88 height 9
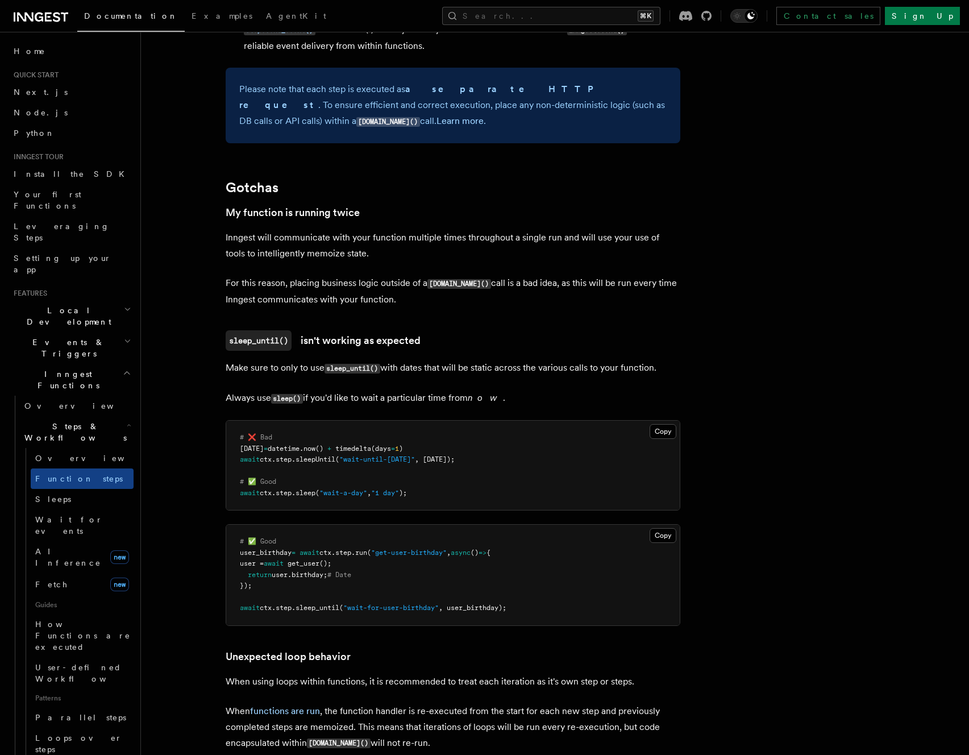
scroll to position [2278, 0]
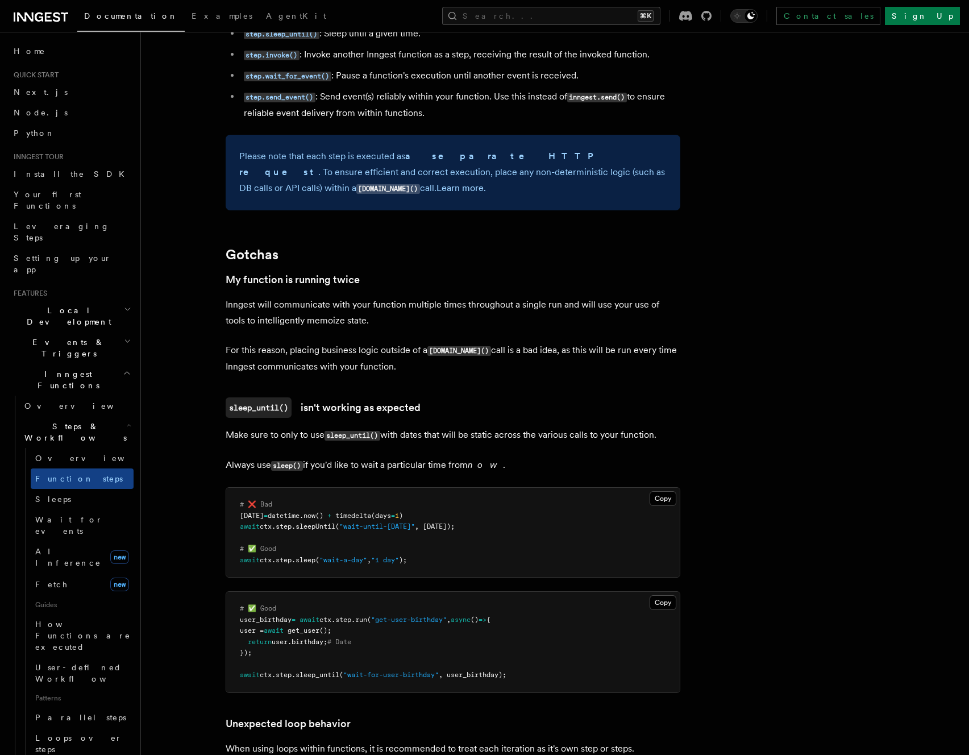
scroll to position [2206, 0]
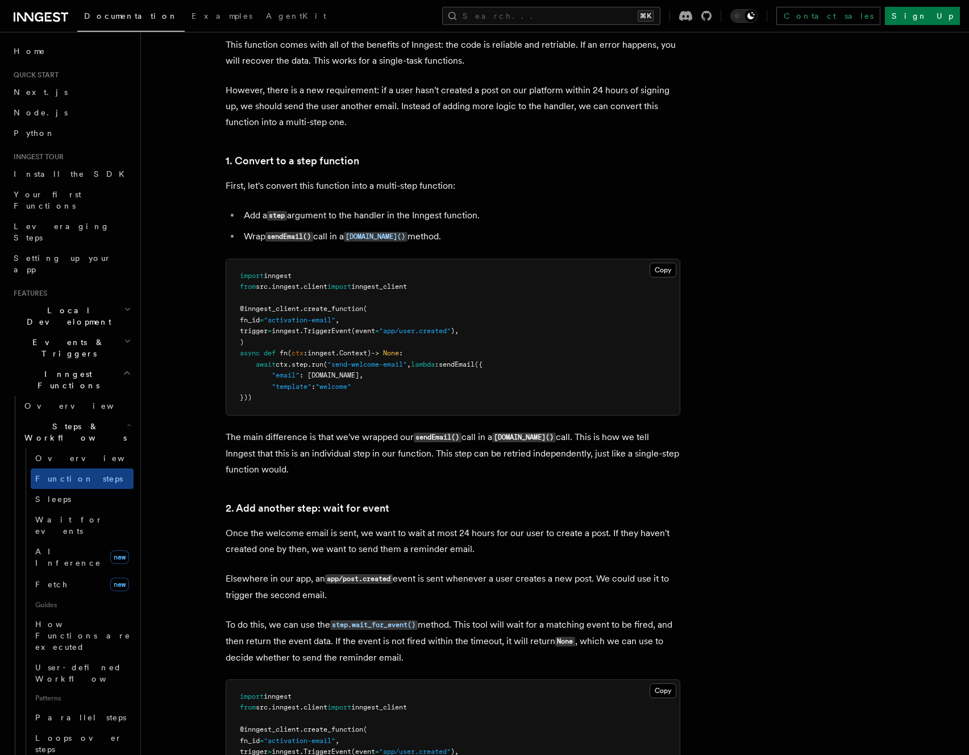
scroll to position [608, 0]
